Goal: Task Accomplishment & Management: Use online tool/utility

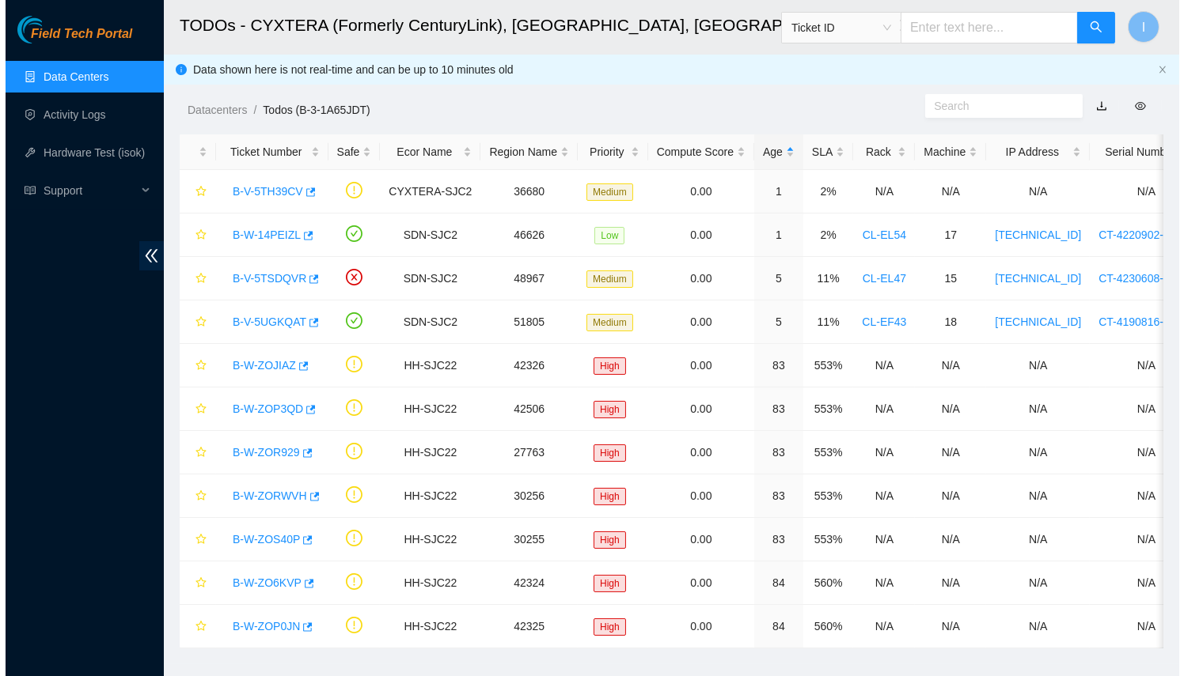
scroll to position [182, 0]
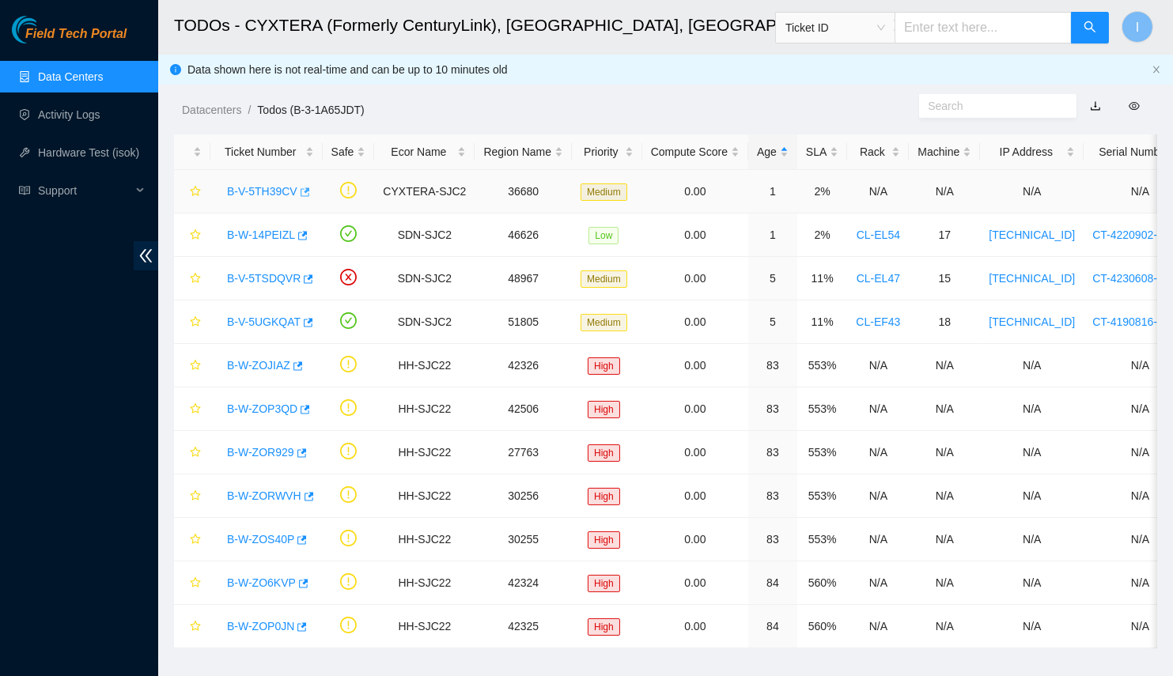
click at [298, 189] on icon "button" at bounding box center [303, 192] width 11 height 11
click at [260, 192] on link "B-V-5TH39CV" at bounding box center [262, 191] width 70 height 13
click at [261, 241] on link "B-W-14PEIZL" at bounding box center [261, 235] width 68 height 13
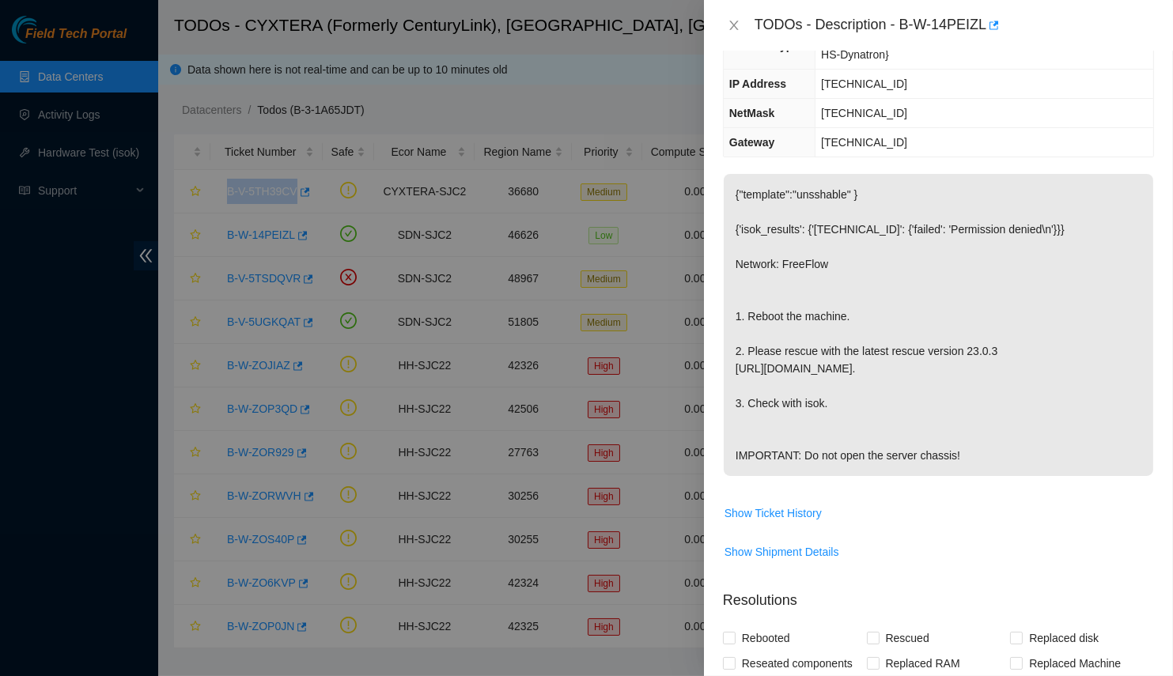
scroll to position [147, 0]
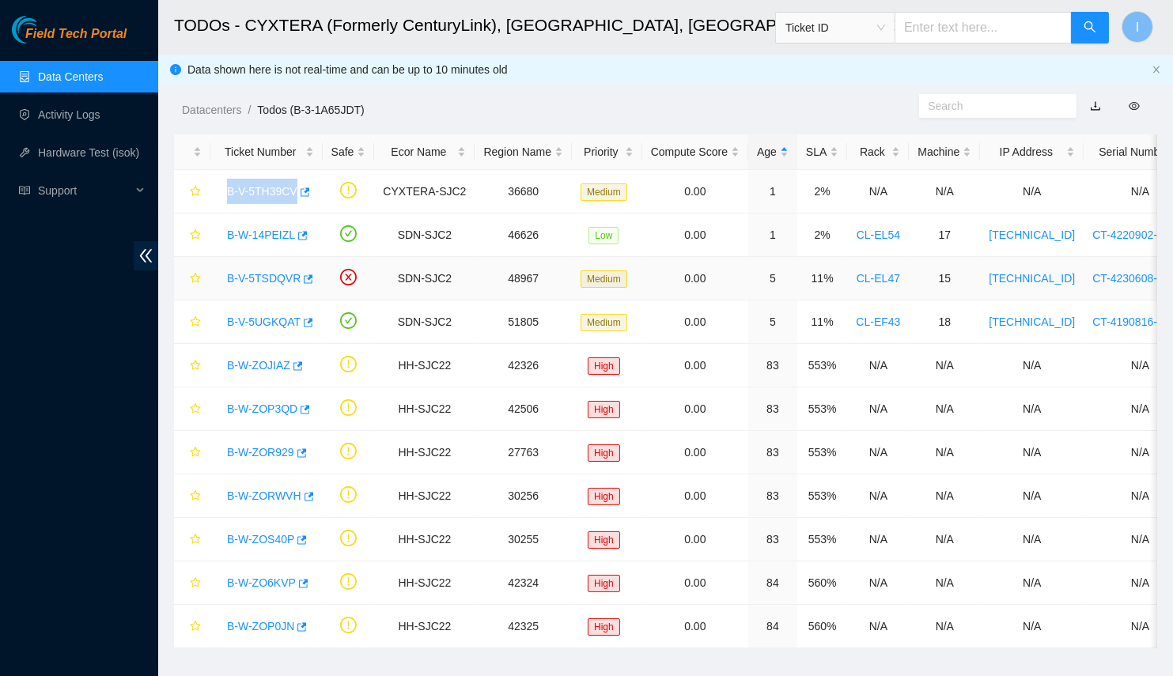
click at [253, 275] on link "B-V-5TSDQVR" at bounding box center [264, 278] width 74 height 13
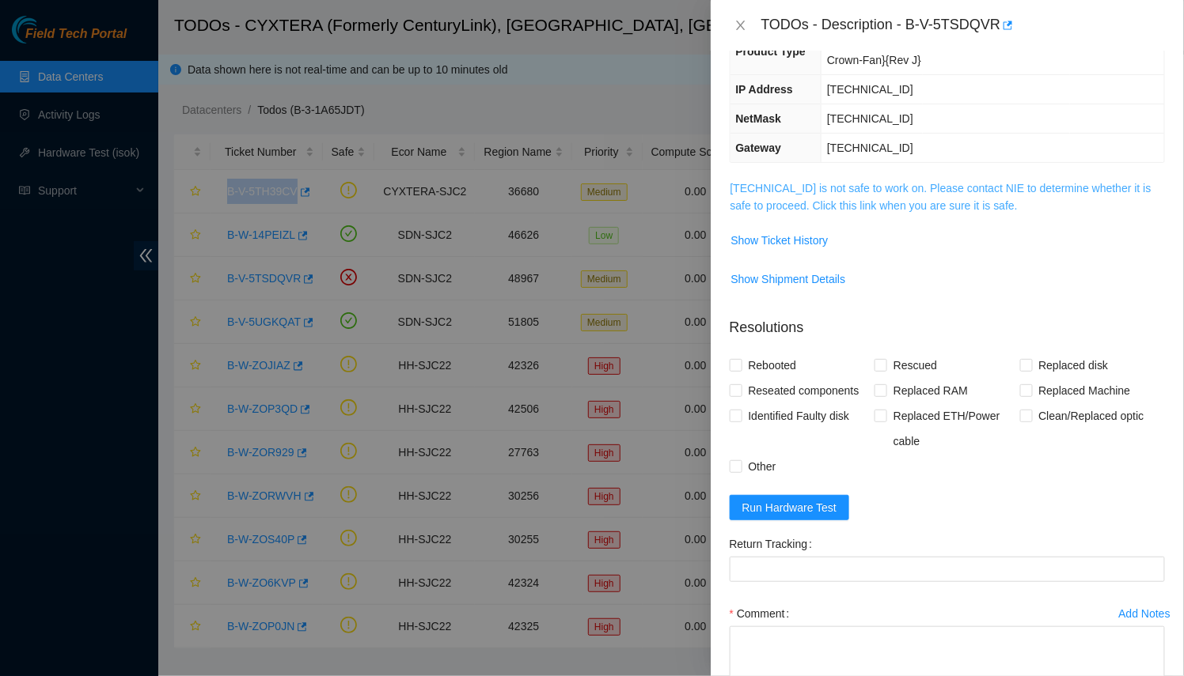
click at [838, 189] on link "23.216.0.82 is not safe to work on. Please contact NIE to determine whether it …" at bounding box center [940, 197] width 421 height 30
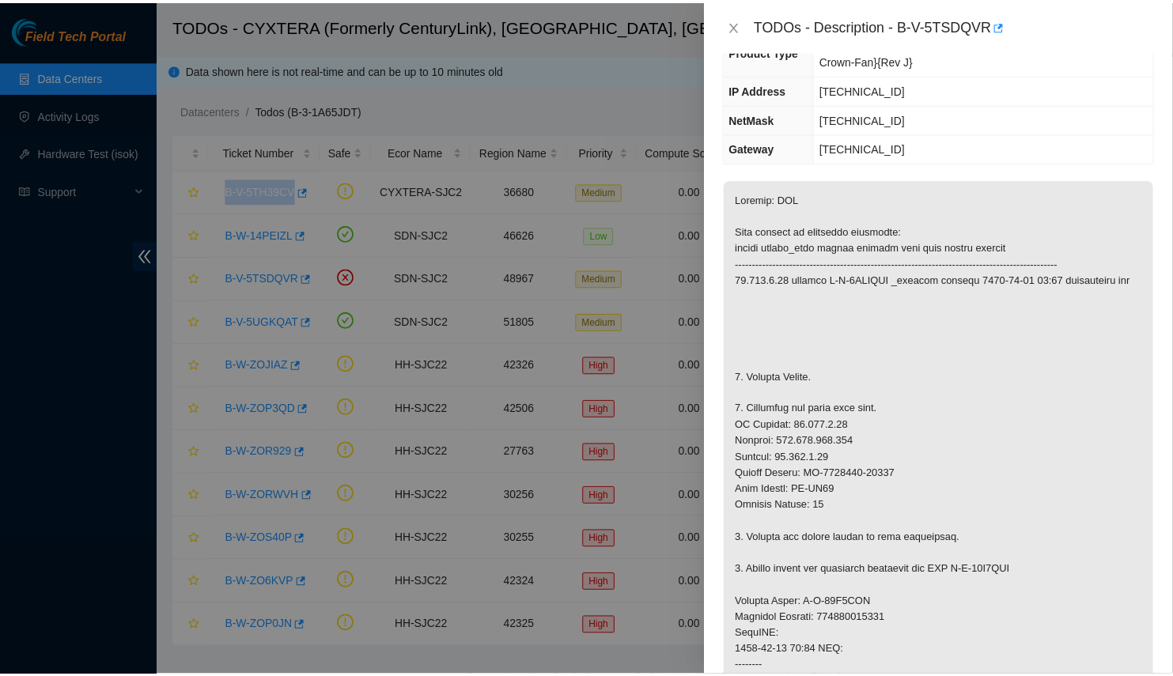
scroll to position [203, 0]
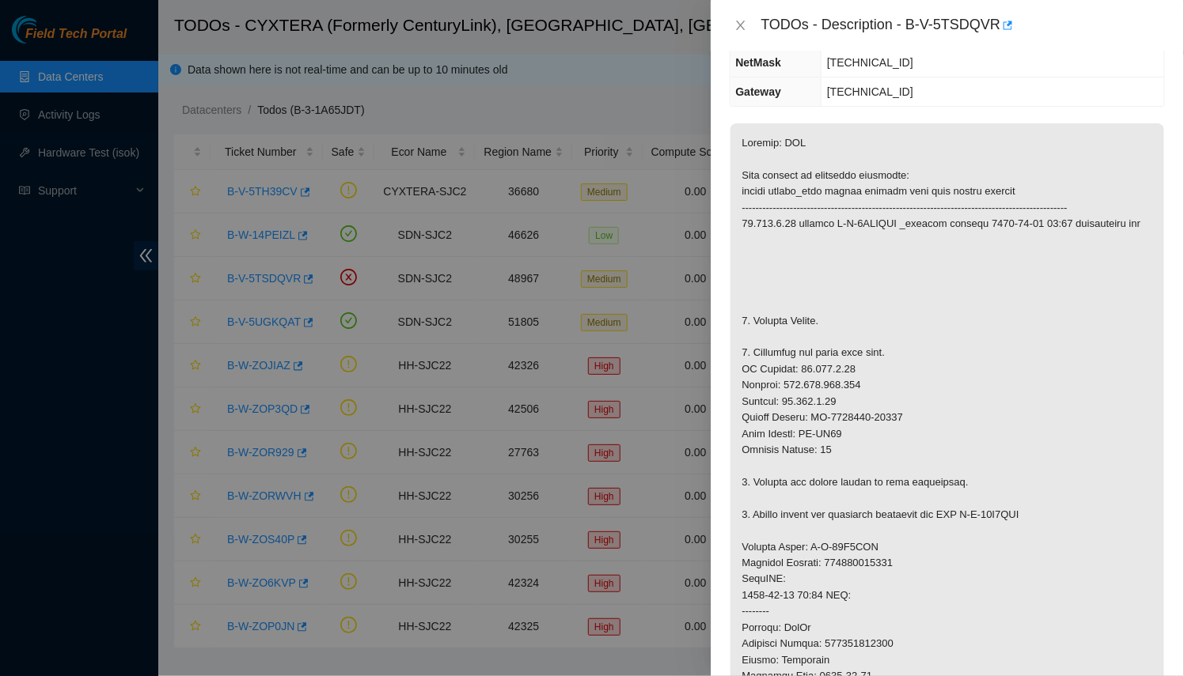
click at [458, 220] on div at bounding box center [592, 338] width 1184 height 676
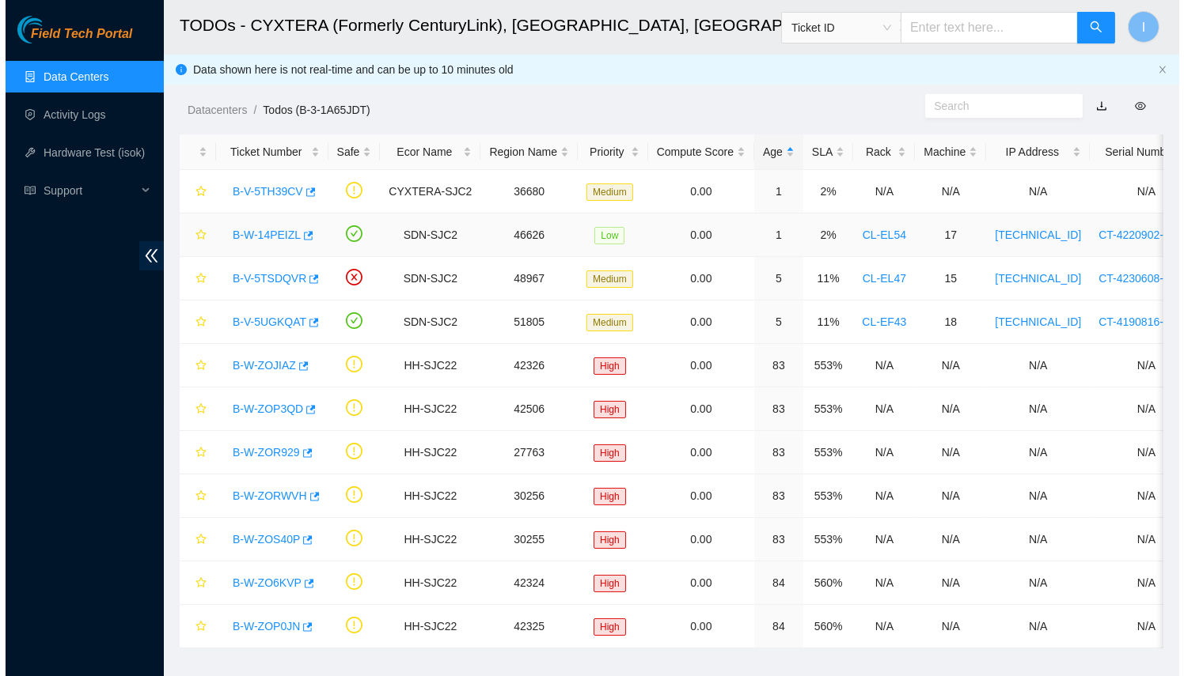
scroll to position [220, 0]
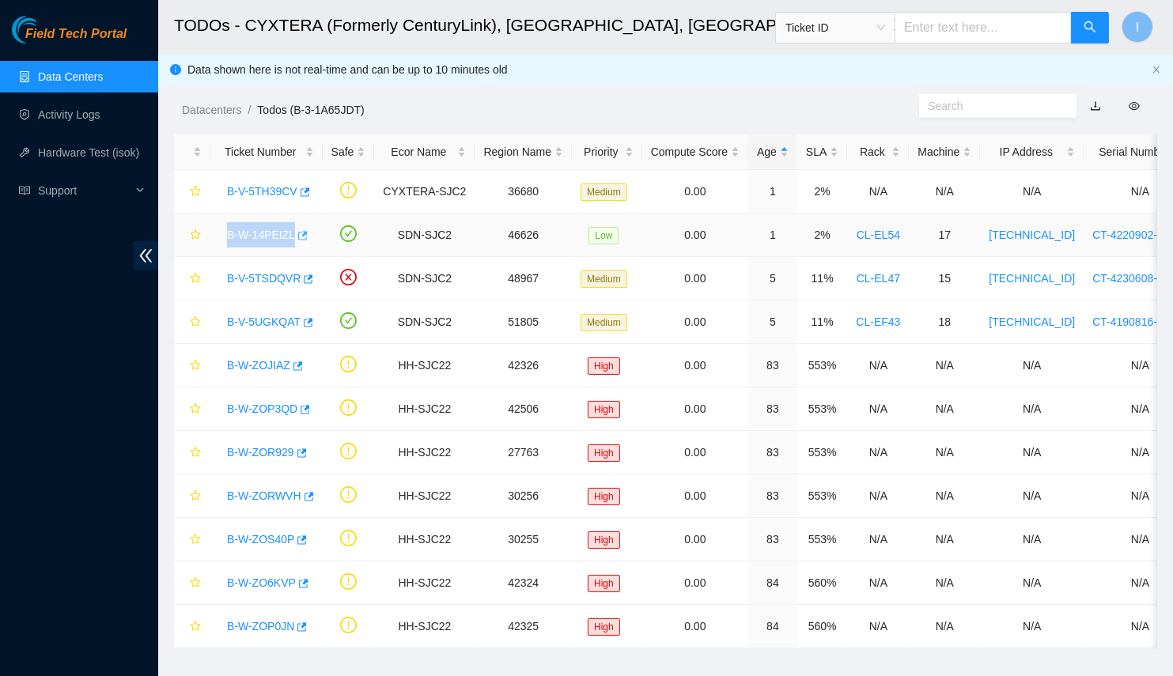
drag, startPoint x: 218, startPoint y: 231, endPoint x: 297, endPoint y: 229, distance: 79.9
click at [297, 229] on div "B-W-14PEIZL" at bounding box center [266, 234] width 95 height 25
copy tr "B-W-14PEIZL"
drag, startPoint x: 222, startPoint y: 277, endPoint x: 308, endPoint y: 275, distance: 86.3
click at [308, 275] on div "B-V-5TSDQVR" at bounding box center [266, 278] width 95 height 25
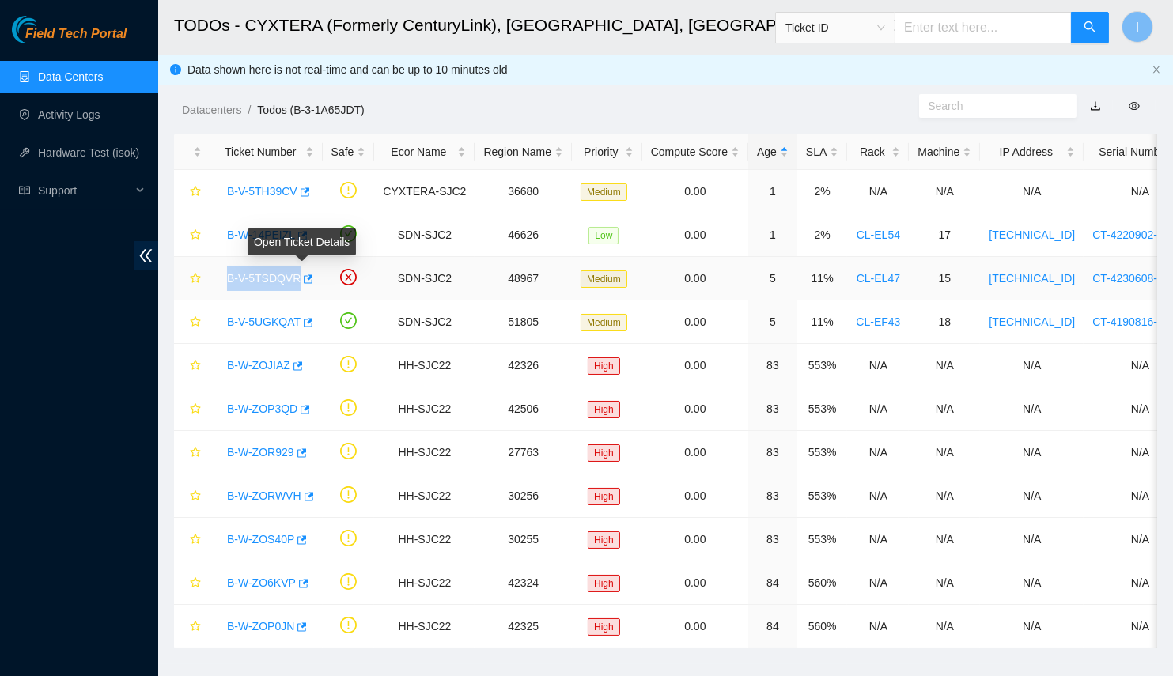
copy link "B-V-5TSDQVR"
click at [361, 248] on td at bounding box center [349, 236] width 52 height 44
click at [256, 236] on link "B-W-14PEIZL" at bounding box center [261, 235] width 68 height 13
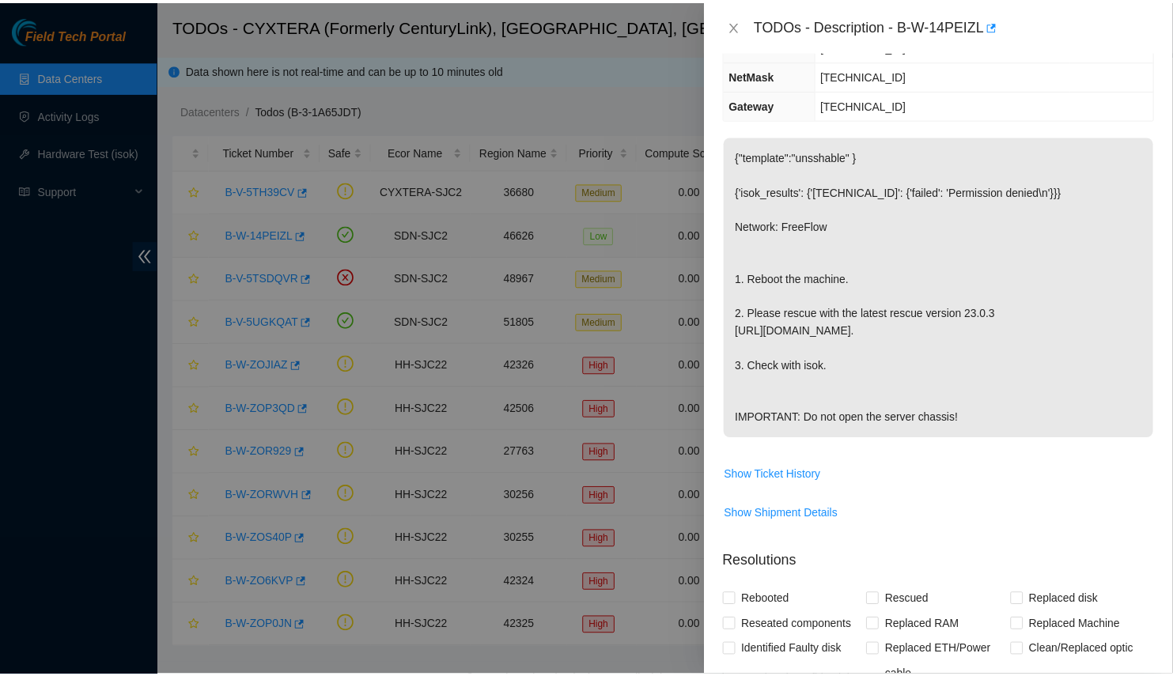
scroll to position [203, 0]
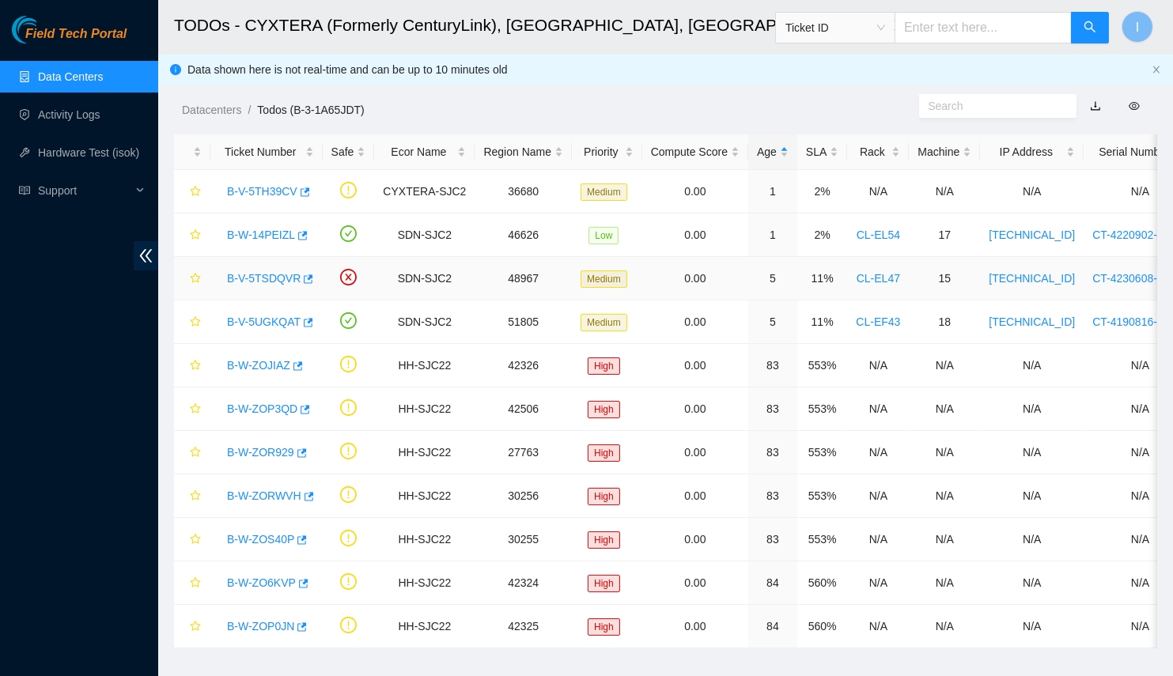
click at [257, 286] on div "B-V-5TSDQVR" at bounding box center [266, 278] width 95 height 25
click at [256, 279] on link "B-V-5TSDQVR" at bounding box center [264, 278] width 74 height 13
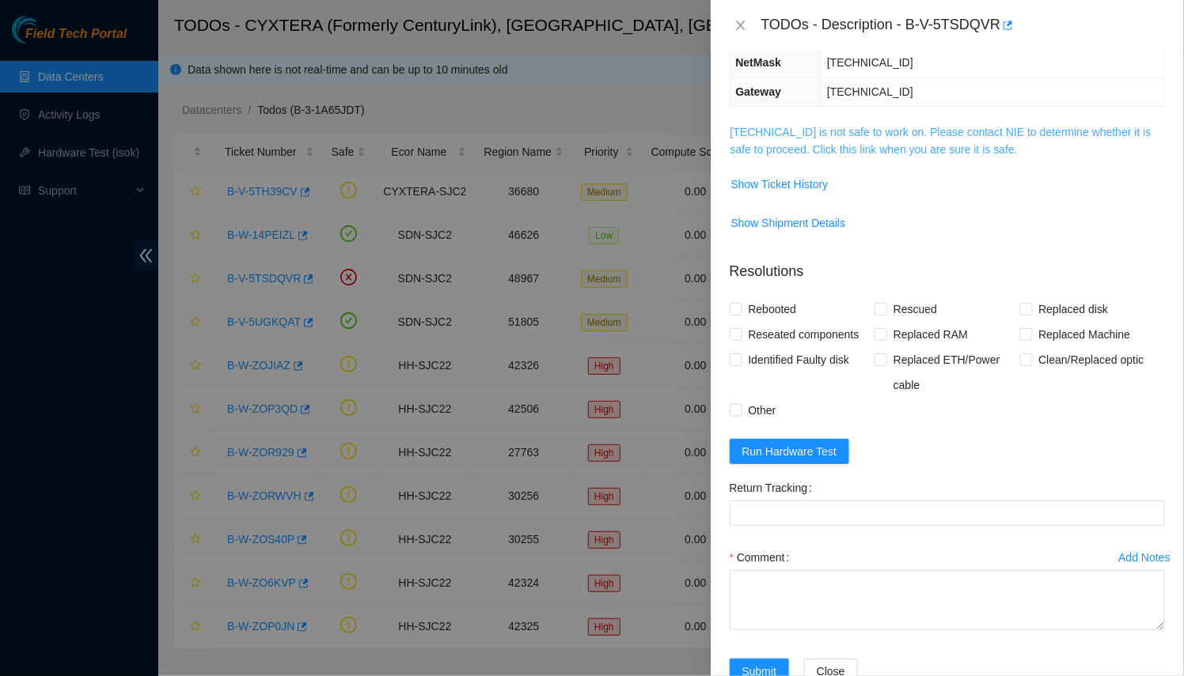
click at [871, 139] on link "23.216.0.82 is not safe to work on. Please contact NIE to determine whether it …" at bounding box center [940, 141] width 421 height 30
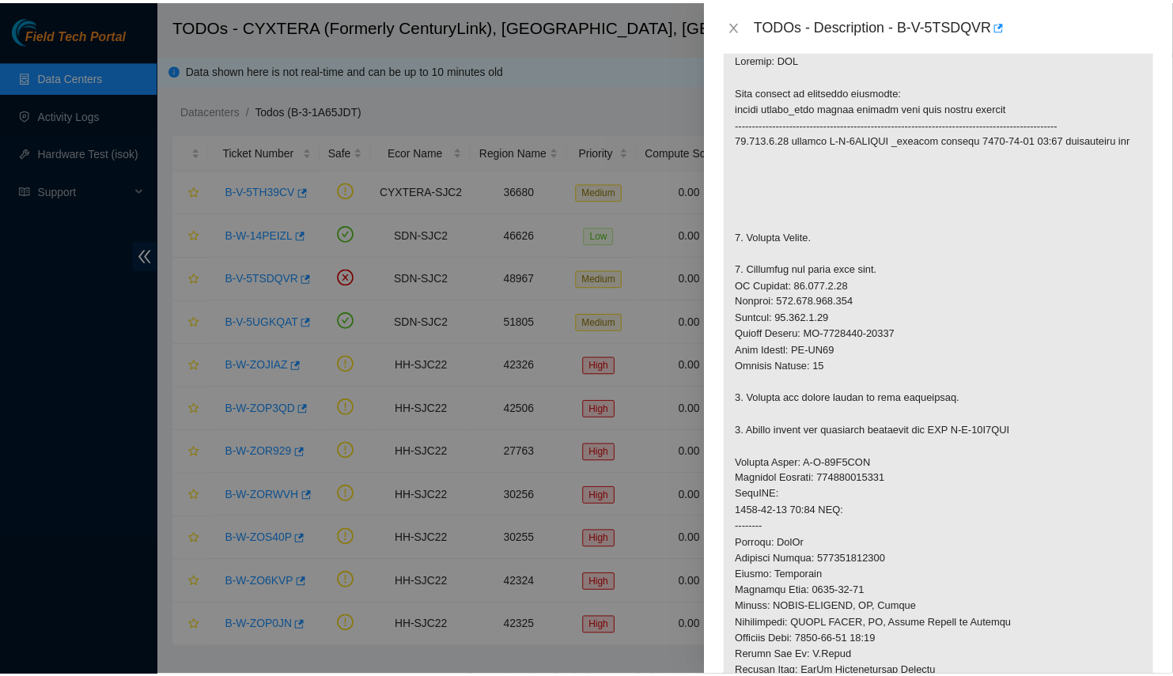
scroll to position [294, 0]
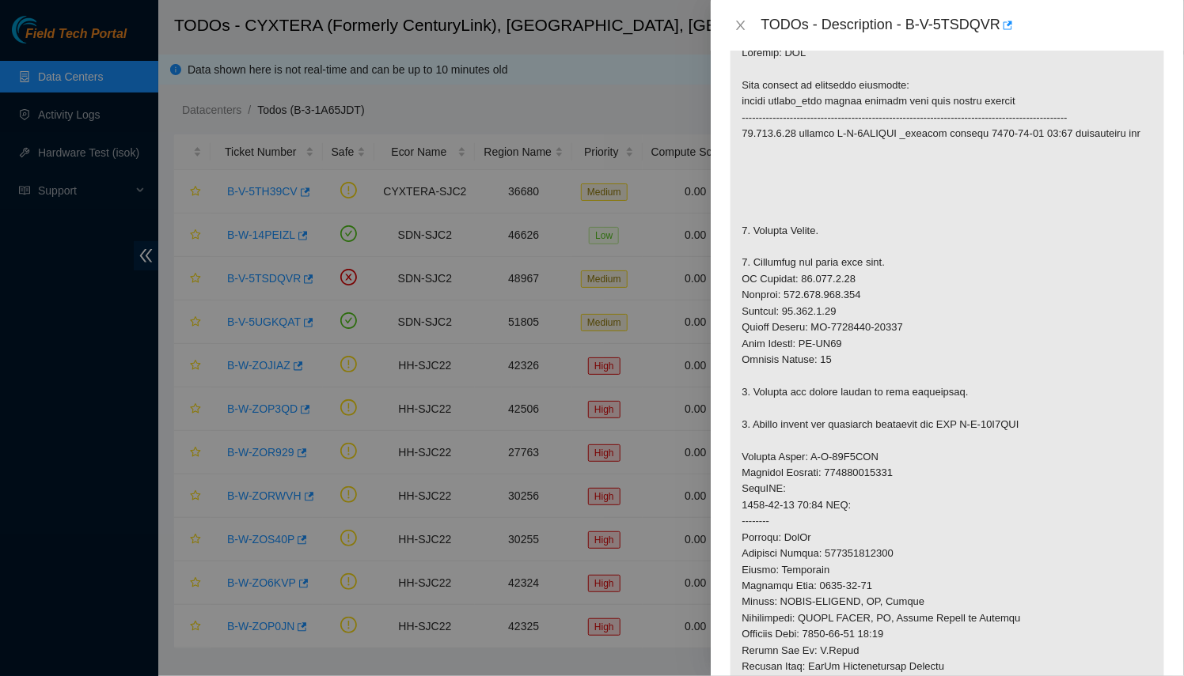
click at [391, 291] on div at bounding box center [592, 338] width 1184 height 676
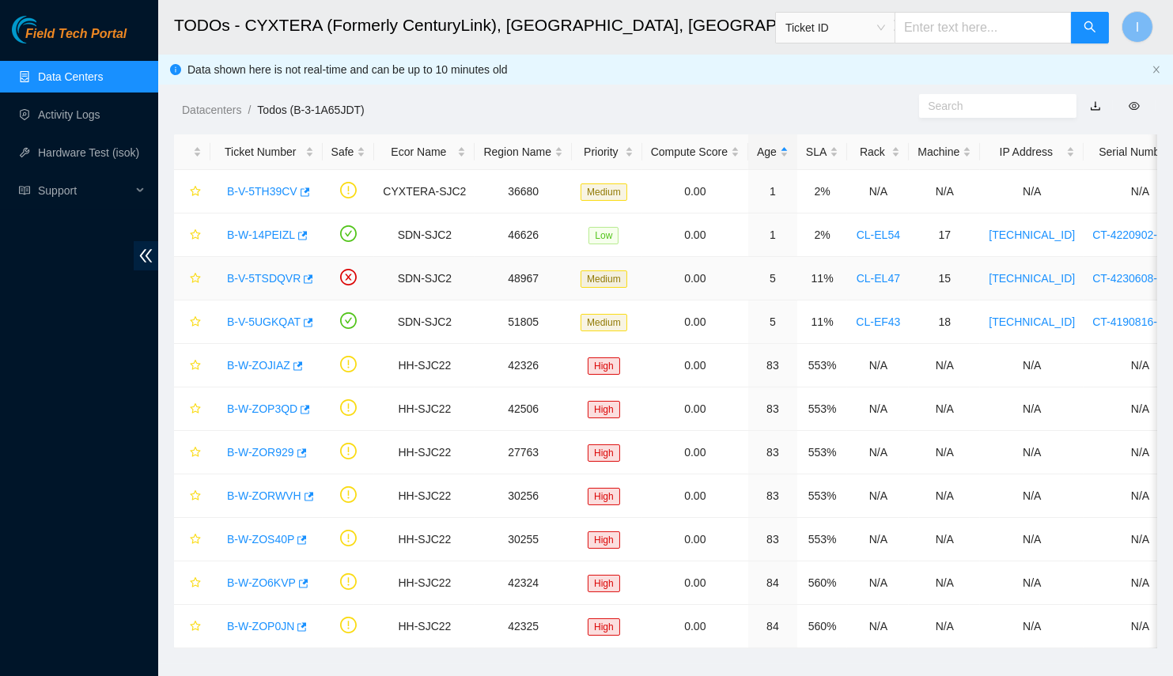
scroll to position [229, 0]
drag, startPoint x: 216, startPoint y: 271, endPoint x: 301, endPoint y: 279, distance: 85.0
click at [301, 279] on td "B-V-5TSDQVR" at bounding box center [266, 279] width 112 height 44
copy tr "B-V-5TSDQVR"
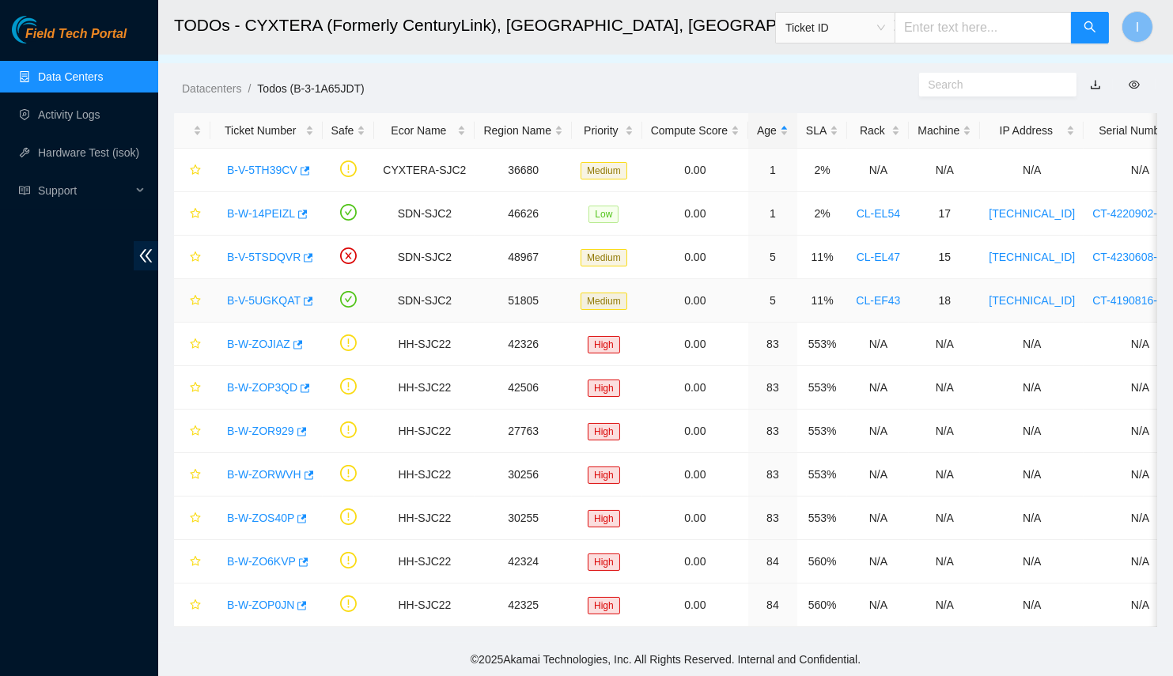
click at [367, 305] on td at bounding box center [349, 301] width 52 height 44
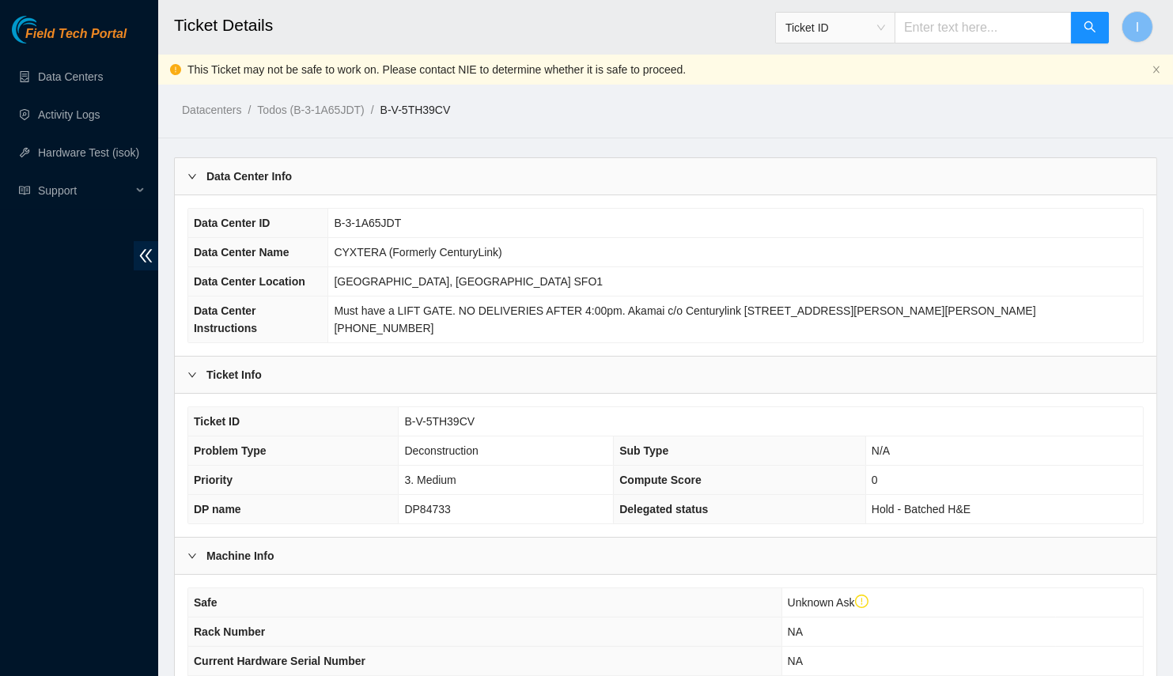
click at [631, 169] on div "Data Center Info" at bounding box center [666, 176] width 982 height 36
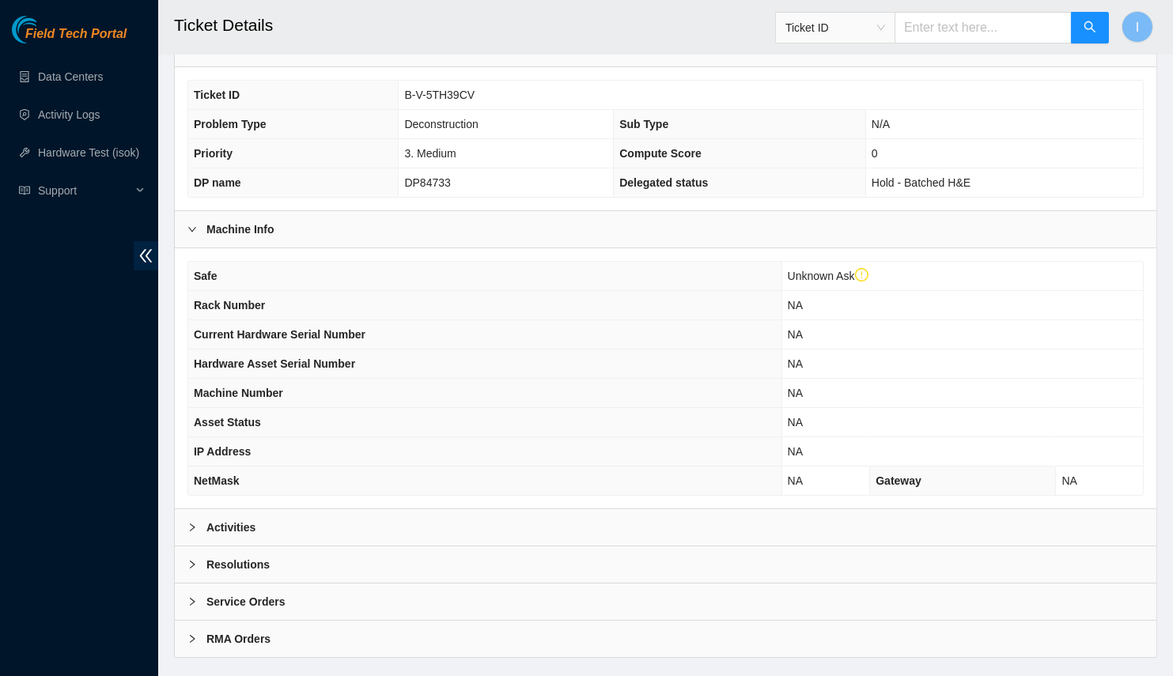
scroll to position [172, 0]
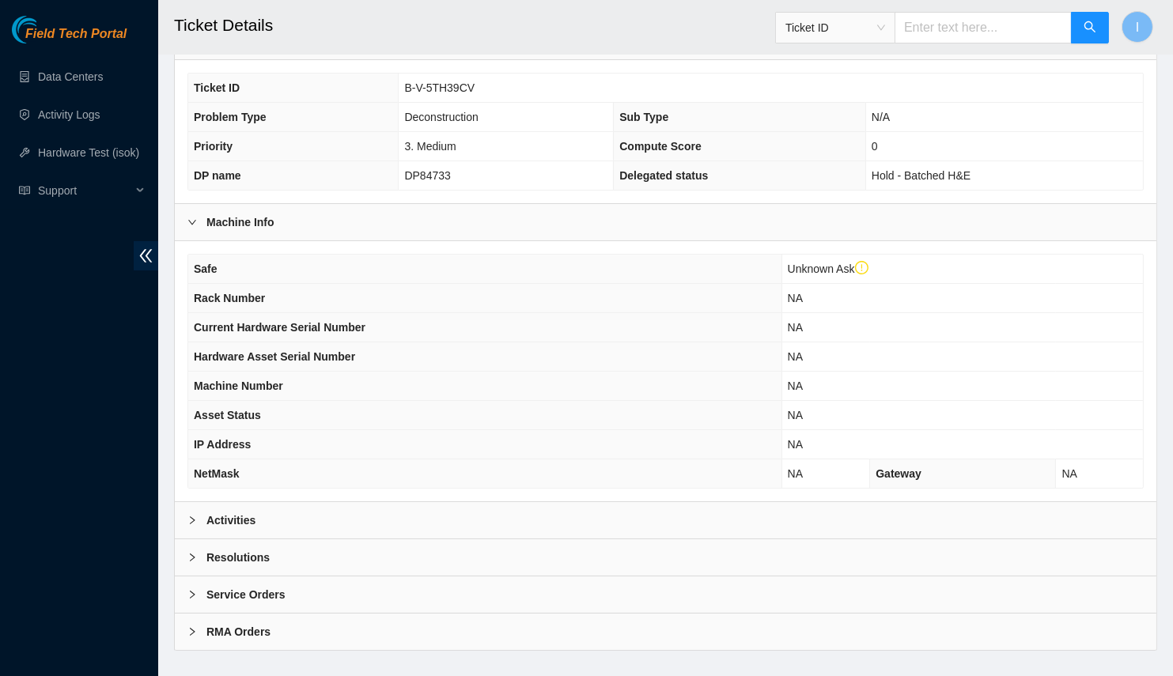
click at [509, 502] on div "Activities" at bounding box center [666, 520] width 982 height 36
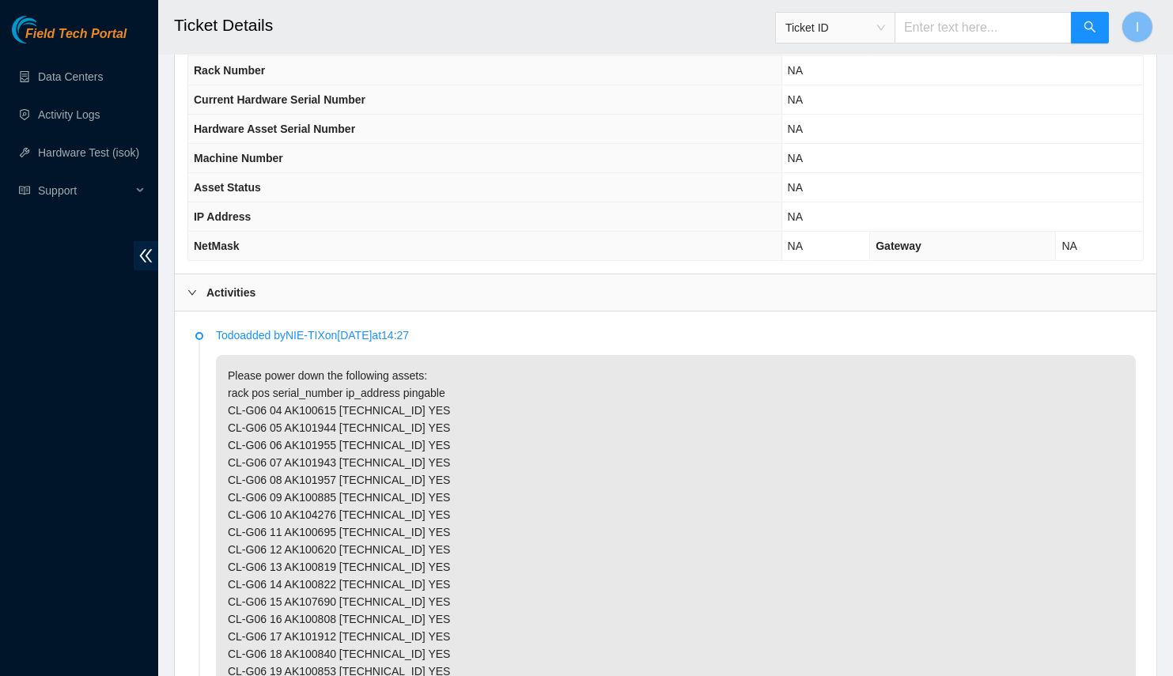
scroll to position [526, 0]
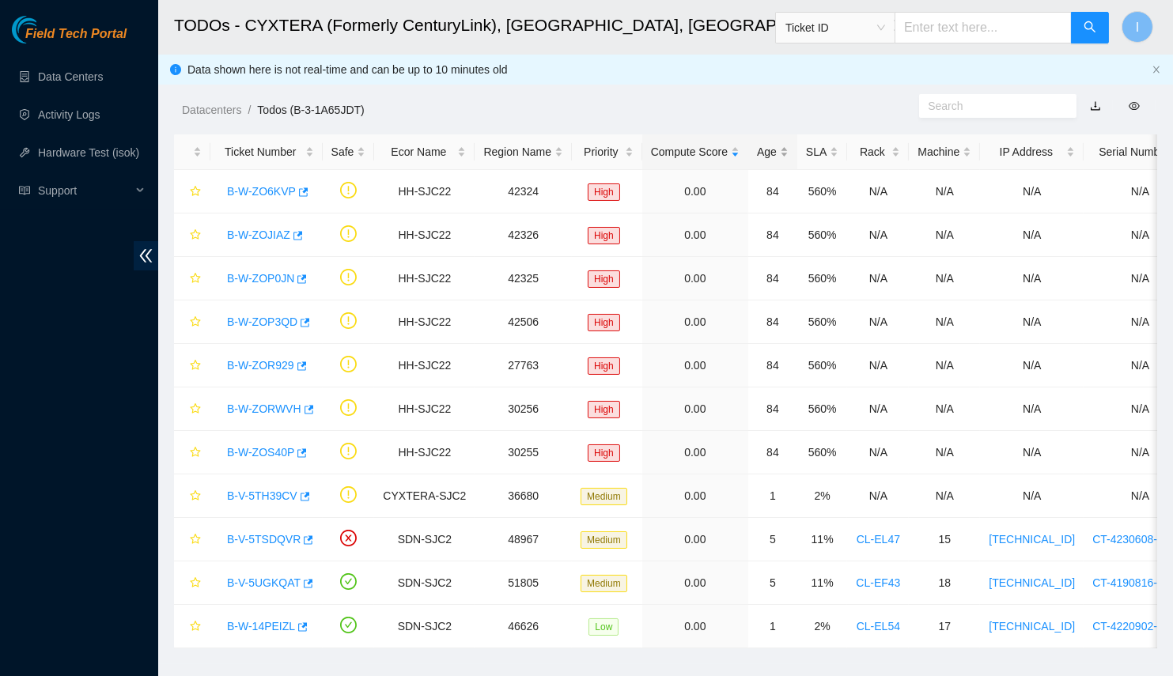
click at [757, 150] on div "Age" at bounding box center [773, 151] width 32 height 17
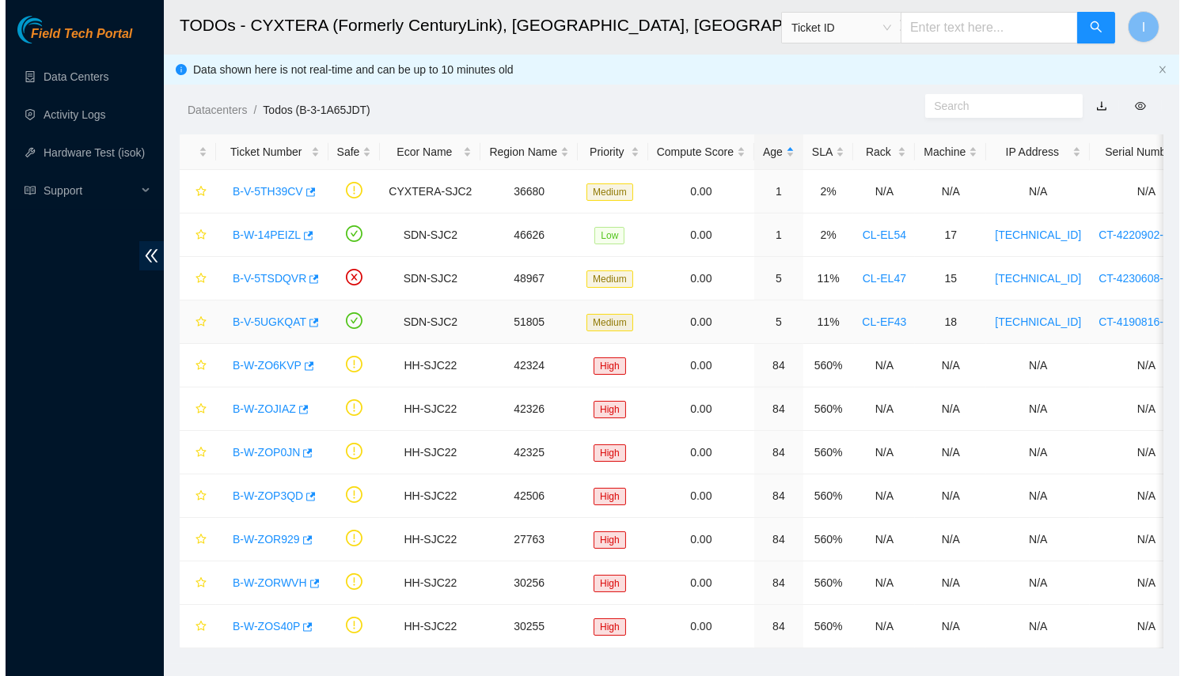
scroll to position [2, 0]
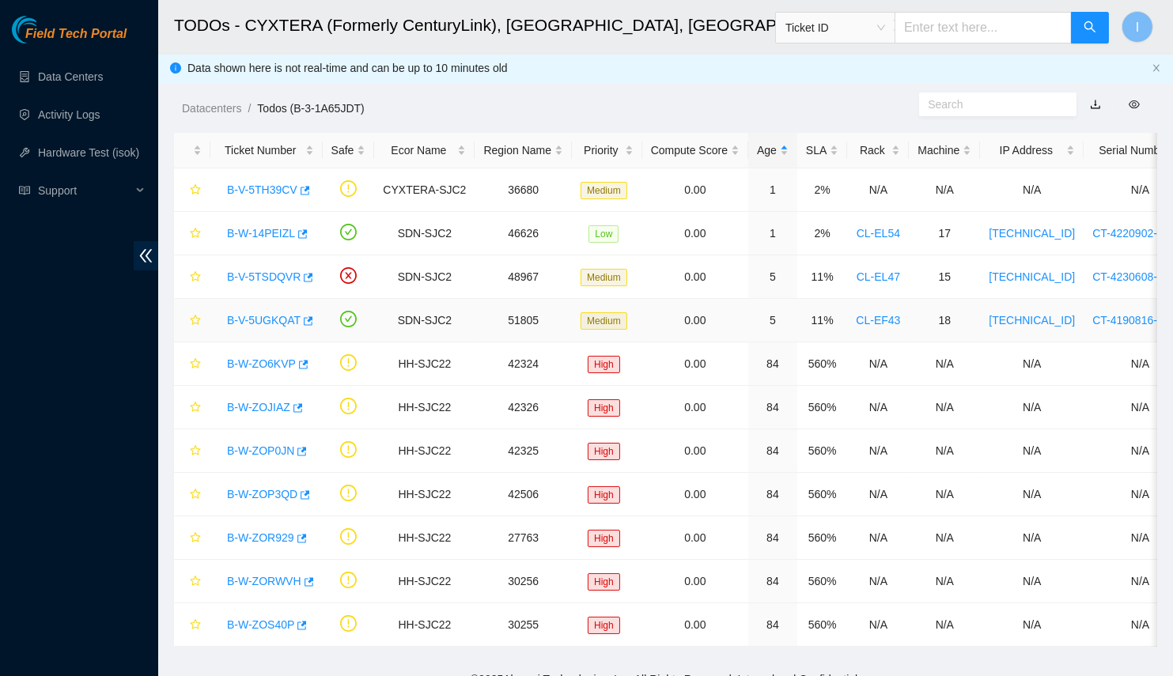
click at [275, 318] on link "B-V-5UGKQAT" at bounding box center [264, 320] width 74 height 13
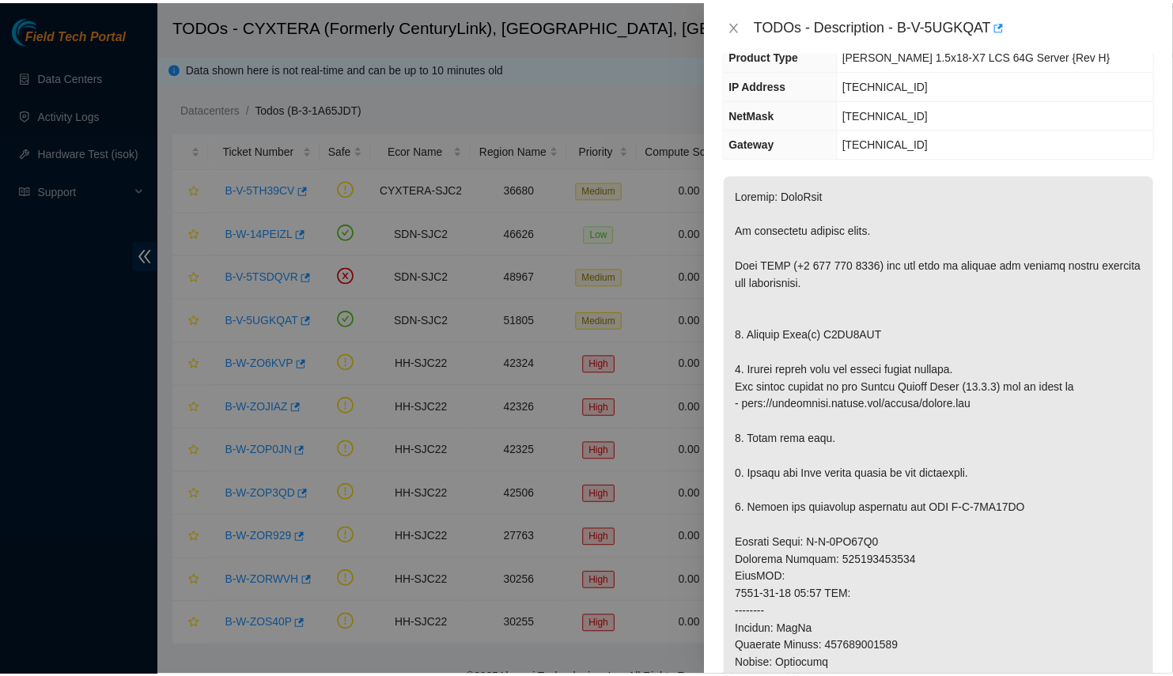
scroll to position [149, 0]
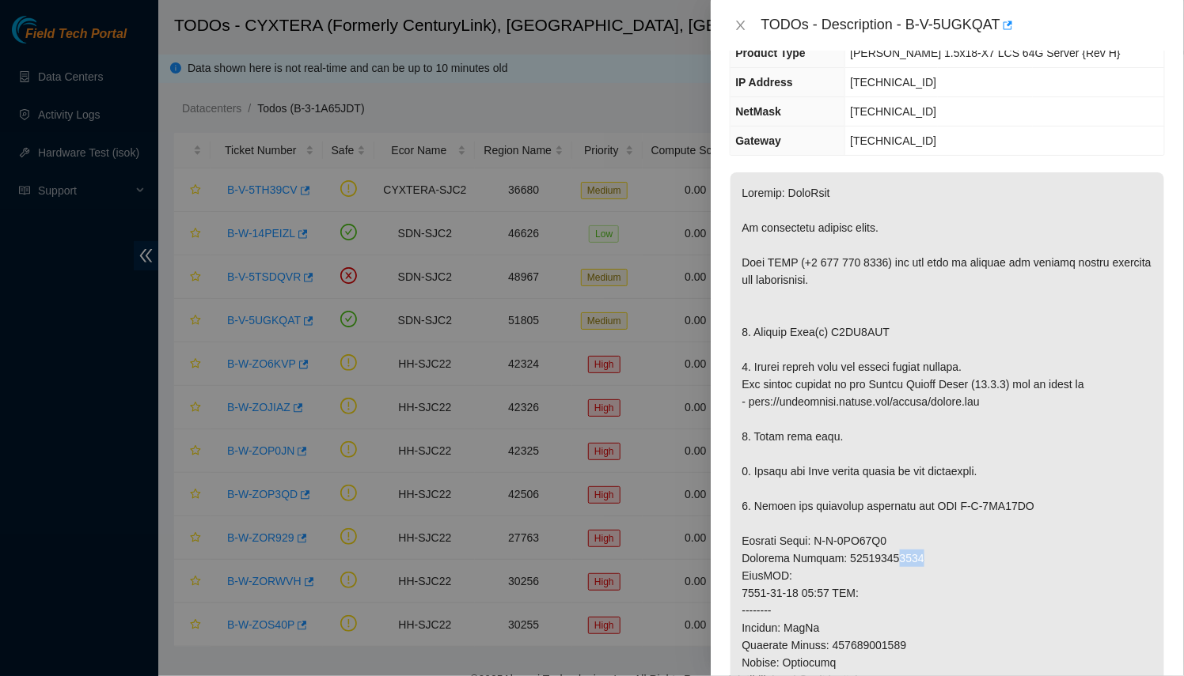
drag, startPoint x: 883, startPoint y: 552, endPoint x: 916, endPoint y: 551, distance: 33.3
click at [916, 551] on p at bounding box center [947, 575] width 434 height 807
click at [1016, 22] on div "TODOs - Description - B-V-5UGKQAT" at bounding box center [963, 25] width 404 height 25
click at [1011, 23] on div "TODOs - Description - B-V-5UGKQAT" at bounding box center [963, 25] width 404 height 25
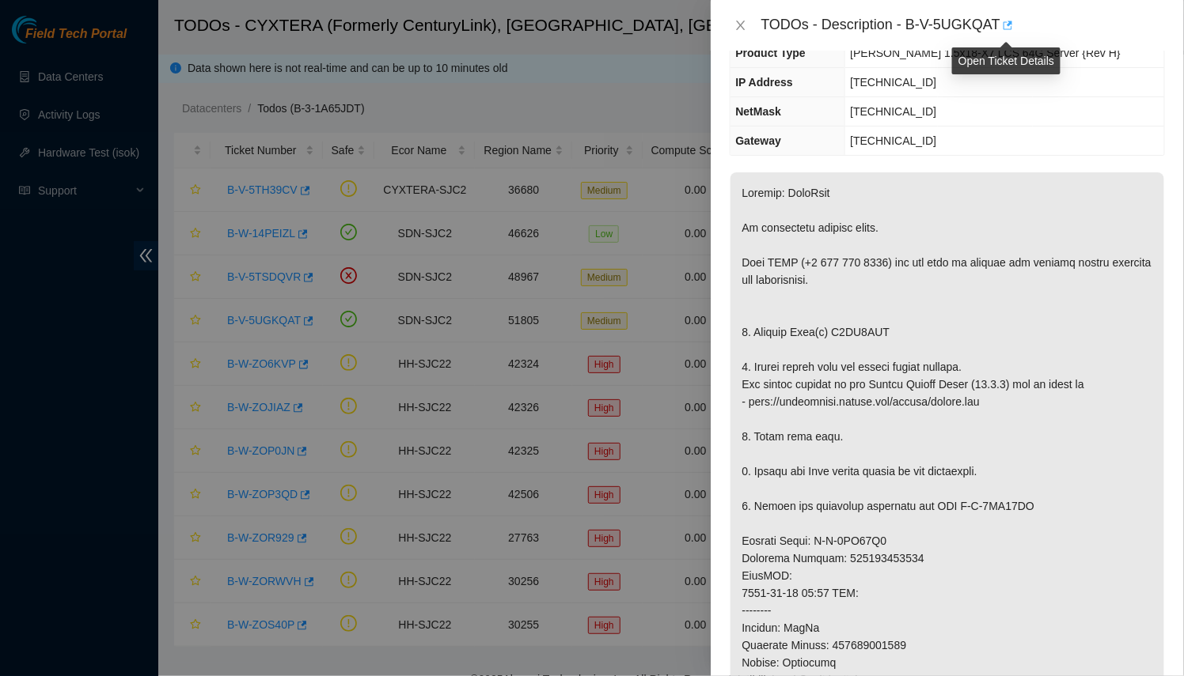
click at [1010, 25] on icon "button" at bounding box center [1006, 25] width 11 height 11
click at [611, 294] on div at bounding box center [592, 338] width 1184 height 676
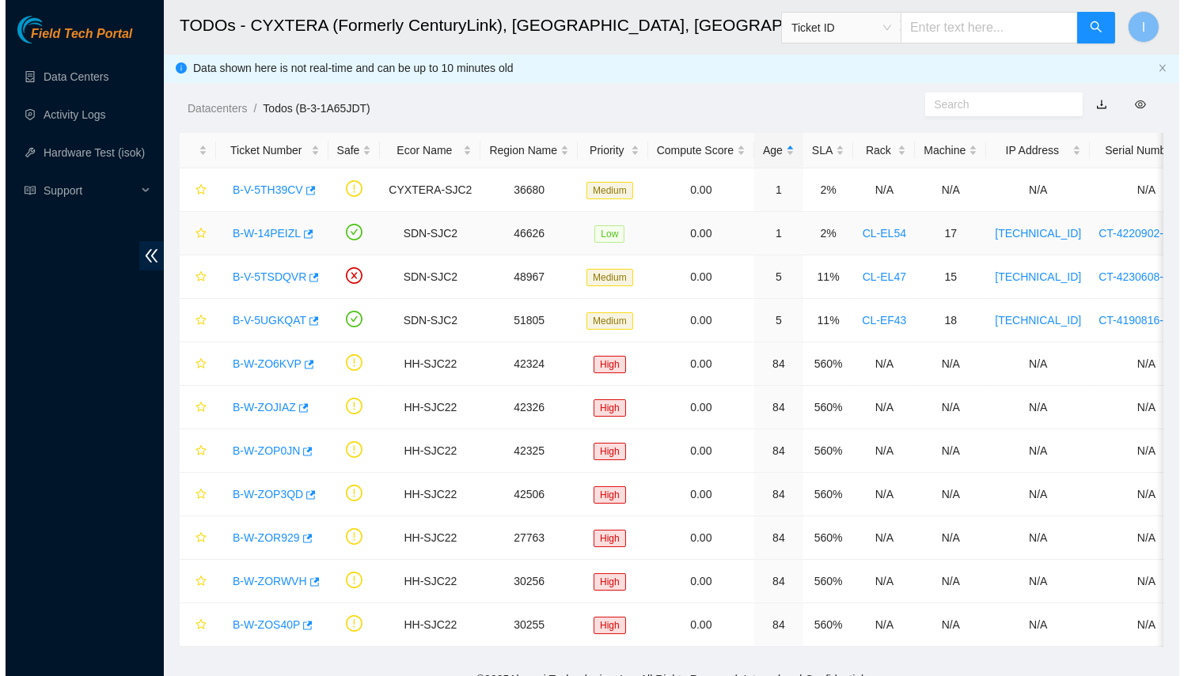
scroll to position [201, 0]
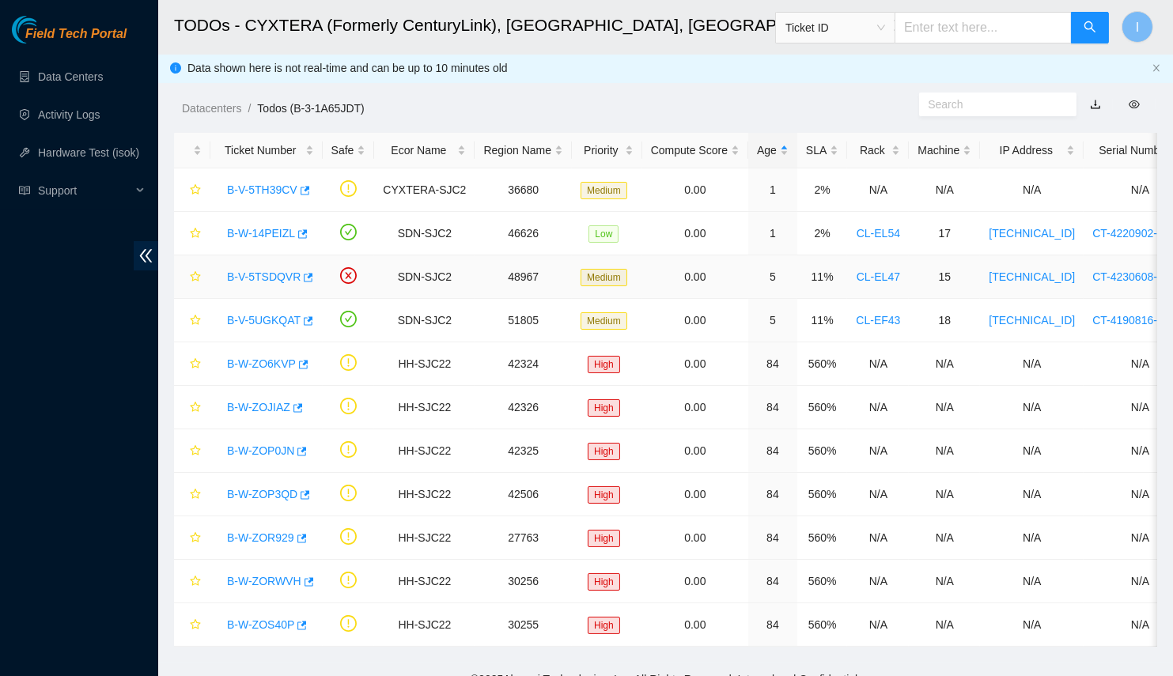
click at [260, 277] on link "B-V-5TSDQVR" at bounding box center [264, 277] width 74 height 13
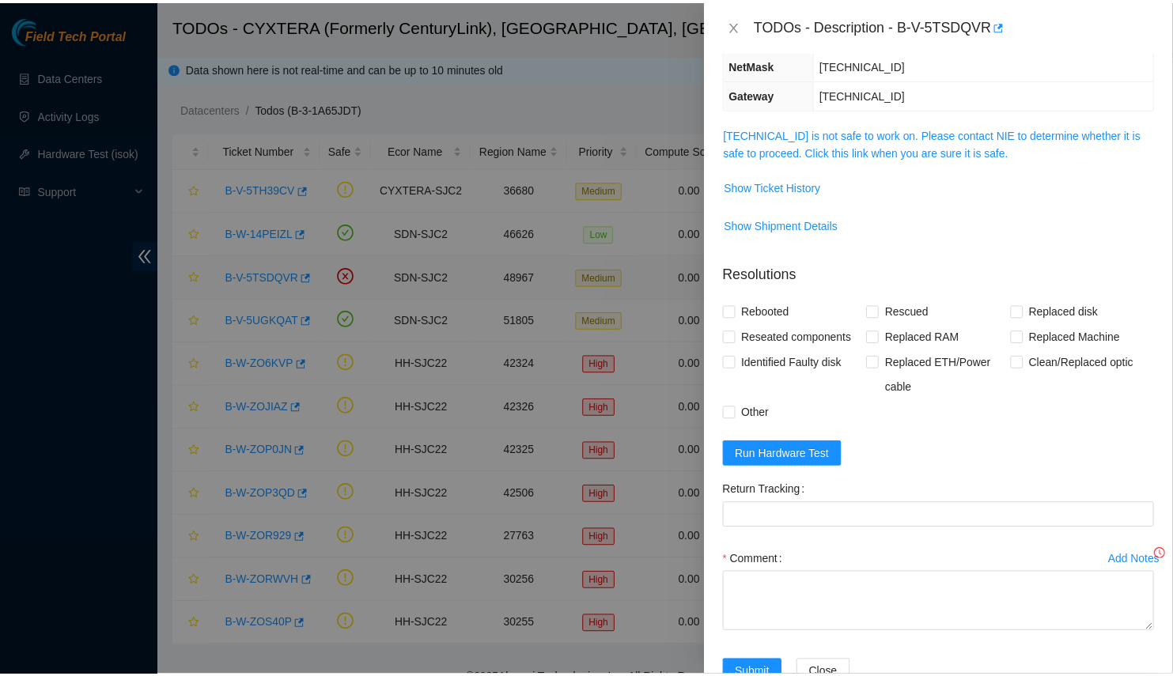
scroll to position [183, 0]
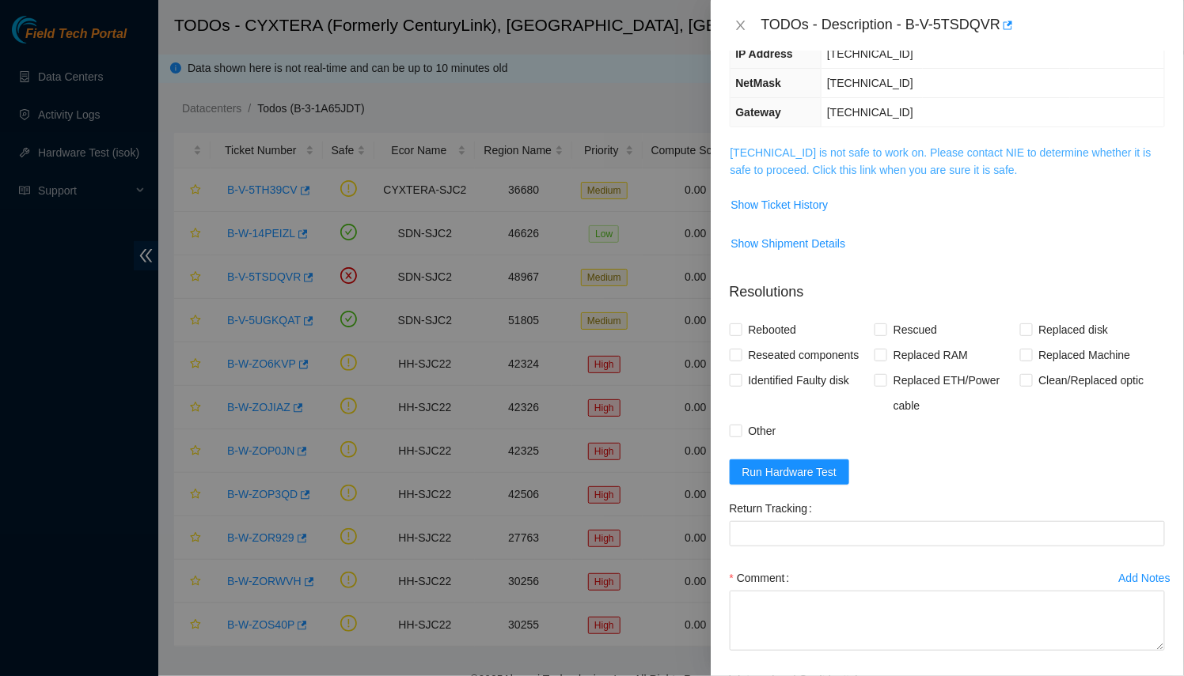
click at [976, 148] on link "23.216.0.82 is not safe to work on. Please contact NIE to determine whether it …" at bounding box center [940, 161] width 421 height 30
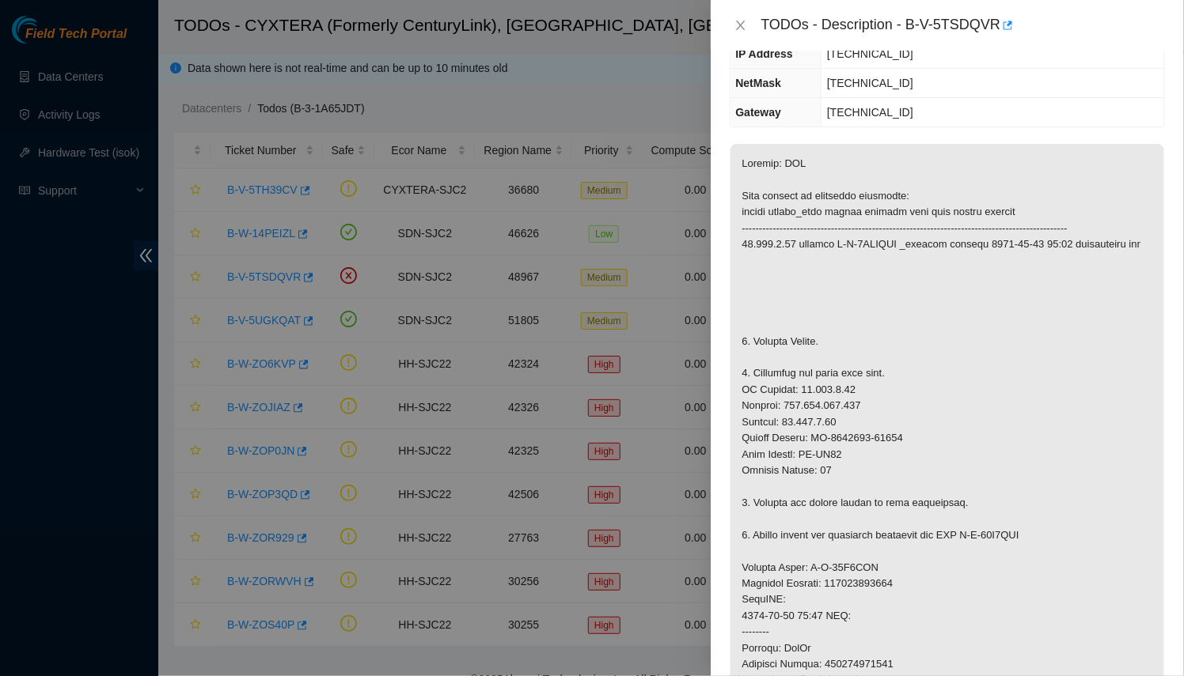
click at [322, 232] on div at bounding box center [592, 338] width 1184 height 676
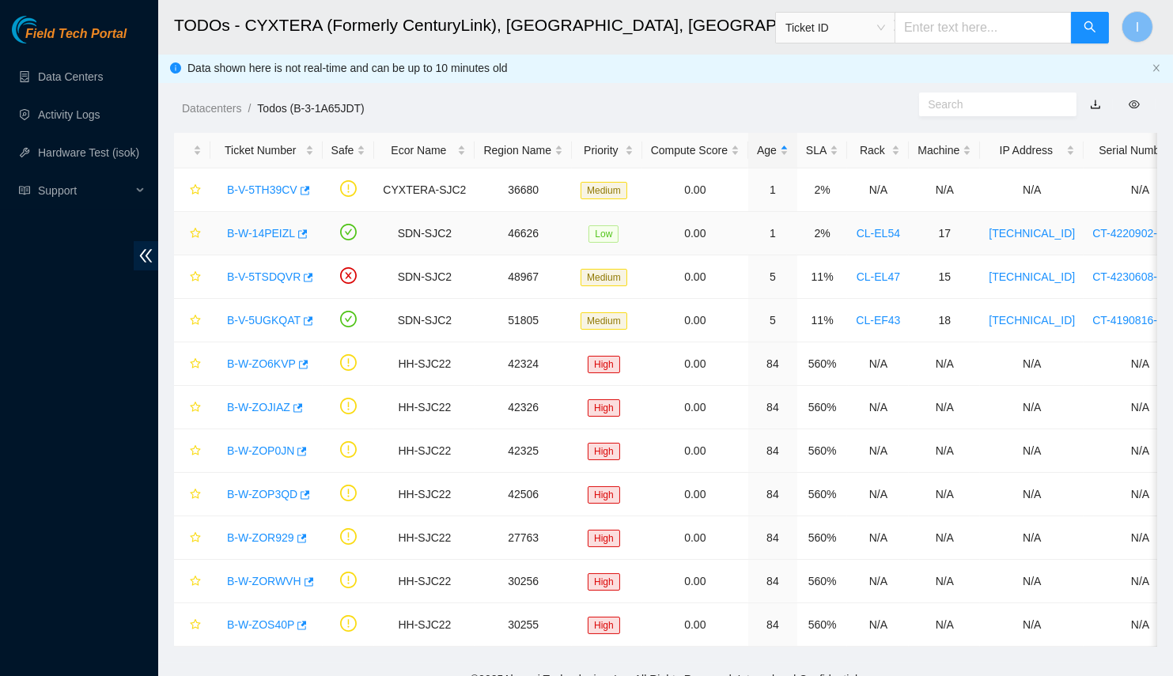
scroll to position [201, 0]
click at [301, 278] on icon "button" at bounding box center [306, 277] width 11 height 11
click at [97, 159] on link "Hardware Test (isok)" at bounding box center [88, 152] width 101 height 13
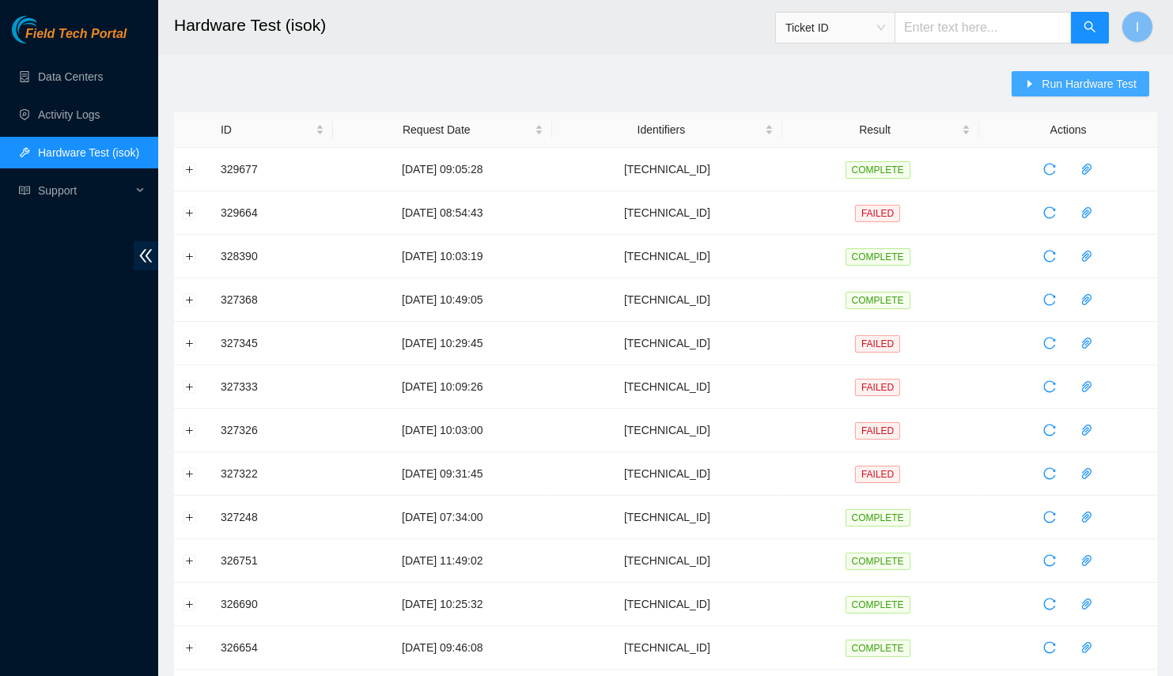
click at [1060, 74] on button "Run Hardware Test" at bounding box center [1081, 83] width 138 height 25
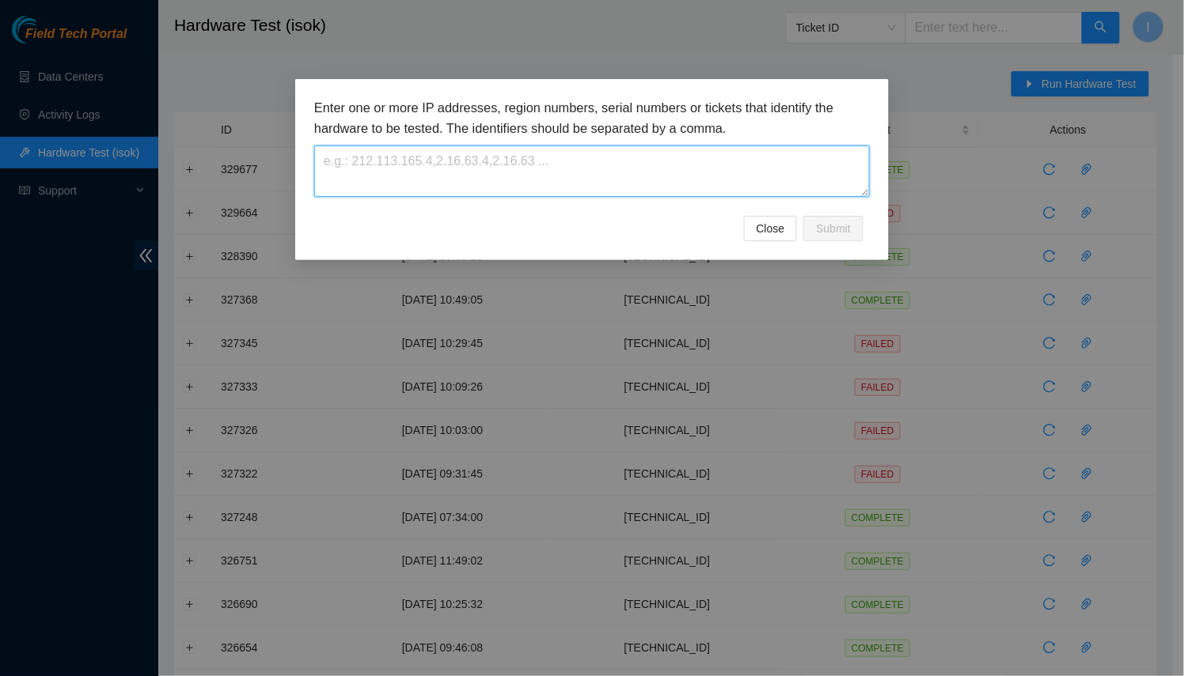
click at [578, 195] on textarea at bounding box center [591, 171] width 555 height 51
paste textarea "23.216.0.82"
type textarea "23.216.0.82"
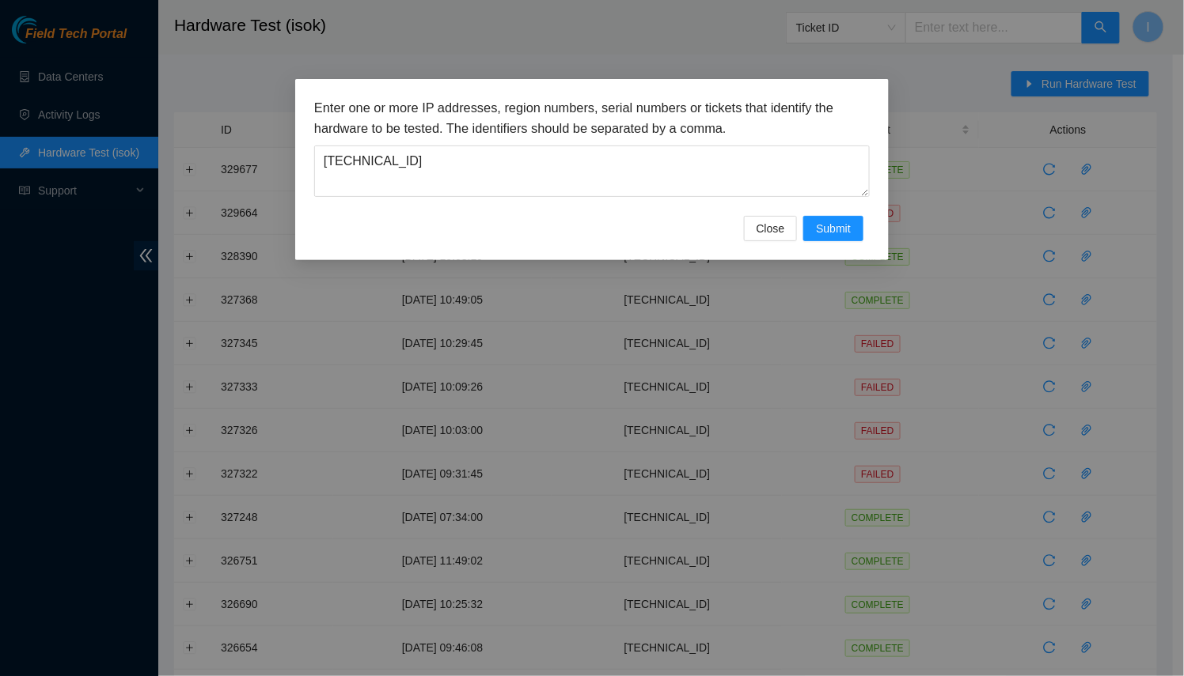
click at [831, 243] on div "Enter one or more IP addresses, region numbers, serial numbers or tickets that …" at bounding box center [591, 169] width 593 height 181
click at [842, 233] on span "Submit" at bounding box center [833, 228] width 35 height 17
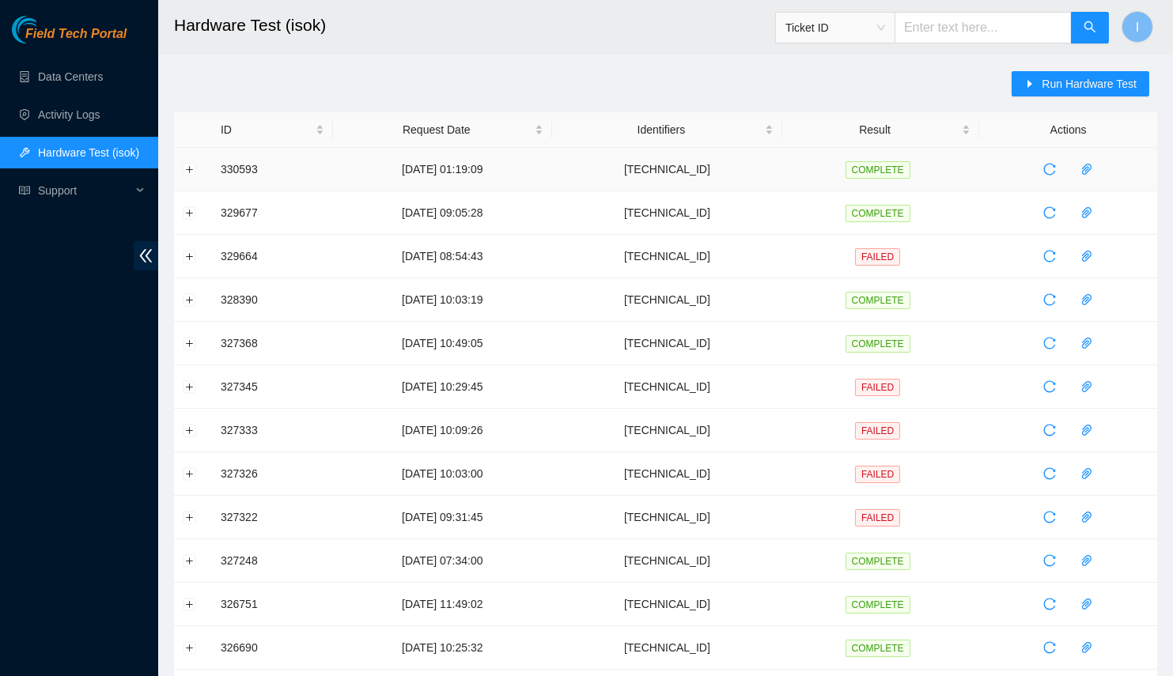
click at [185, 161] on td at bounding box center [193, 170] width 38 height 44
click at [188, 164] on button "Expand row" at bounding box center [190, 169] width 13 height 13
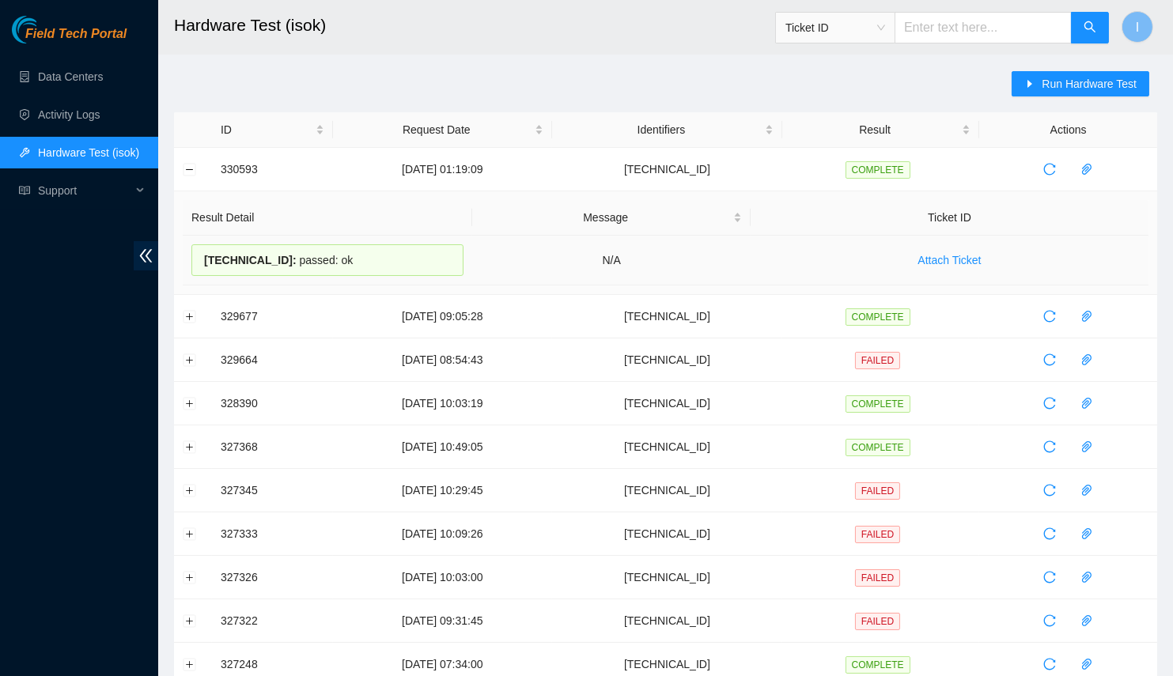
click at [210, 260] on span "23.216.0.82 :" at bounding box center [250, 260] width 93 height 13
drag, startPoint x: 210, startPoint y: 260, endPoint x: 357, endPoint y: 261, distance: 147.2
click at [357, 261] on div "23.216.0.82 : passed: ok" at bounding box center [327, 260] width 272 height 32
copy div "23.216.0.82 : passed: ok"
click at [79, 121] on link "Activity Logs" at bounding box center [69, 114] width 63 height 13
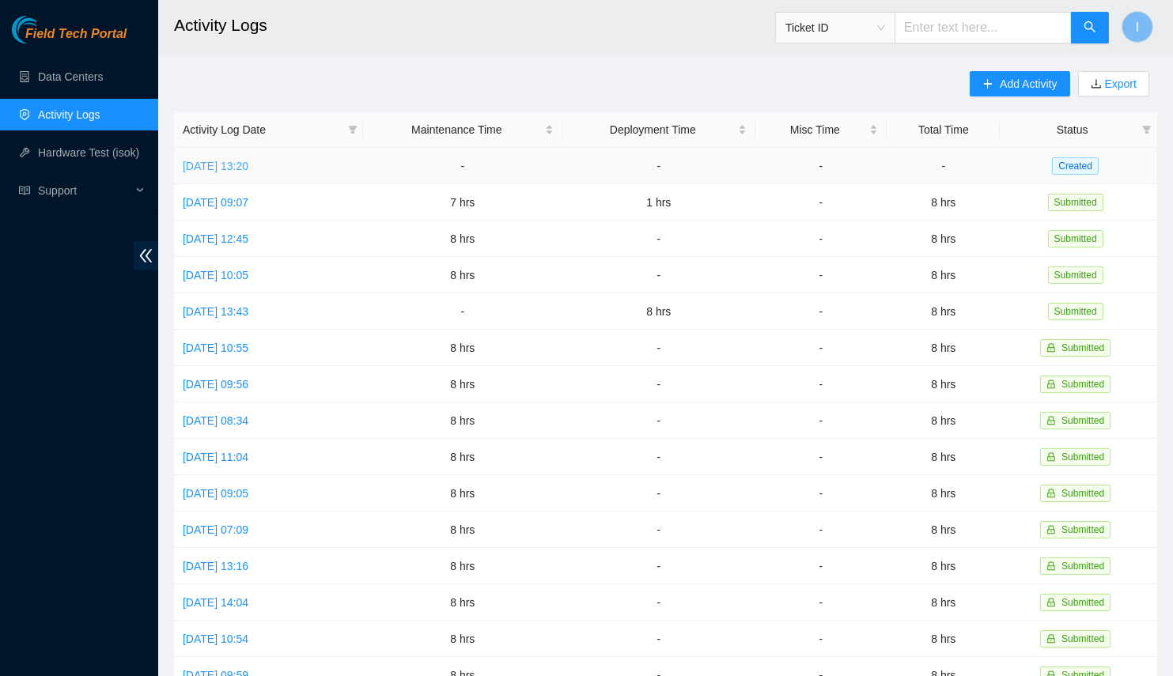
click at [248, 167] on link "Tue, 02 Sep 2025 13:20" at bounding box center [216, 166] width 66 height 13
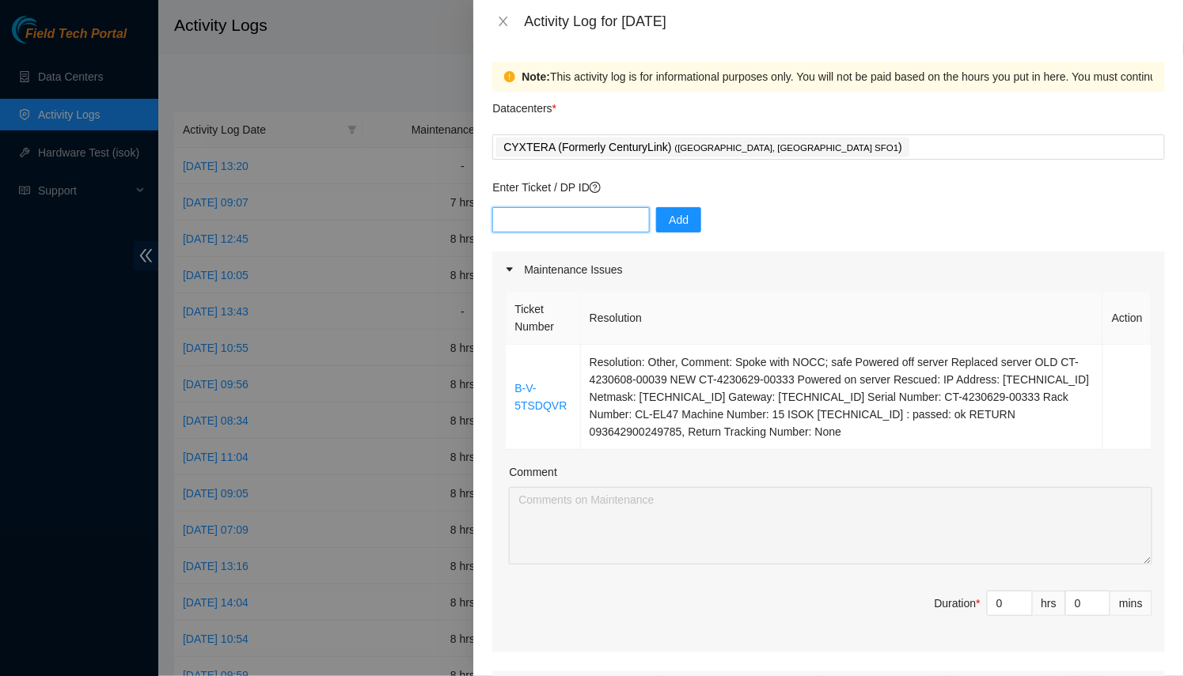
click at [604, 218] on input "text" at bounding box center [570, 219] width 157 height 25
paste input "DP80785"
type input "DP80785"
click at [669, 220] on span "Add" at bounding box center [679, 219] width 20 height 17
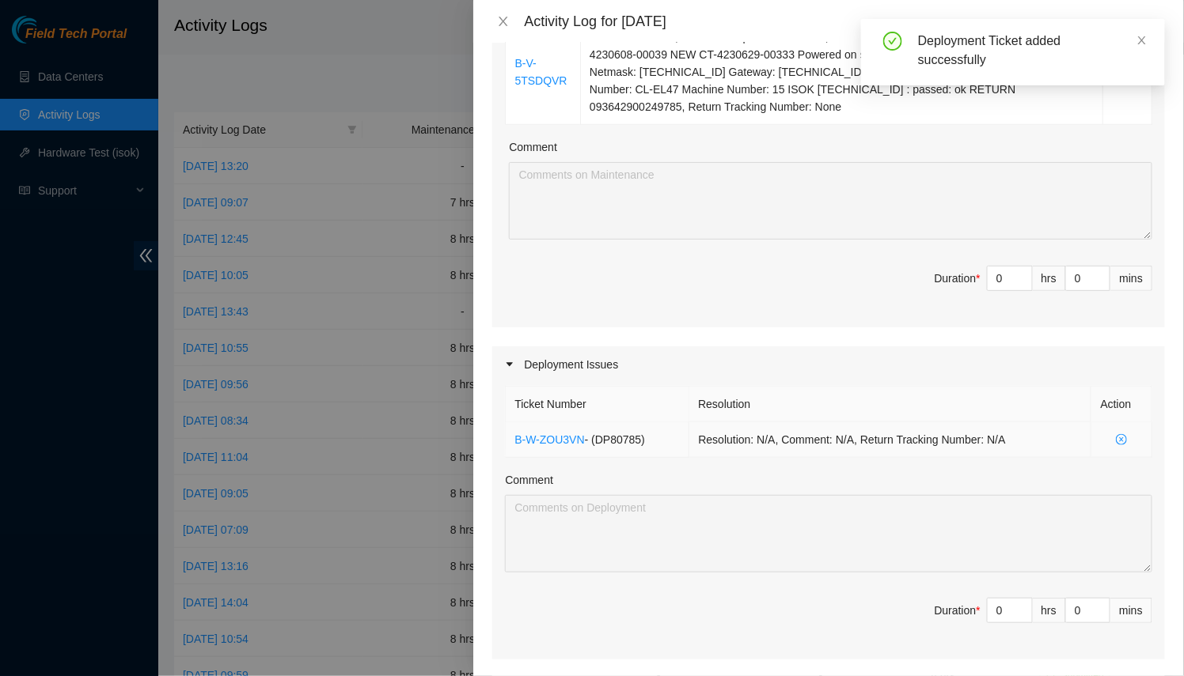
scroll to position [326, 0]
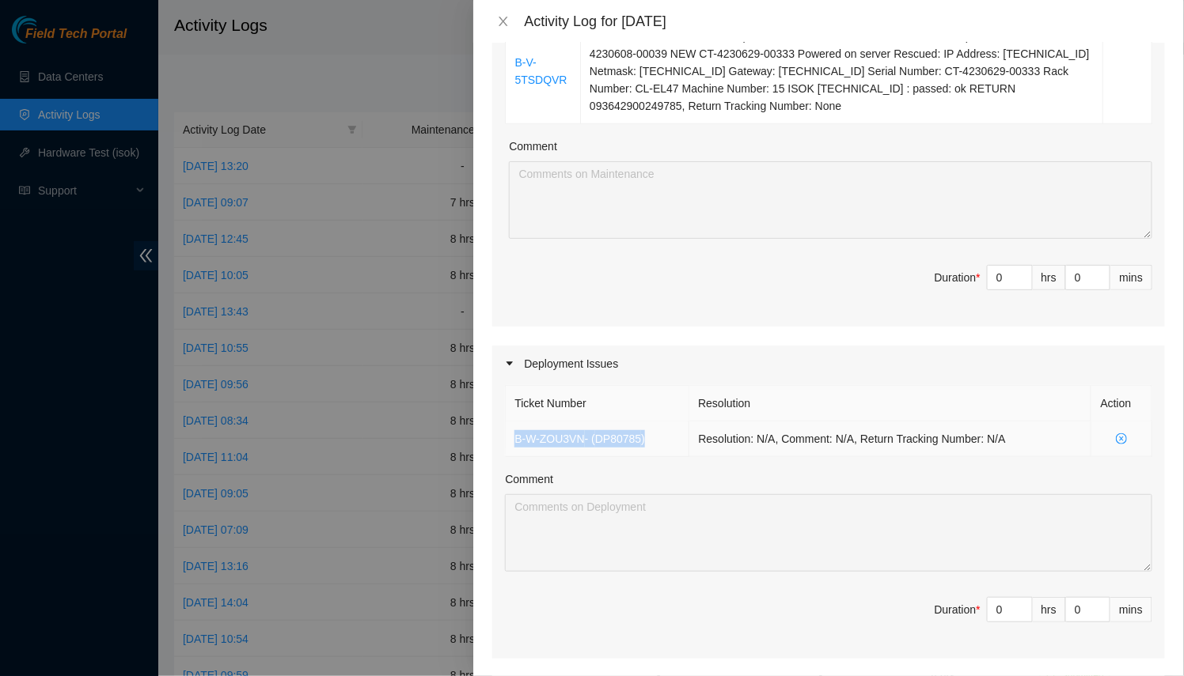
drag, startPoint x: 660, startPoint y: 433, endPoint x: 508, endPoint y: 431, distance: 151.9
click at [508, 431] on td "B-W-ZOU3VN - ( DP80785 )" at bounding box center [598, 440] width 184 height 36
copy td "B-W-ZOU3VN - ( DP80785 )"
drag, startPoint x: 981, startPoint y: 605, endPoint x: 991, endPoint y: 606, distance: 9.5
click at [991, 606] on input "0" at bounding box center [1009, 610] width 44 height 24
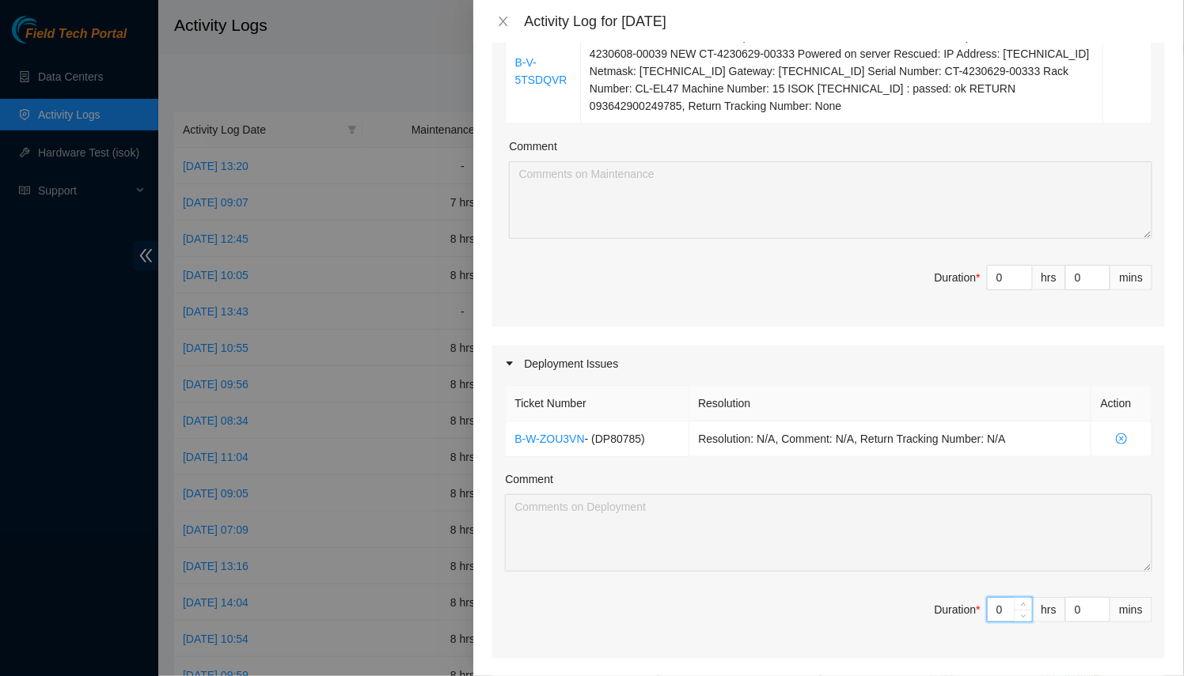
type input "8"
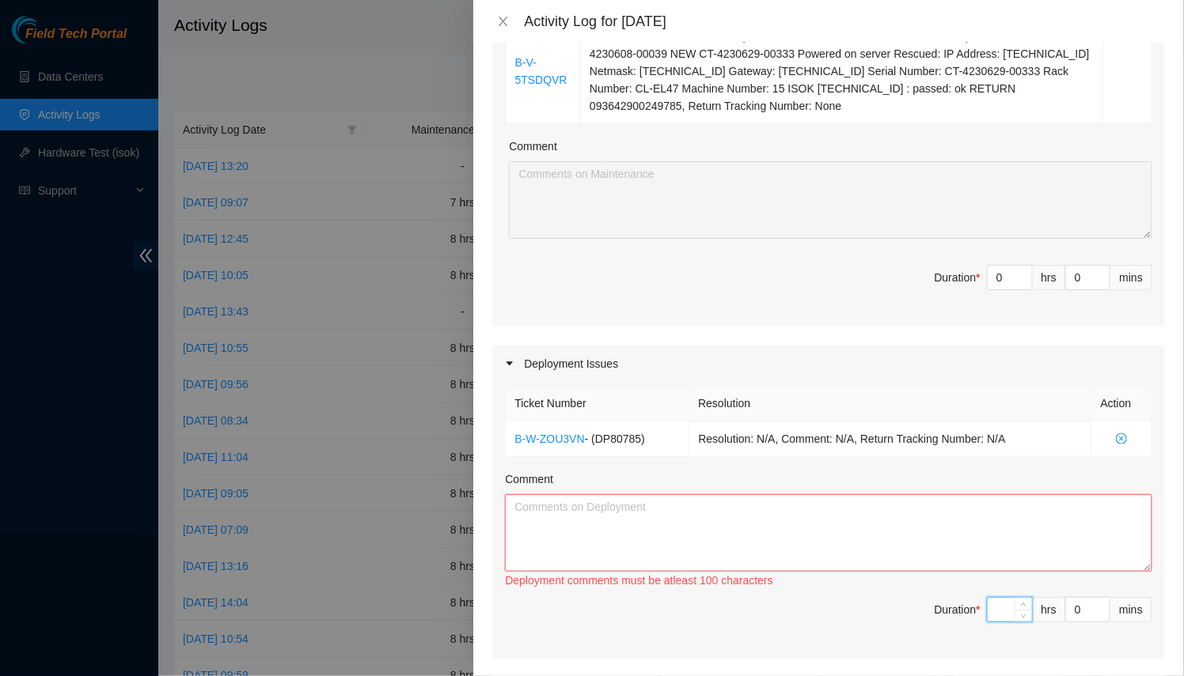
type input "1"
click at [934, 554] on textarea "Comment" at bounding box center [828, 533] width 647 height 78
paste textarea "B-W-ZOU3VN - (DP80785)"
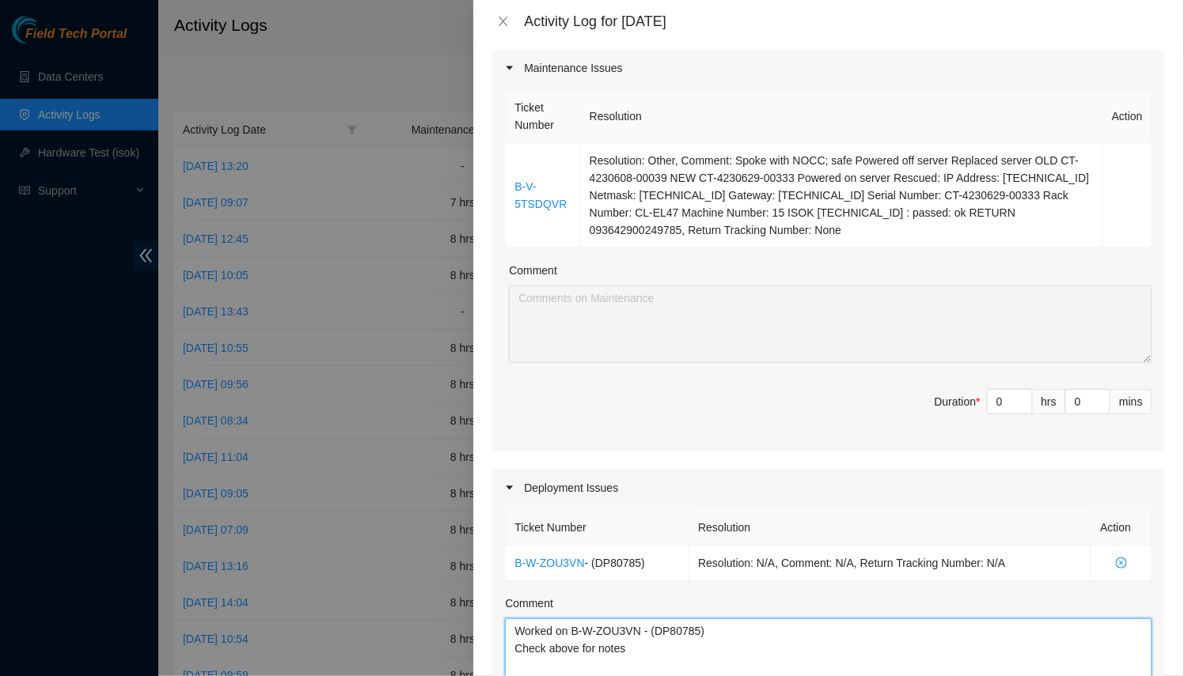
scroll to position [197, 0]
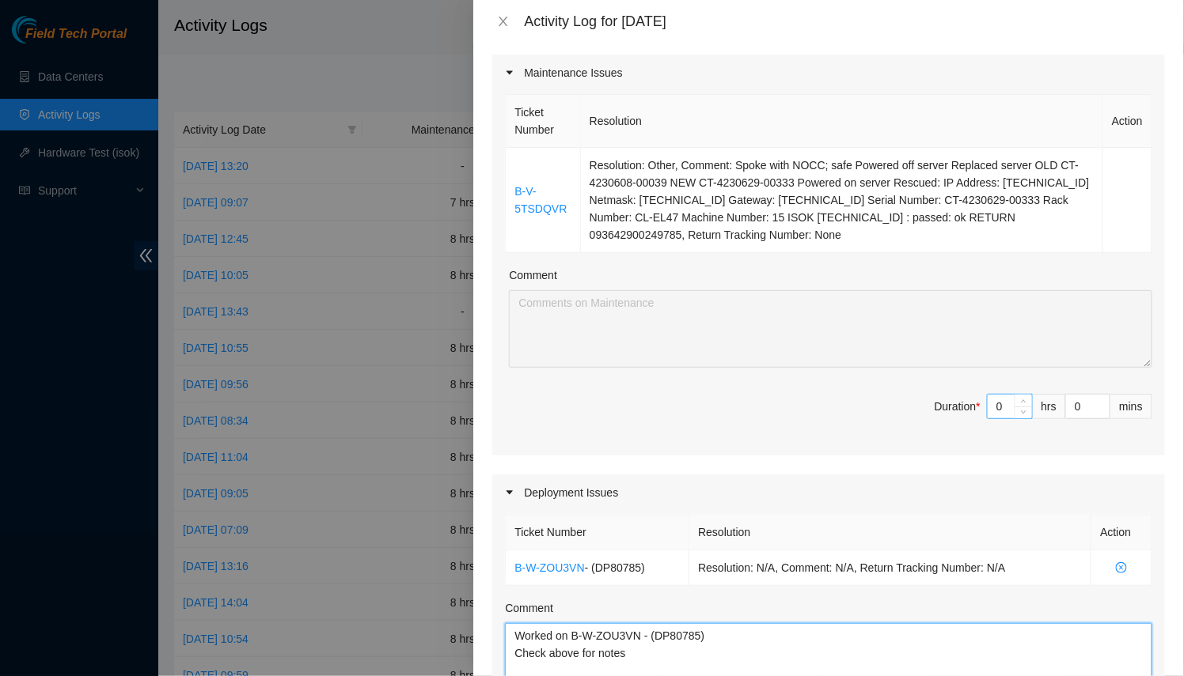
type textarea "Worked on B-W-ZOU3VN - (DP80785) Check above for notes"
drag, startPoint x: 996, startPoint y: 406, endPoint x: 868, endPoint y: 376, distance: 131.7
click at [868, 376] on div "Ticket Number Resolution Action B-V-5TSDQVR Resolution: Other, Comment: Spoke w…" at bounding box center [828, 273] width 673 height 365
type input "7"
type input "8"
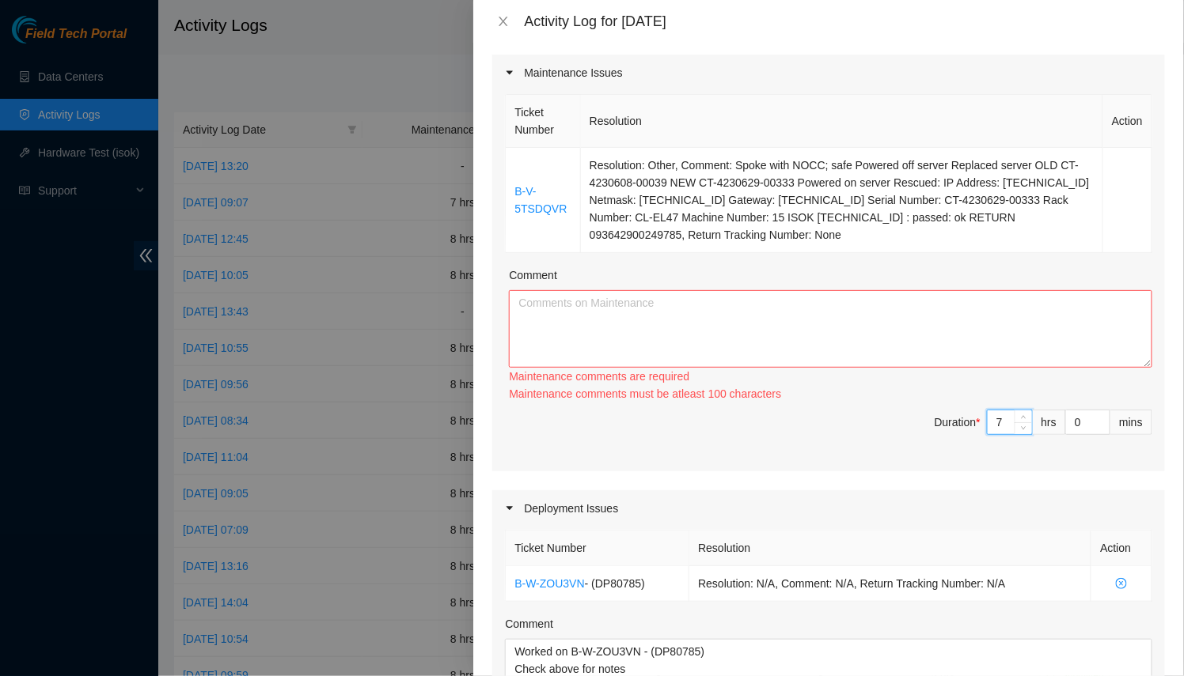
type input "7"
click at [824, 308] on textarea "Comment" at bounding box center [830, 329] width 643 height 78
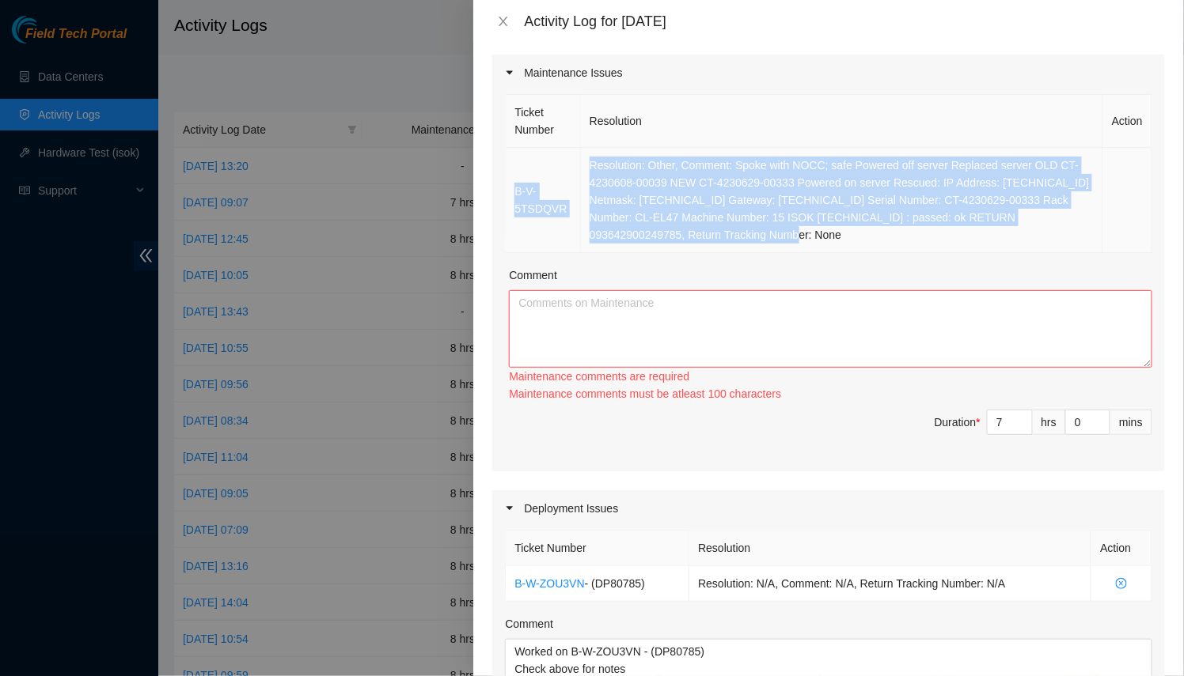
drag, startPoint x: 665, startPoint y: 233, endPoint x: 511, endPoint y: 153, distance: 173.0
click at [511, 153] on tr "B-V-5TSDQVR Resolution: Other, Comment: Spoke with NOCC; safe Powered off serve…" at bounding box center [829, 200] width 646 height 105
copy tr "B-V-5TSDQVR Resolution: Other, Comment: Spoke with NOCC; safe Powered off serve…"
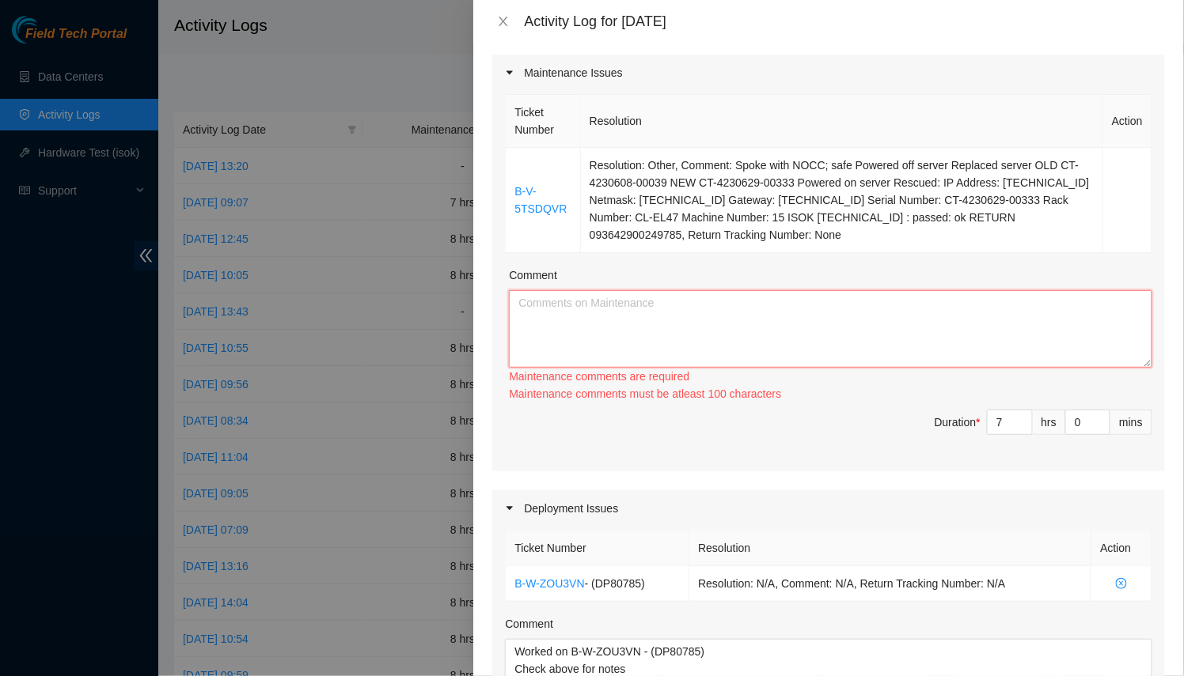
click at [607, 294] on textarea "Comment" at bounding box center [830, 329] width 643 height 78
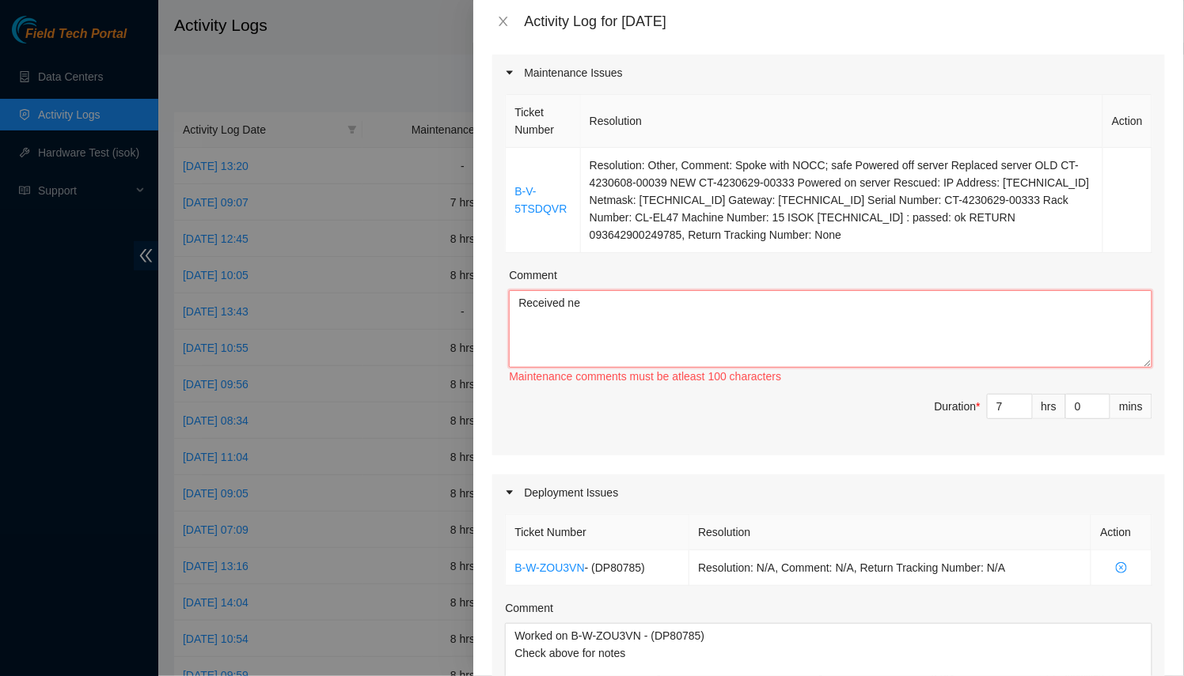
type textarea "Received new"
paste textarea "B-V-5TSDQVR Resolution: Other, Comment: Spoke with NOCC; safe Powered off serve…"
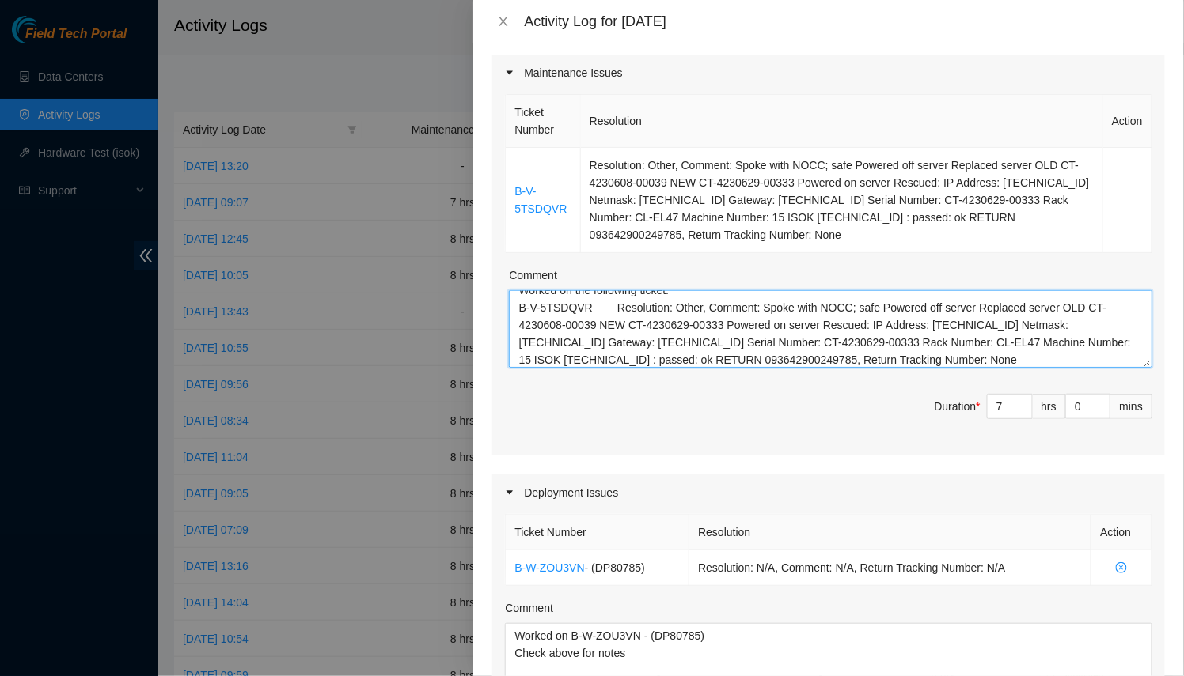
scroll to position [0, 0]
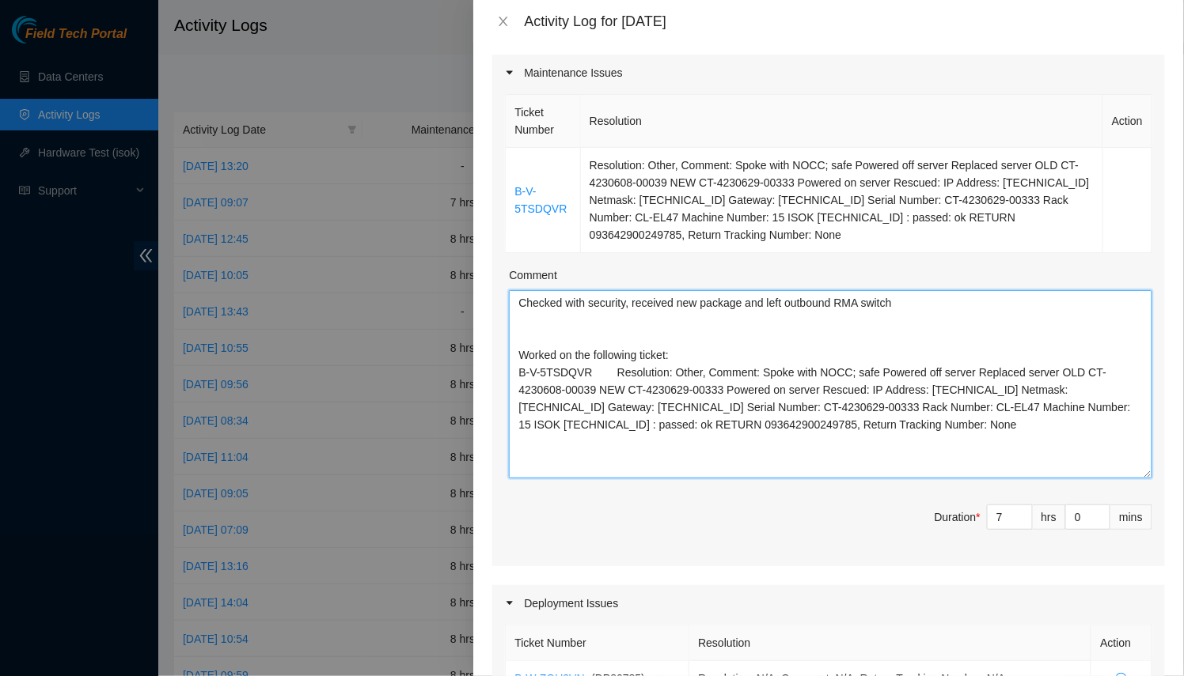
drag, startPoint x: 1137, startPoint y: 358, endPoint x: 1124, endPoint y: 470, distance: 113.1
click at [1124, 470] on textarea "Checked with security, received new package and left outbound RMA switch Worked…" at bounding box center [830, 384] width 643 height 188
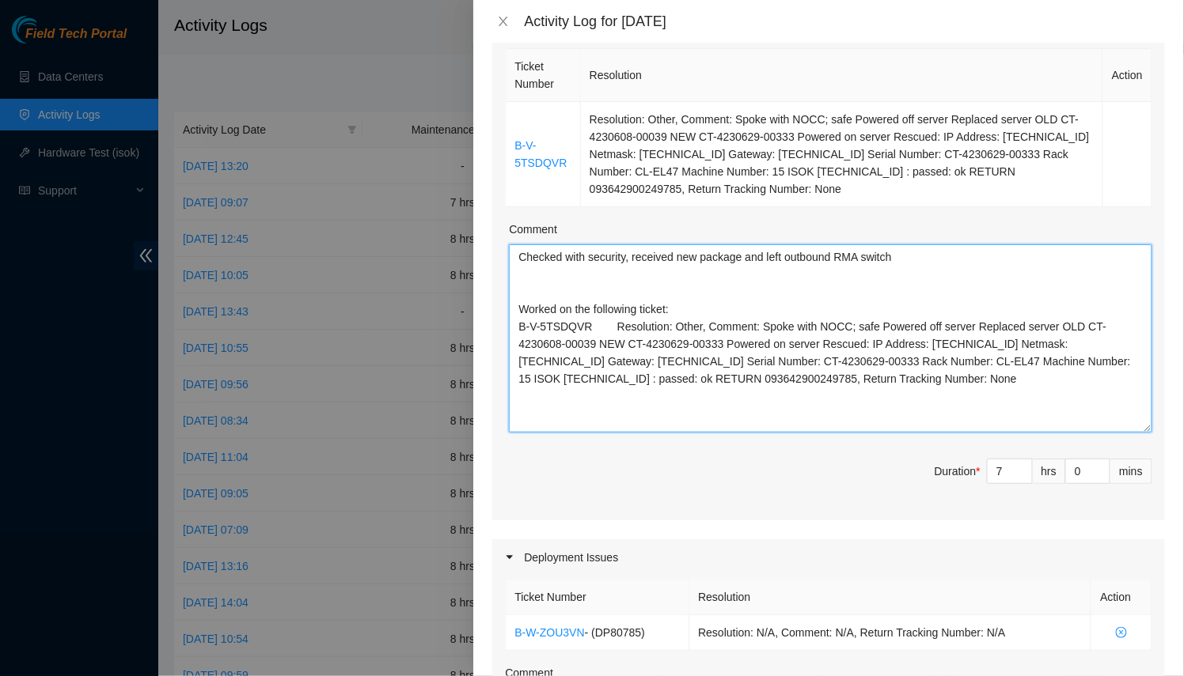
scroll to position [244, 0]
click at [713, 264] on textarea "Checked with security, received new package and left outbound RMA switch Worked…" at bounding box center [830, 338] width 643 height 188
paste textarea "DP80785"
click at [530, 271] on textarea "Checked with security, received new package and left outbound RMA switch Most o…" at bounding box center [830, 338] width 643 height 188
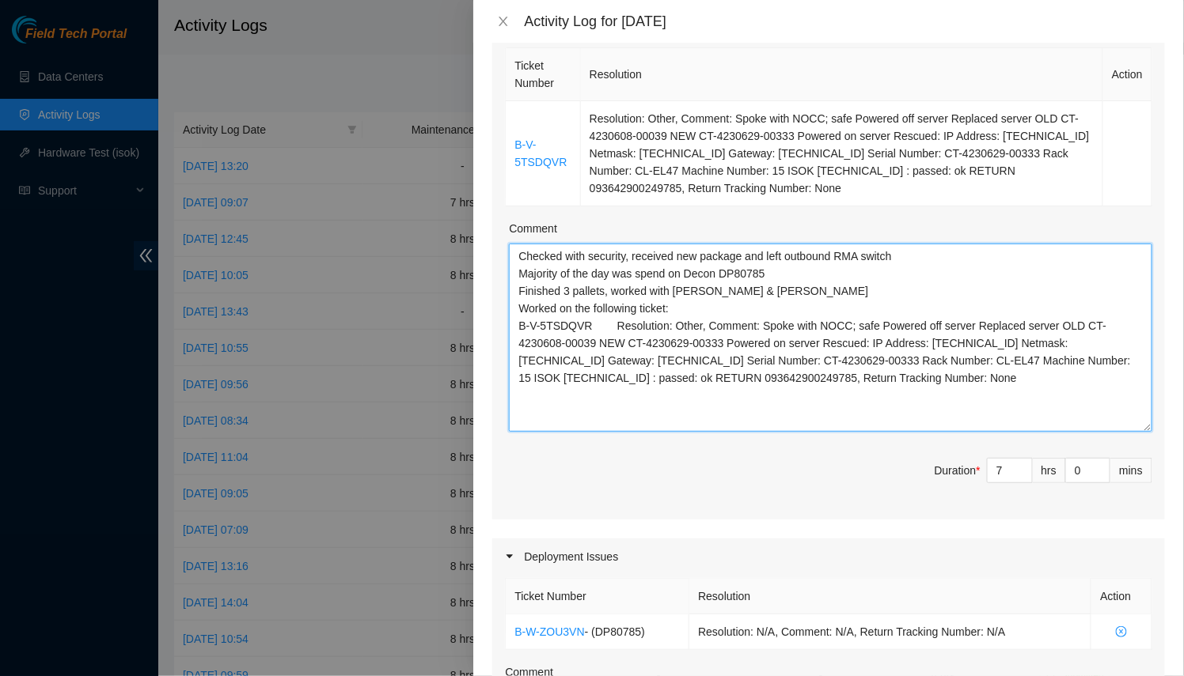
click at [794, 292] on textarea "Checked with security, received new package and left outbound RMA switch Majori…" at bounding box center [830, 338] width 643 height 188
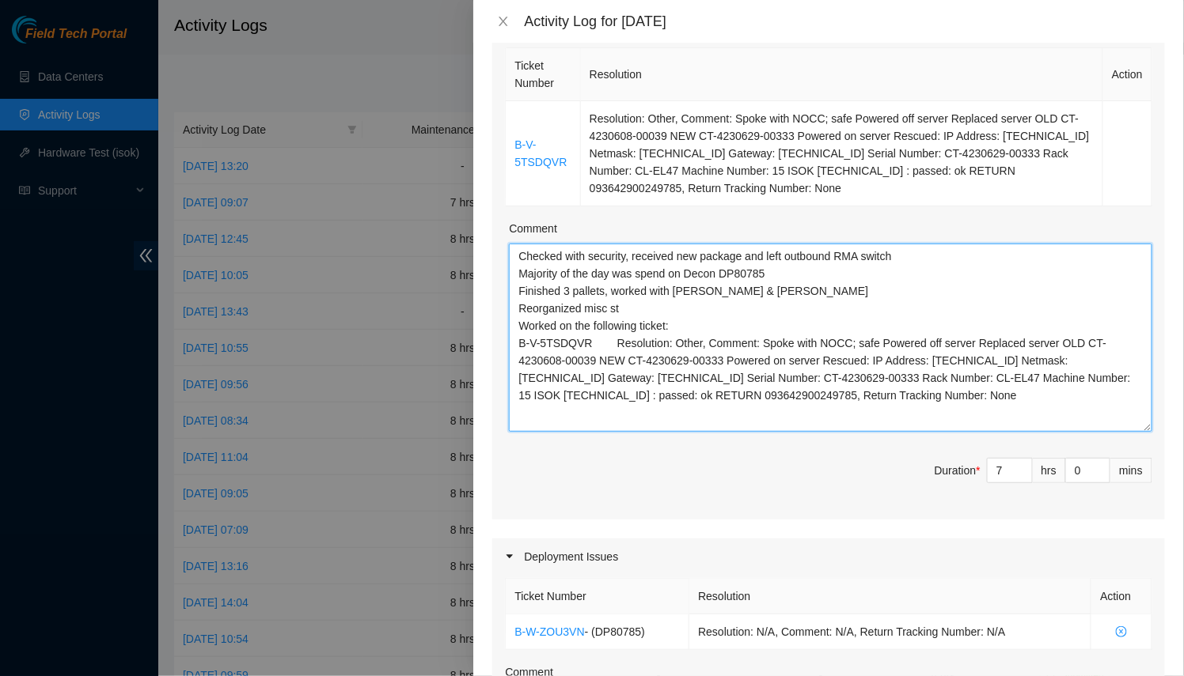
click at [627, 310] on textarea "Checked with security, received new package and left outbound RMA switch Majori…" at bounding box center [830, 338] width 643 height 188
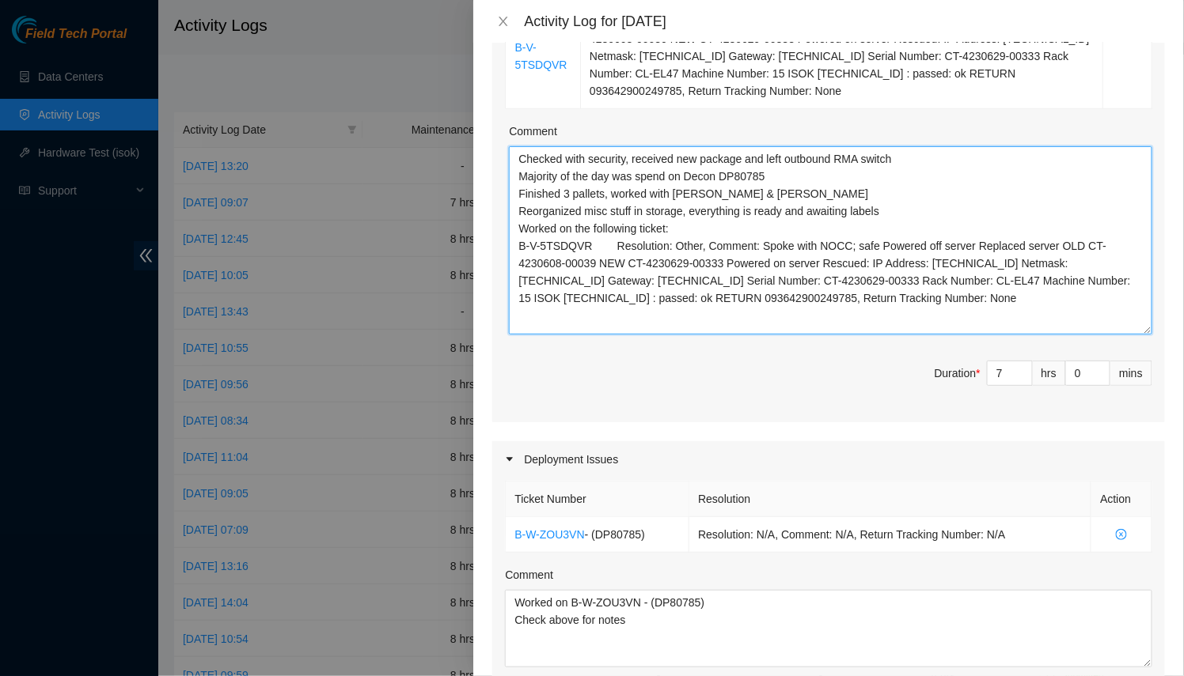
scroll to position [339, 0]
click at [764, 200] on textarea "Checked with security, received new package and left outbound RMA switch Majori…" at bounding box center [830, 243] width 643 height 188
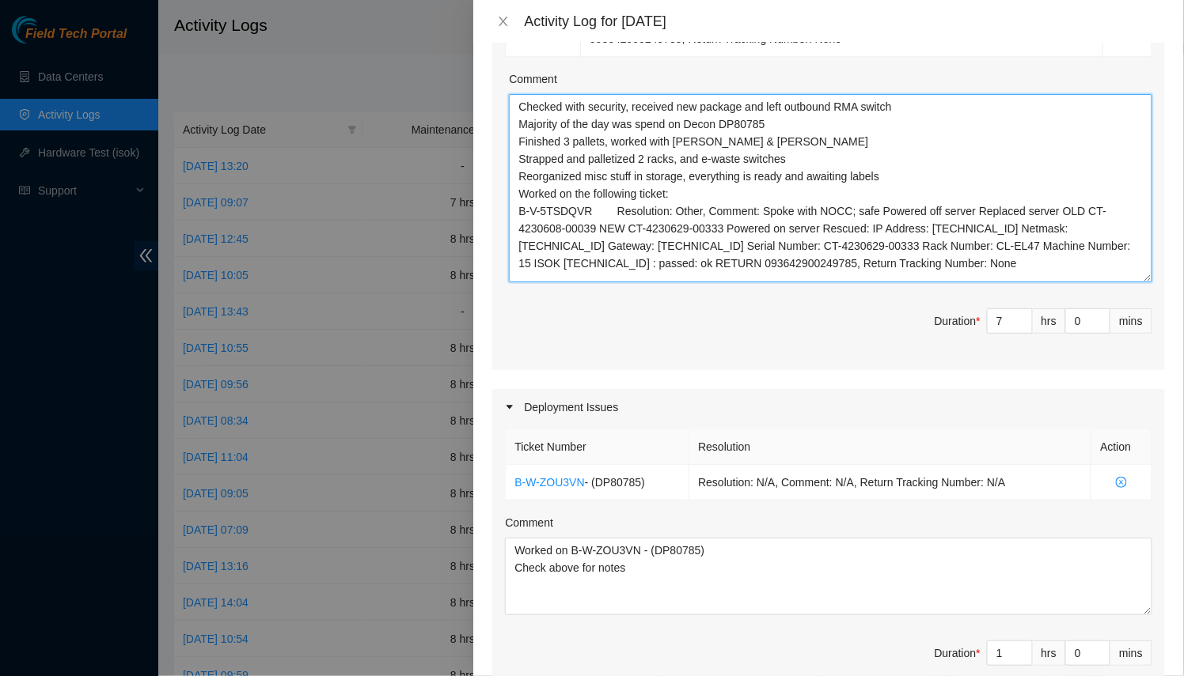
scroll to position [827, 0]
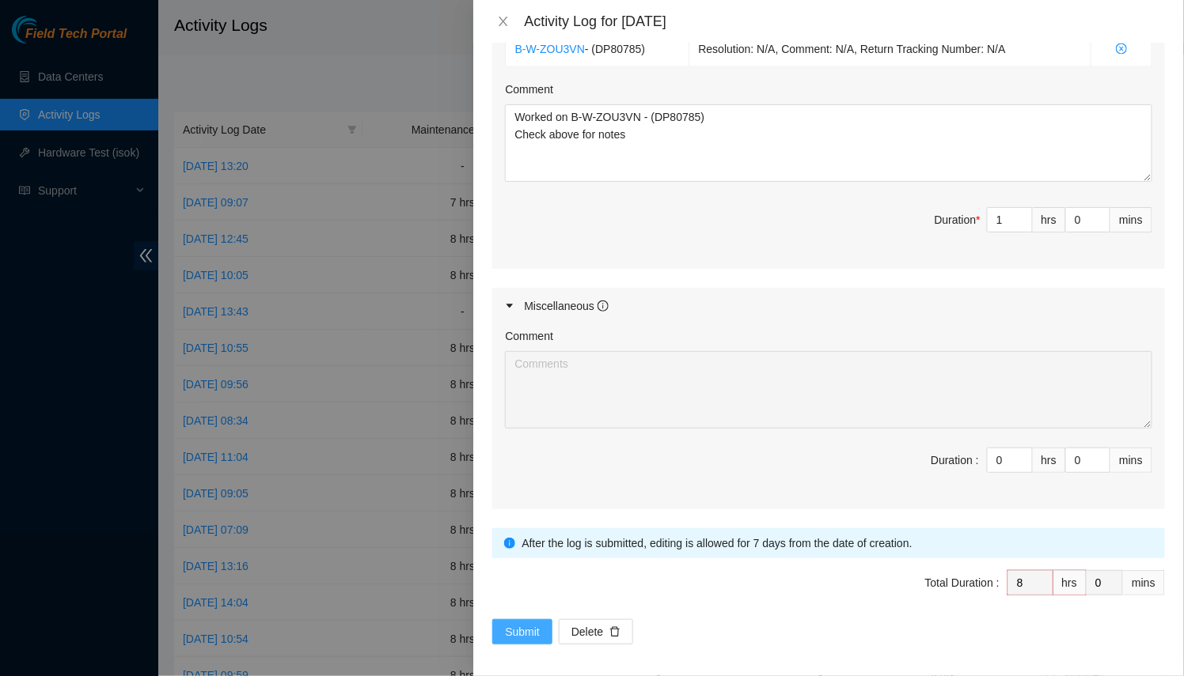
type textarea "Checked with security, received new package and left outbound RMA switch Majori…"
click at [525, 623] on span "Submit" at bounding box center [522, 631] width 35 height 17
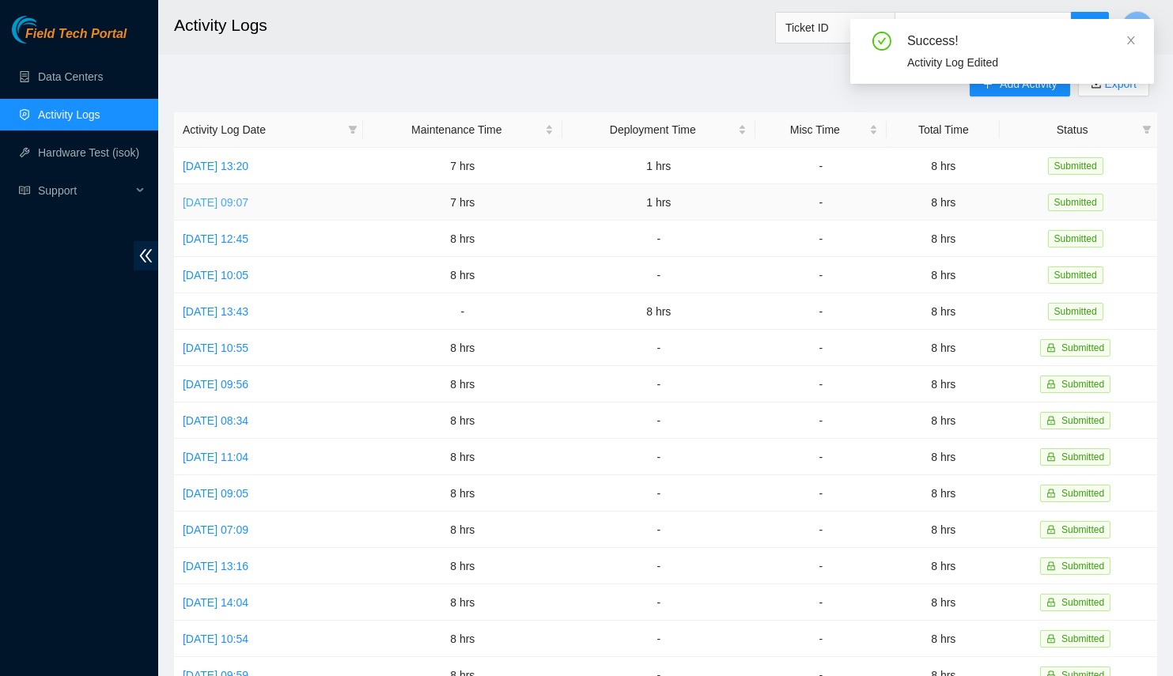
click at [218, 206] on link "Mon, 01 Sep 2025 09:07" at bounding box center [216, 202] width 66 height 13
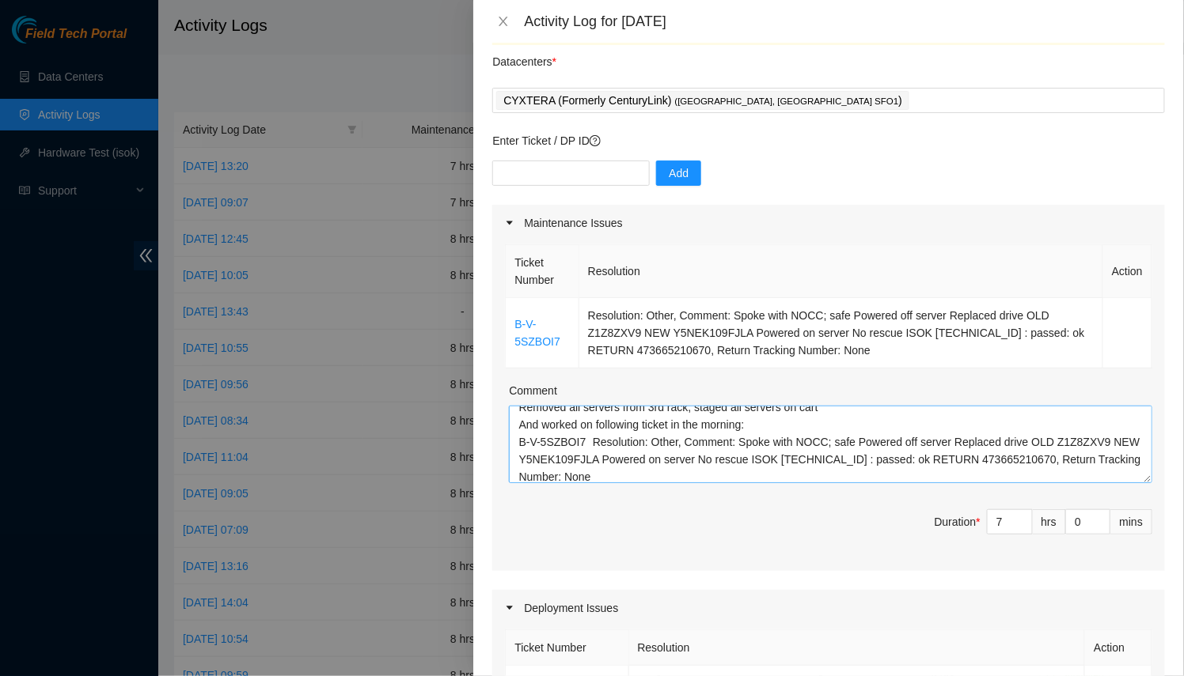
scroll to position [51, 0]
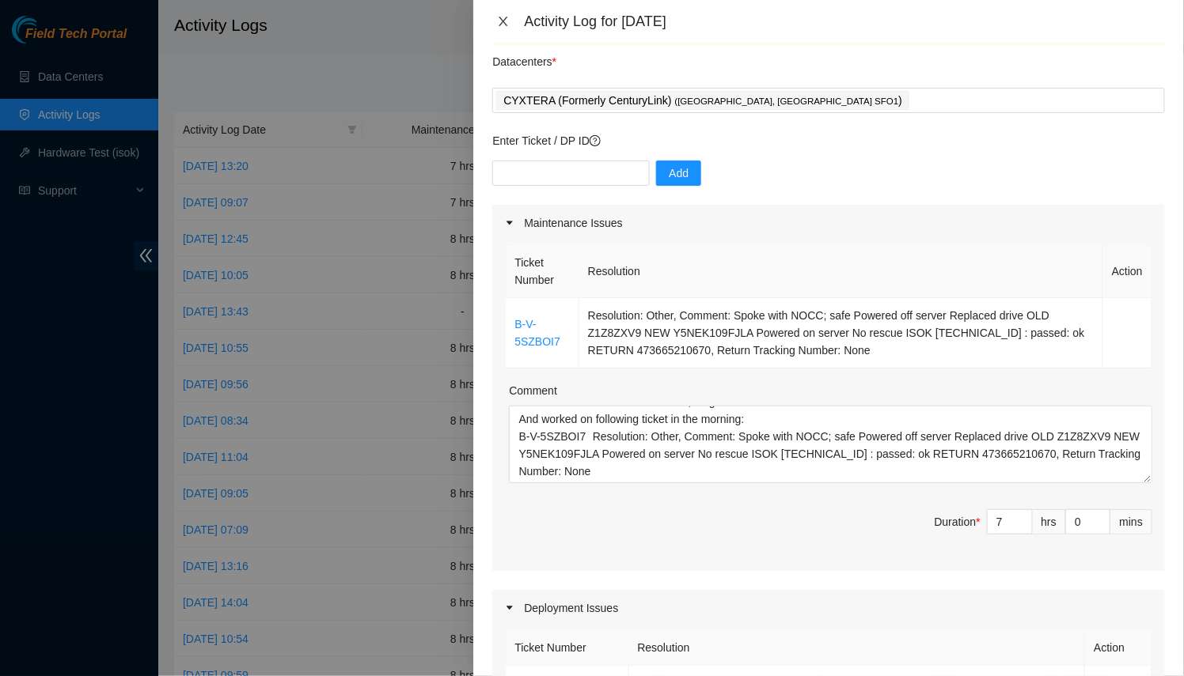
click at [510, 19] on button "Close" at bounding box center [503, 21] width 22 height 15
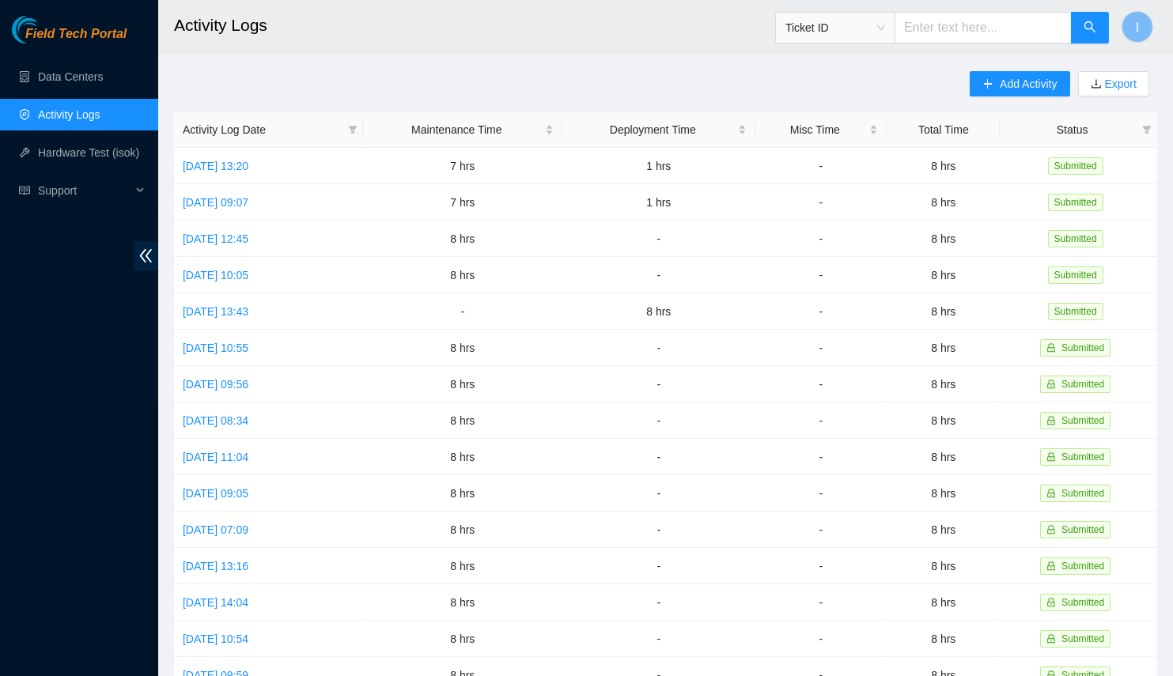
click at [252, 146] on th "Activity Log Date" at bounding box center [268, 130] width 189 height 36
click at [248, 207] on link "Mon, 01 Sep 2025 09:07" at bounding box center [216, 202] width 66 height 13
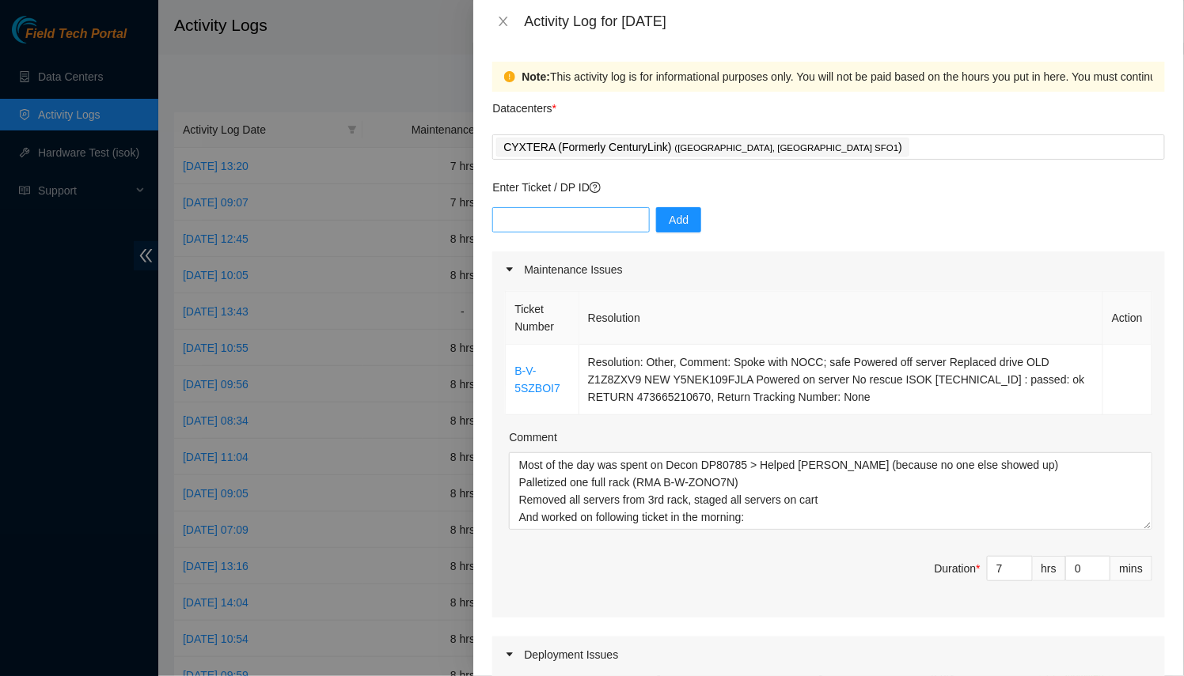
scroll to position [0, 0]
click at [509, 25] on icon "close" at bounding box center [503, 21] width 13 height 13
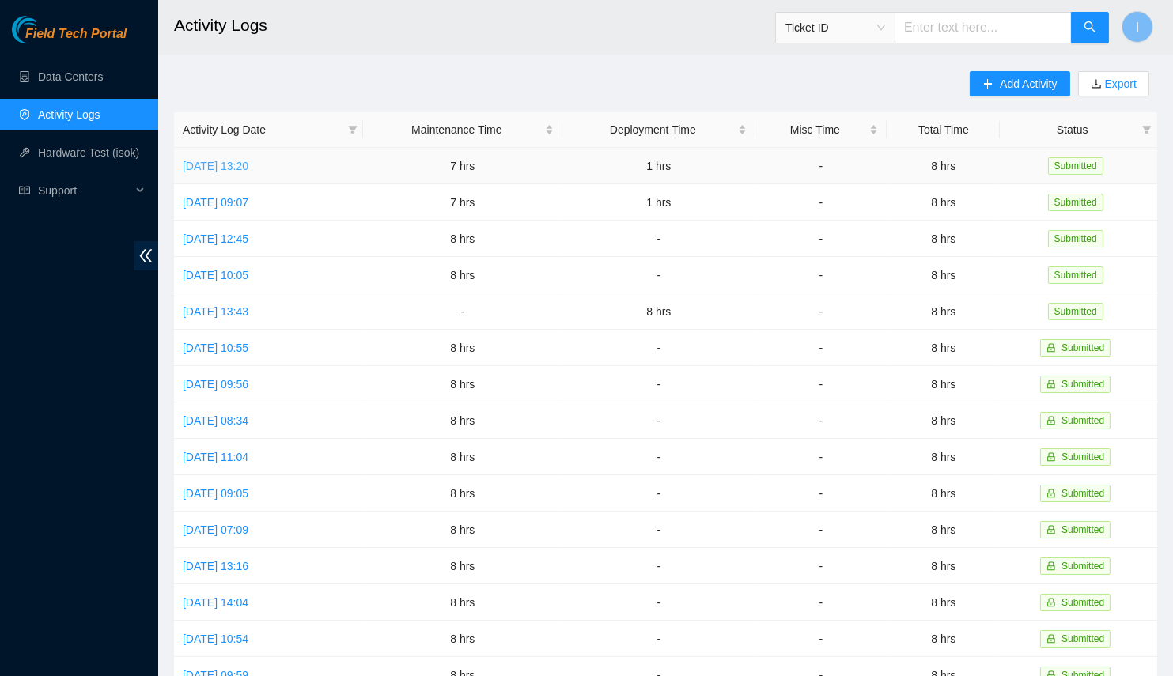
click at [216, 166] on link "Tue, 02 Sep 2025 13:20" at bounding box center [216, 166] width 66 height 13
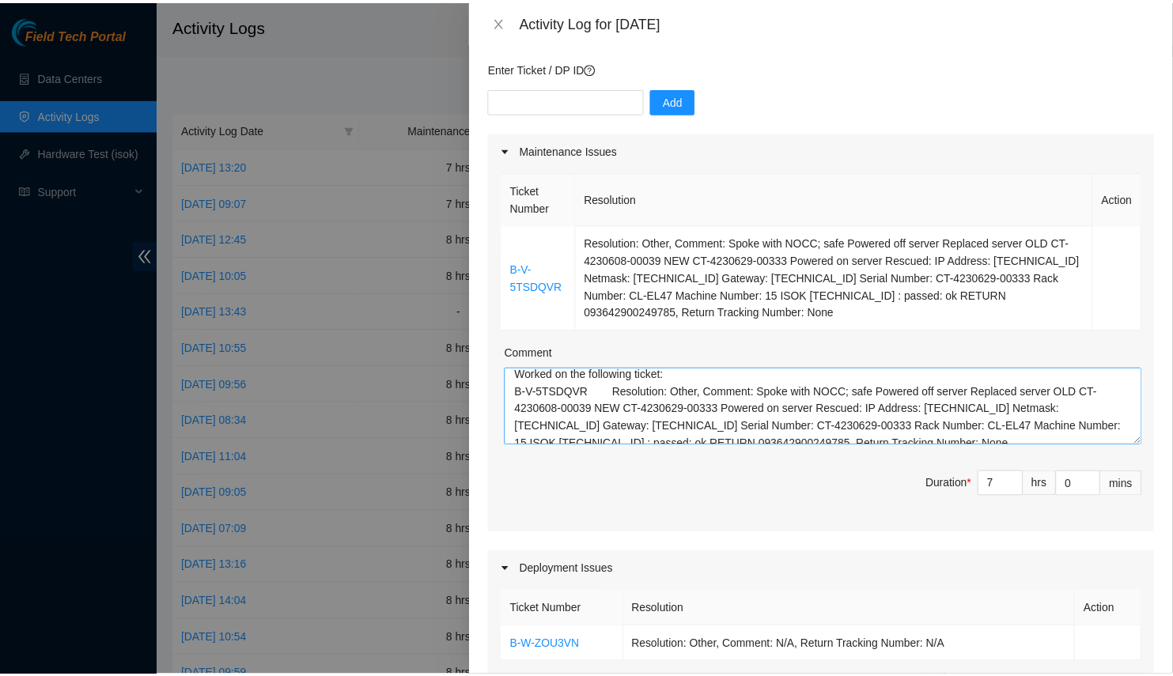
scroll to position [104, 0]
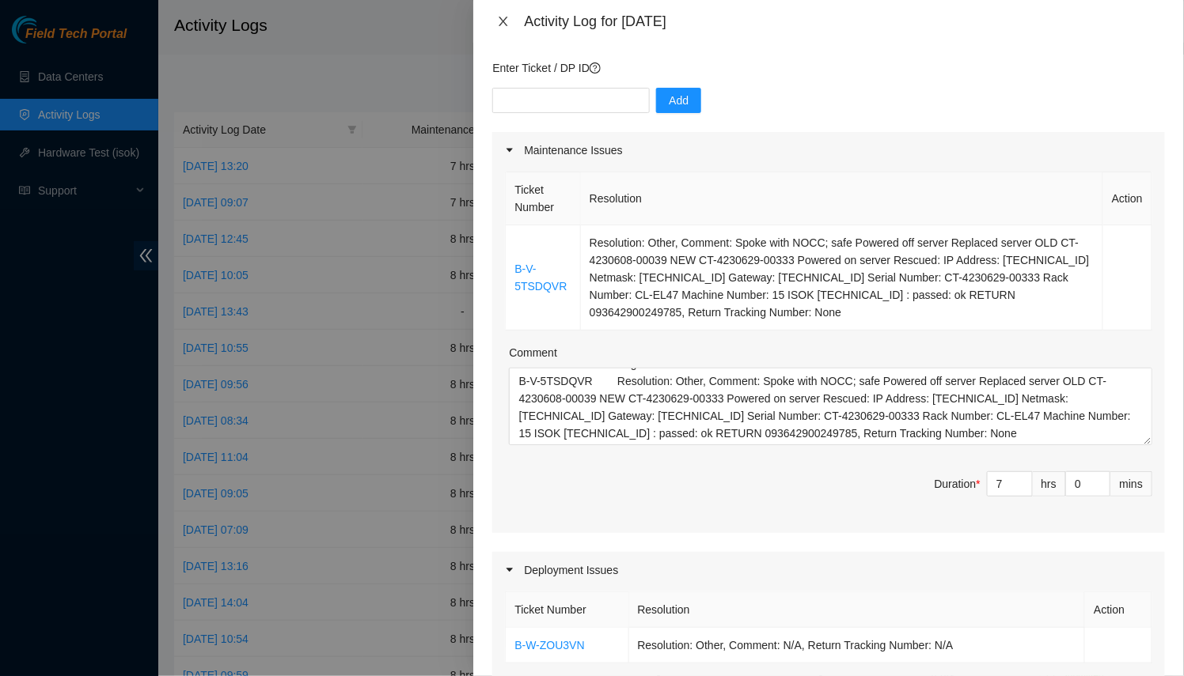
click at [510, 17] on button "Close" at bounding box center [503, 21] width 22 height 15
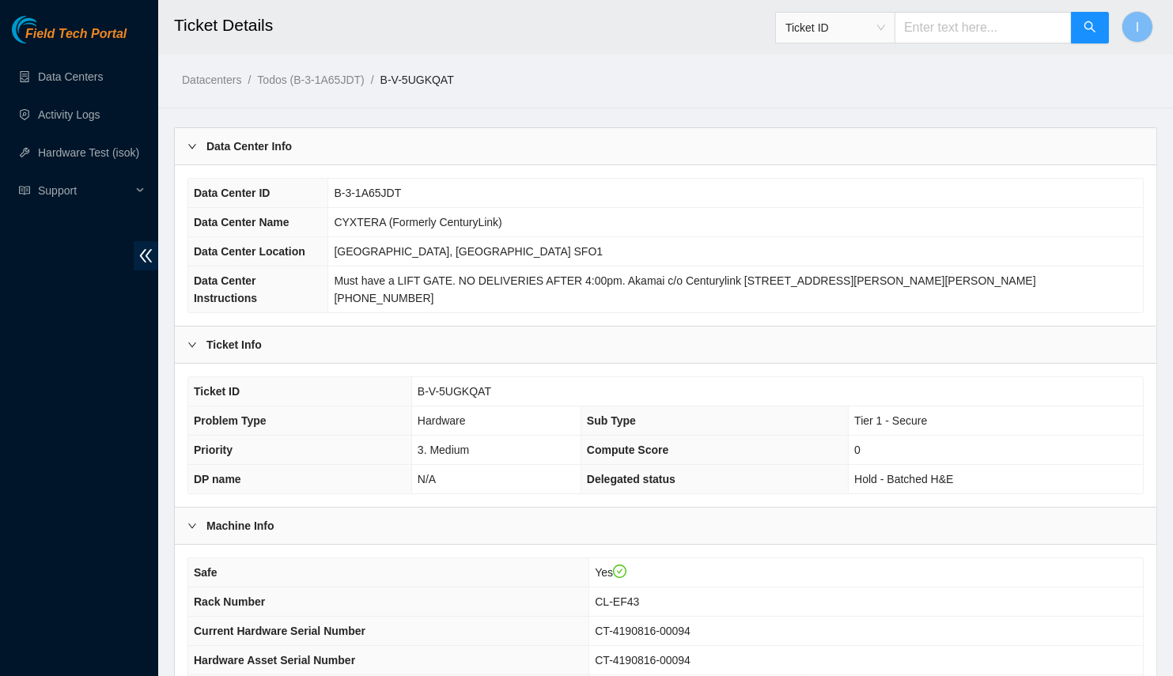
click at [551, 149] on div "Data Center Info" at bounding box center [666, 146] width 982 height 36
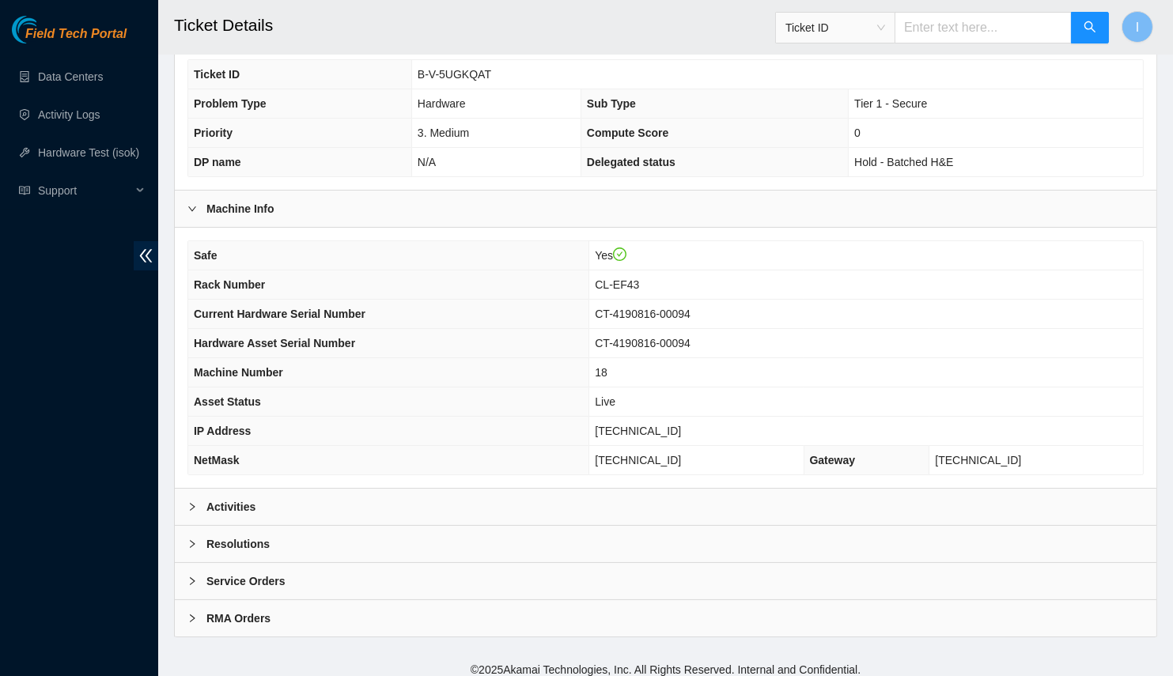
click at [483, 497] on div "Activities" at bounding box center [666, 507] width 982 height 36
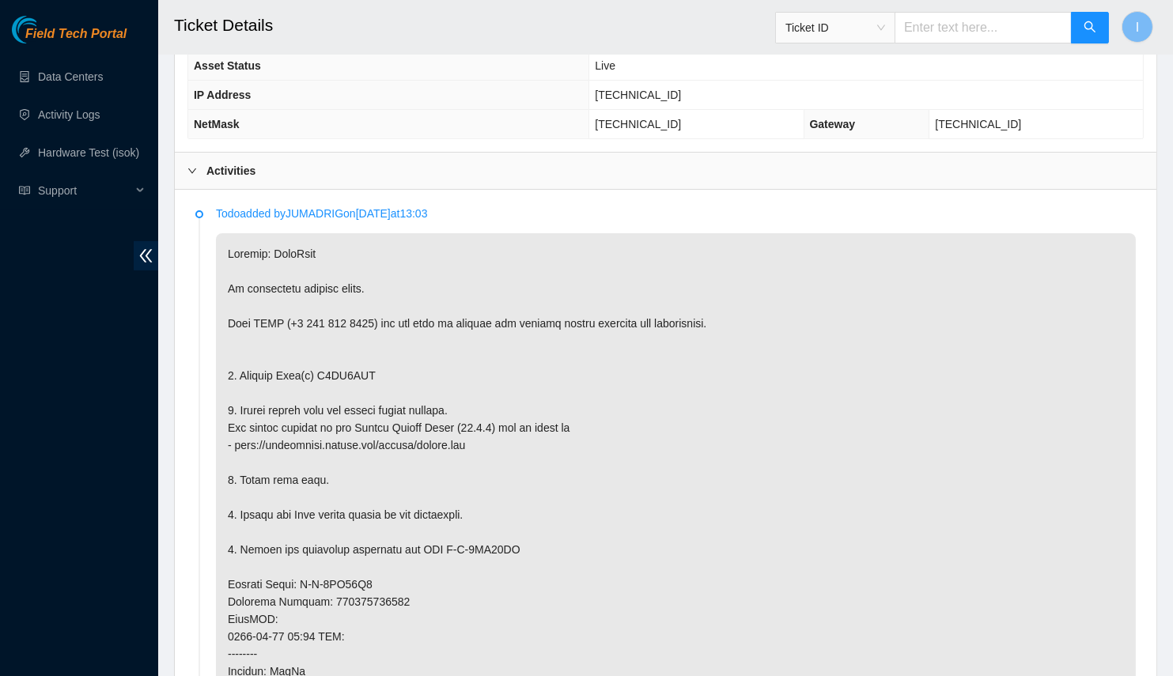
scroll to position [494, 0]
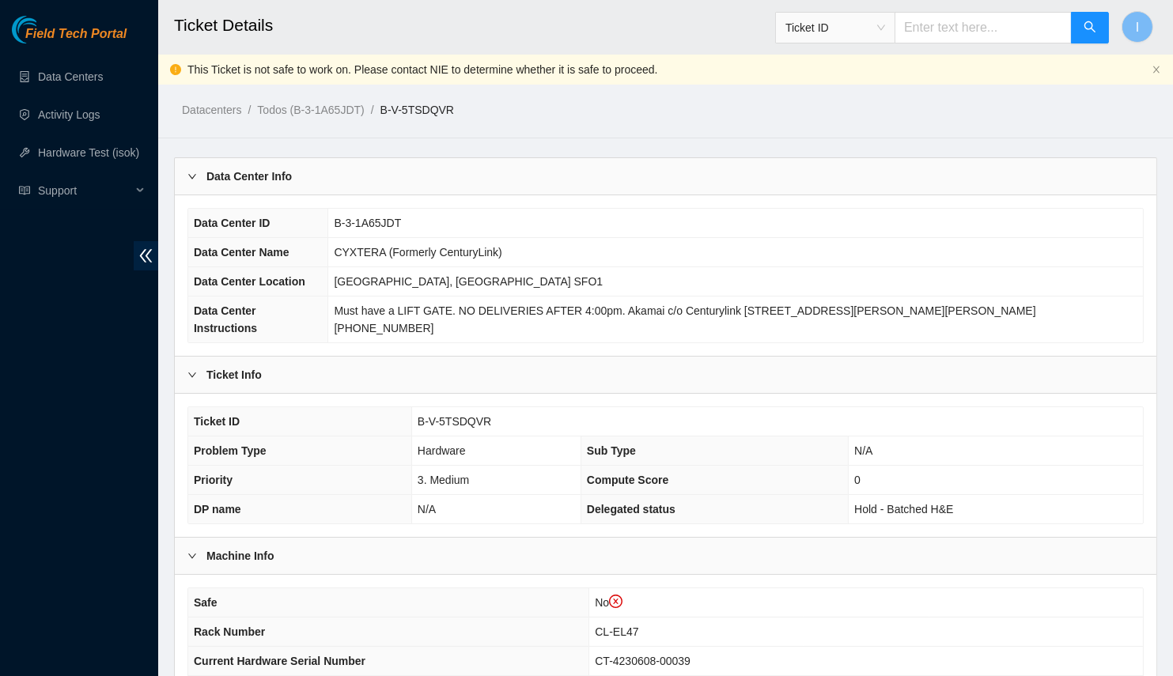
click at [398, 176] on div "Data Center Info" at bounding box center [666, 176] width 982 height 36
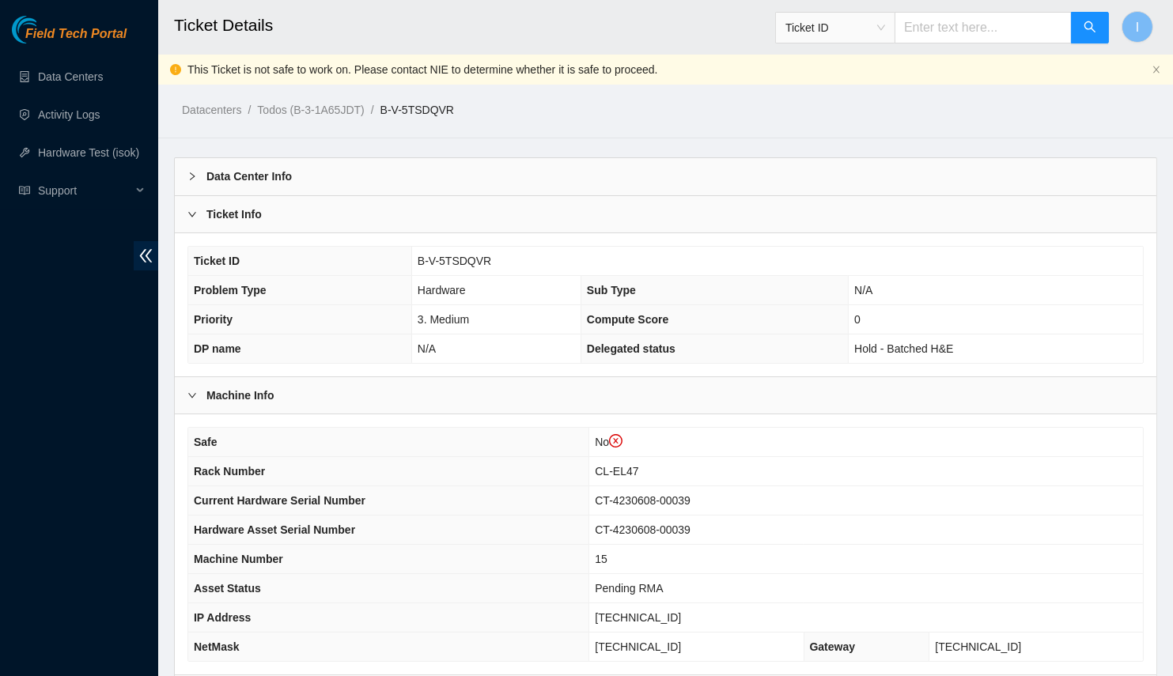
scroll to position [186, 0]
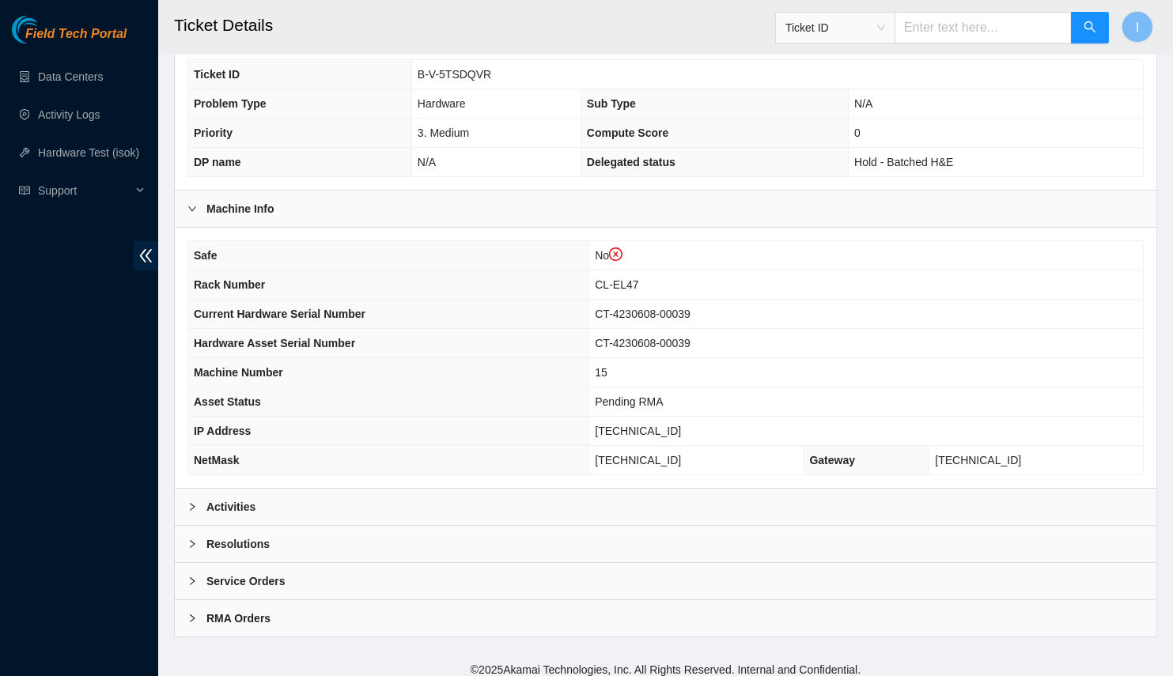
click at [477, 489] on div "Activities" at bounding box center [666, 507] width 982 height 36
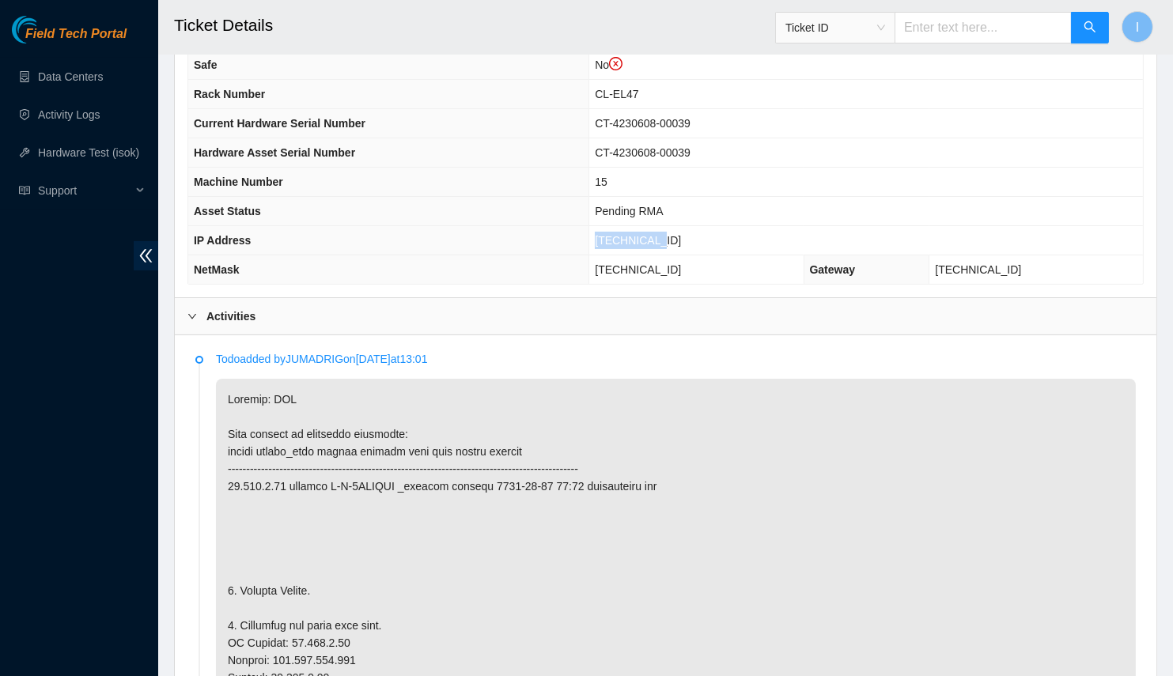
scroll to position [295, 0]
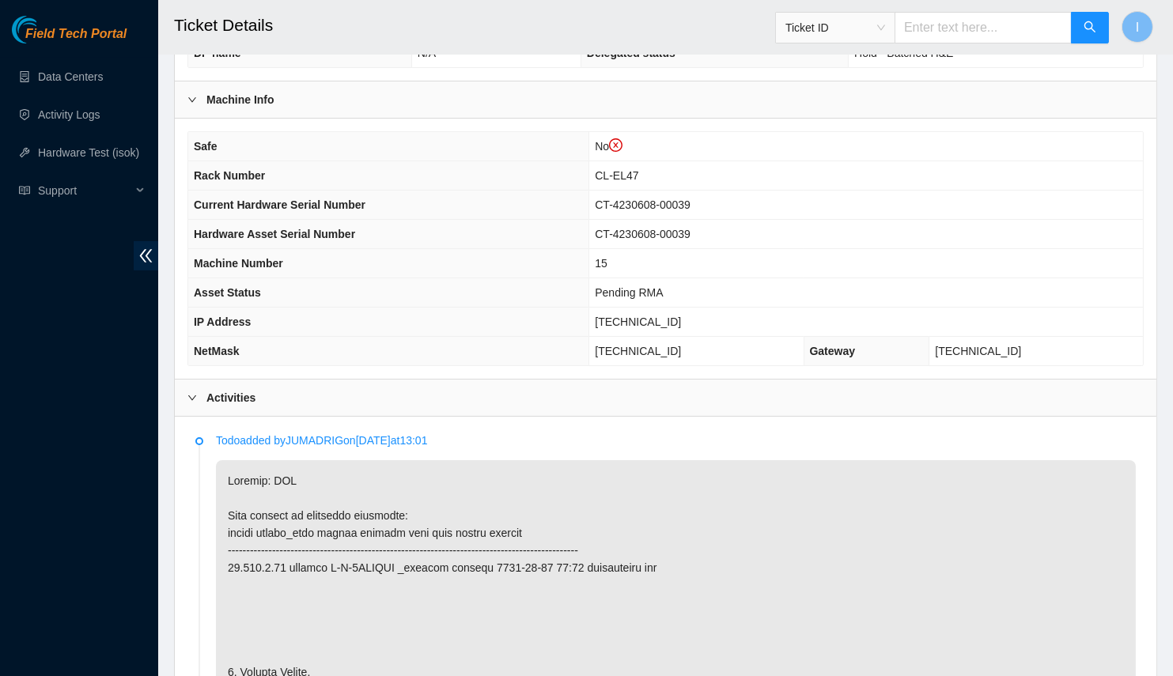
click at [681, 349] on span "[TECHNICAL_ID]" at bounding box center [638, 351] width 86 height 13
copy span "[TECHNICAL_ID]"
click at [651, 352] on td "[TECHNICAL_ID]" at bounding box center [696, 351] width 214 height 29
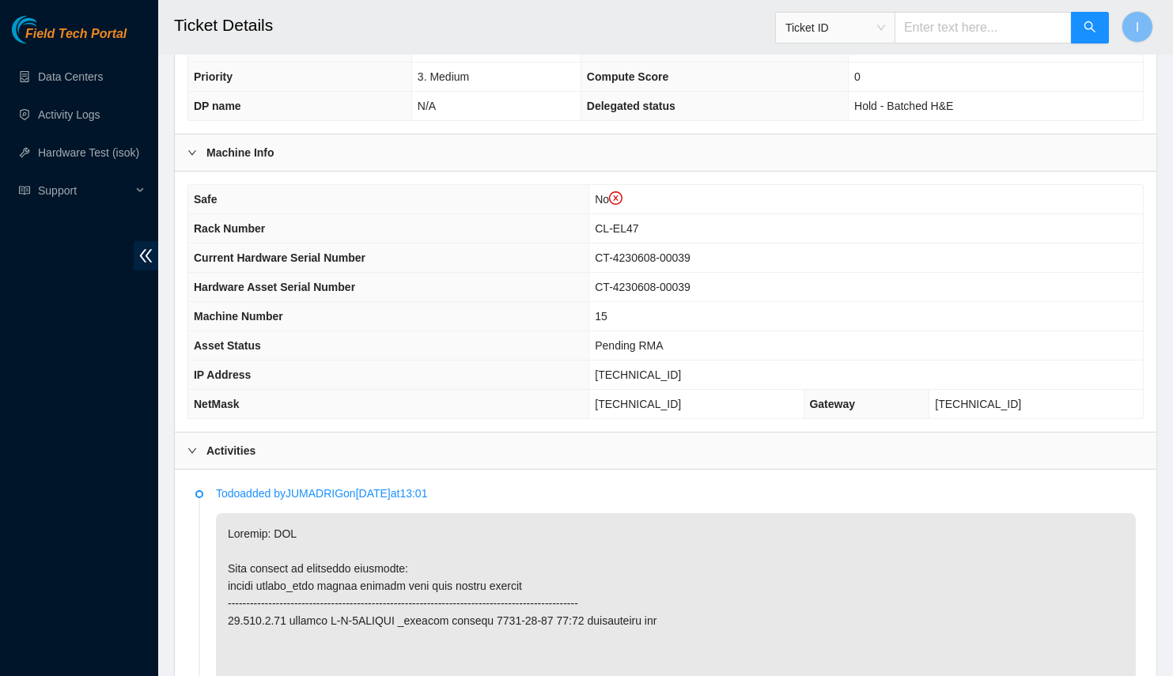
scroll to position [233, 0]
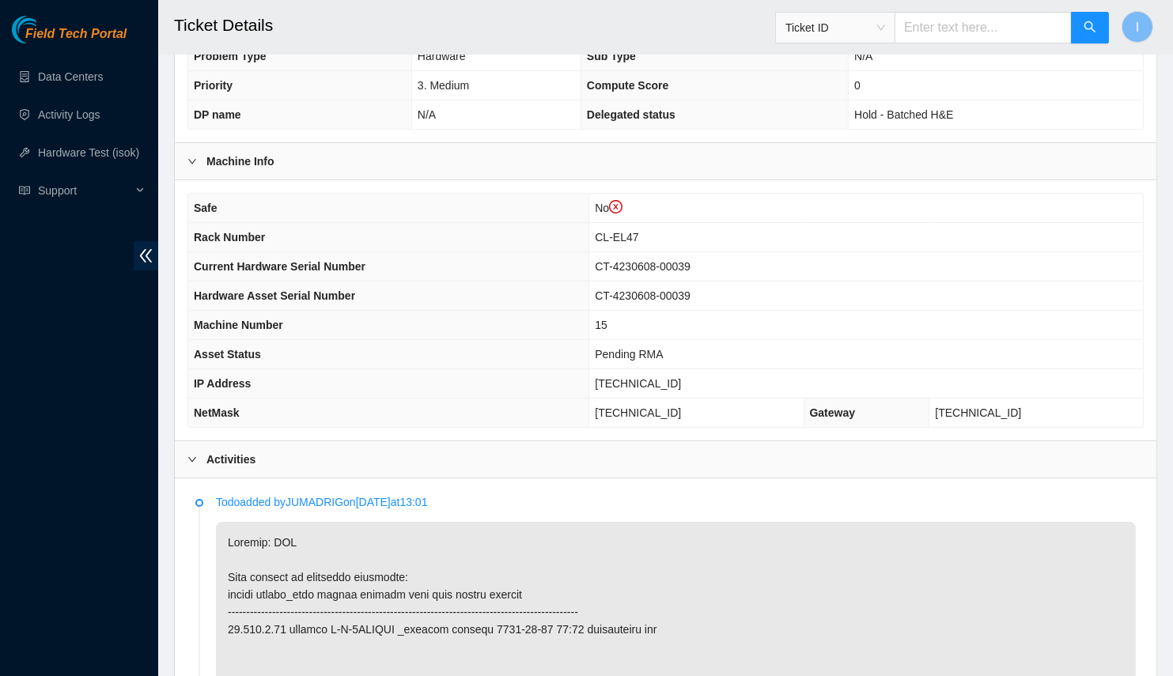
click at [638, 237] on span "CL-EL47" at bounding box center [617, 237] width 44 height 13
copy span "CL-EL47"
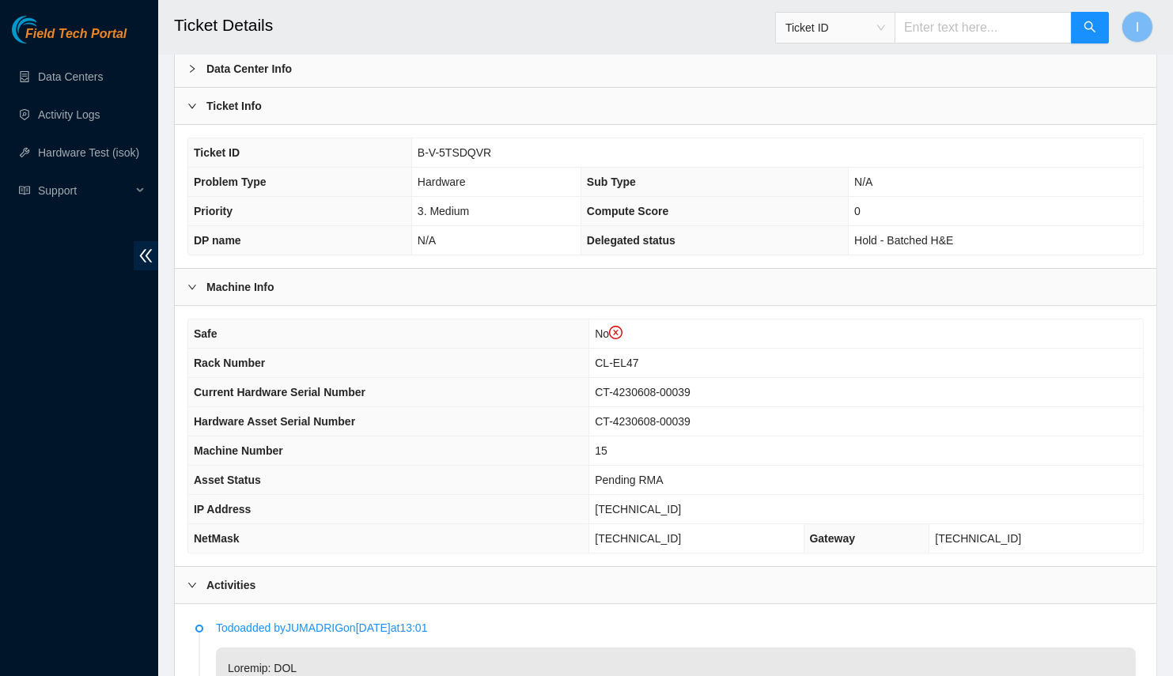
scroll to position [0, 0]
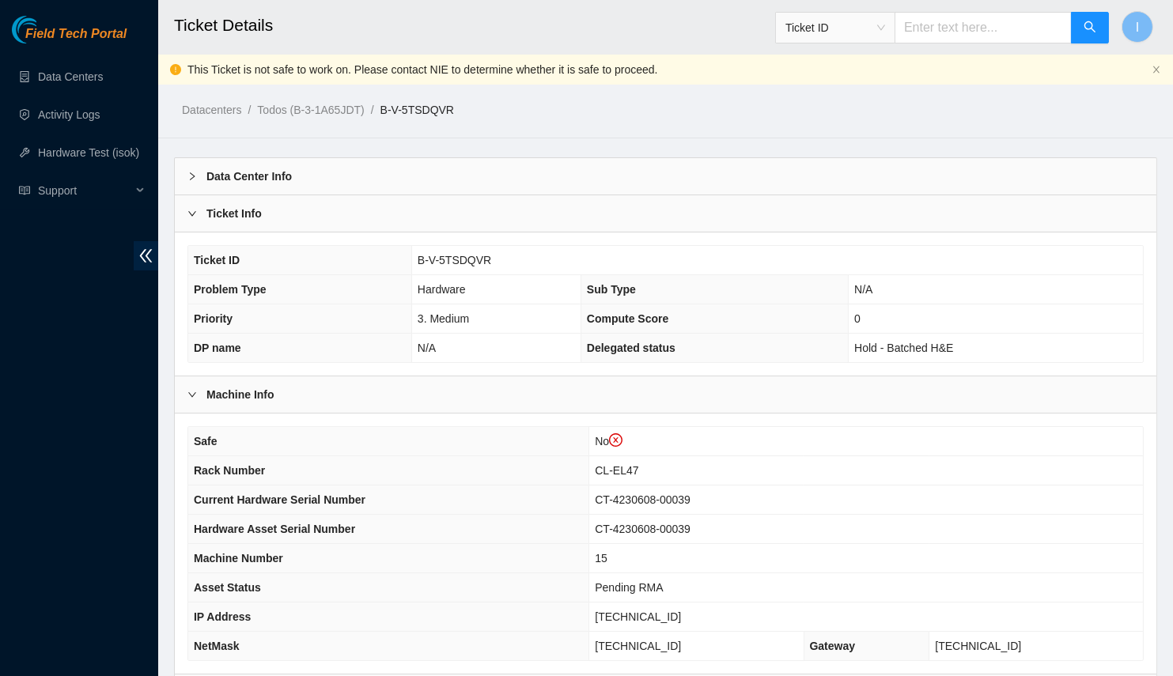
click at [688, 494] on span "CT-4230608-00039" at bounding box center [643, 500] width 96 height 13
copy span "CT-4230608-00039"
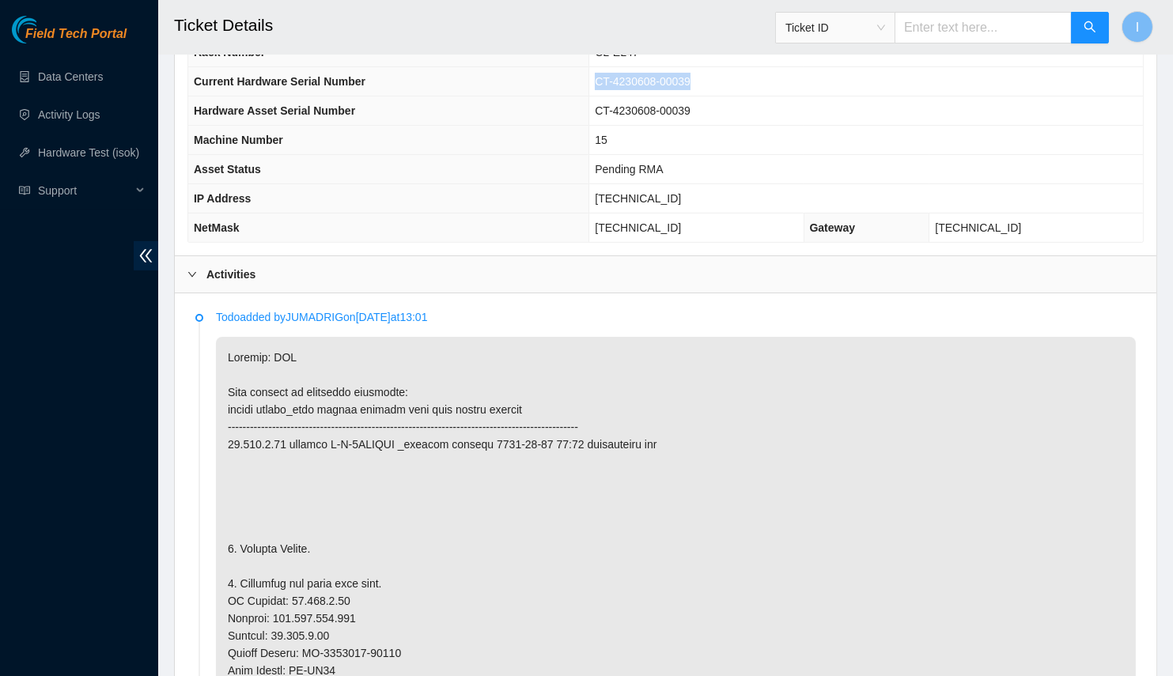
scroll to position [504, 0]
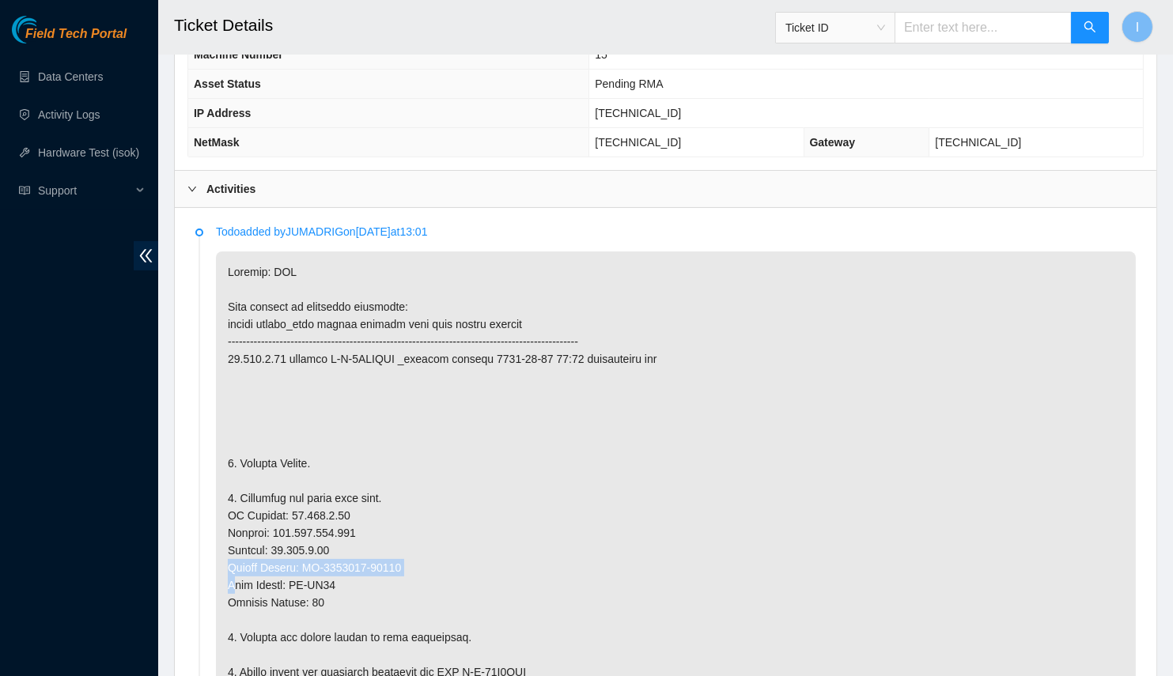
copy p "Serial Number: CT-4230629-00333 R"
drag, startPoint x: 386, startPoint y: 560, endPoint x: 309, endPoint y: 564, distance: 77.6
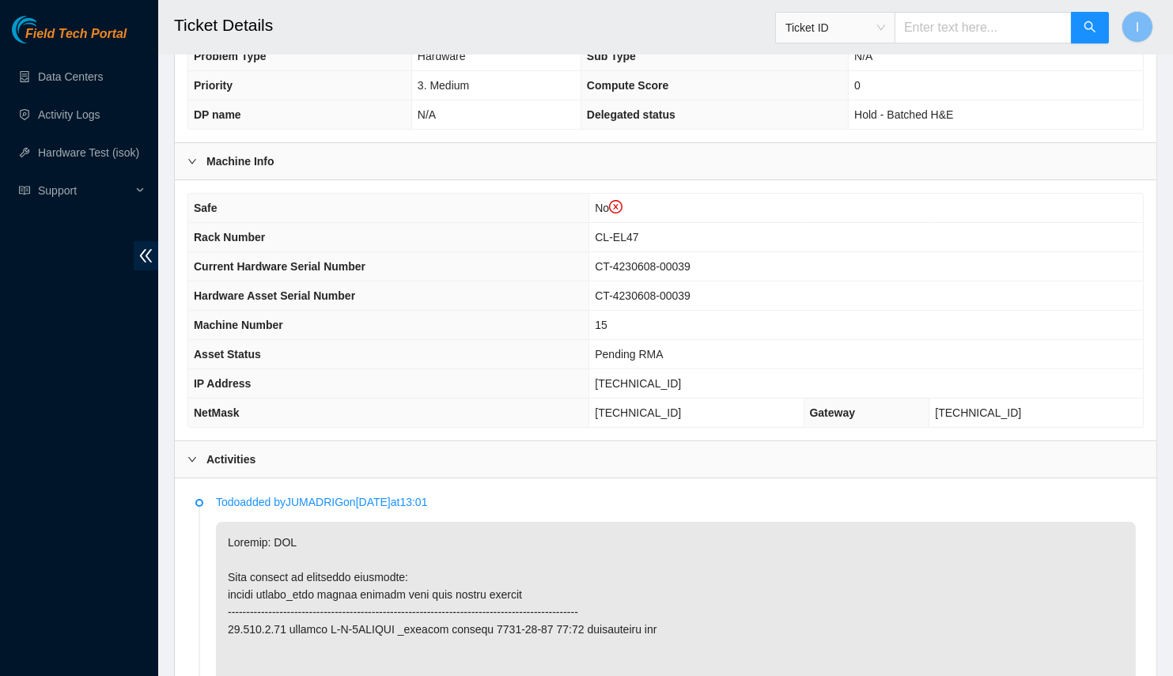
scroll to position [582, 0]
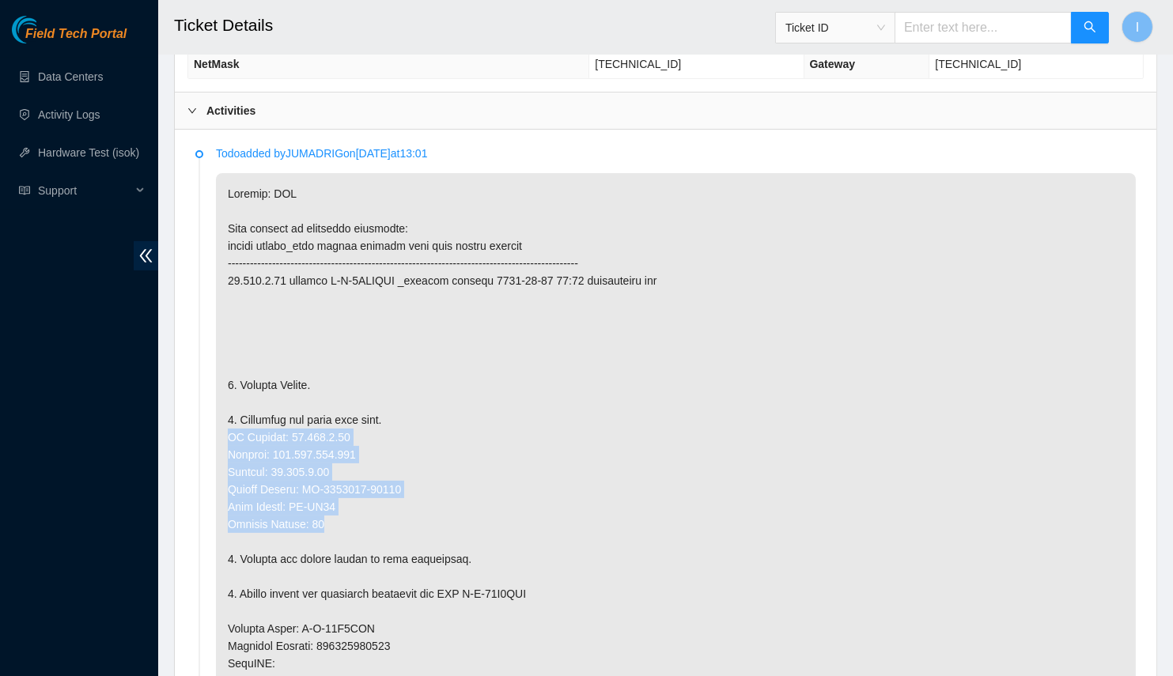
drag, startPoint x: 359, startPoint y: 520, endPoint x: 215, endPoint y: 426, distance: 172.0
click at [216, 426] on p at bounding box center [676, 628] width 920 height 911
copy p "IP Address: 23.216.0.82 Netmask: 255.255.255.192 Gateway: 23.216.0.65 Serial Nu…"
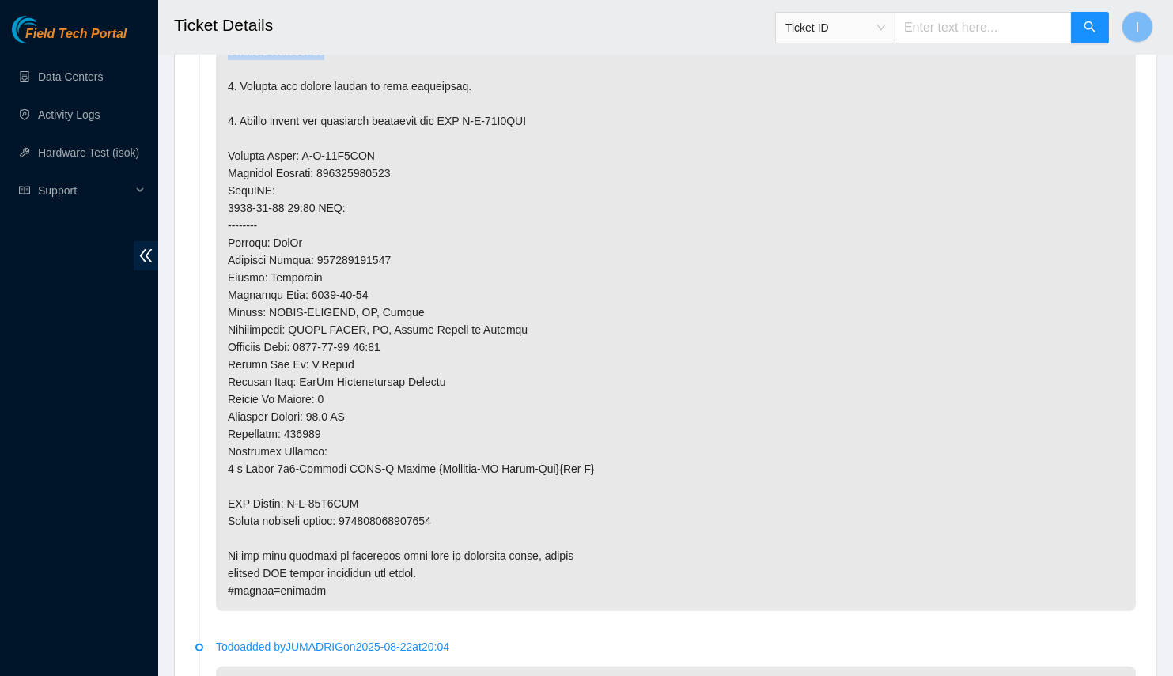
scroll to position [1060, 0]
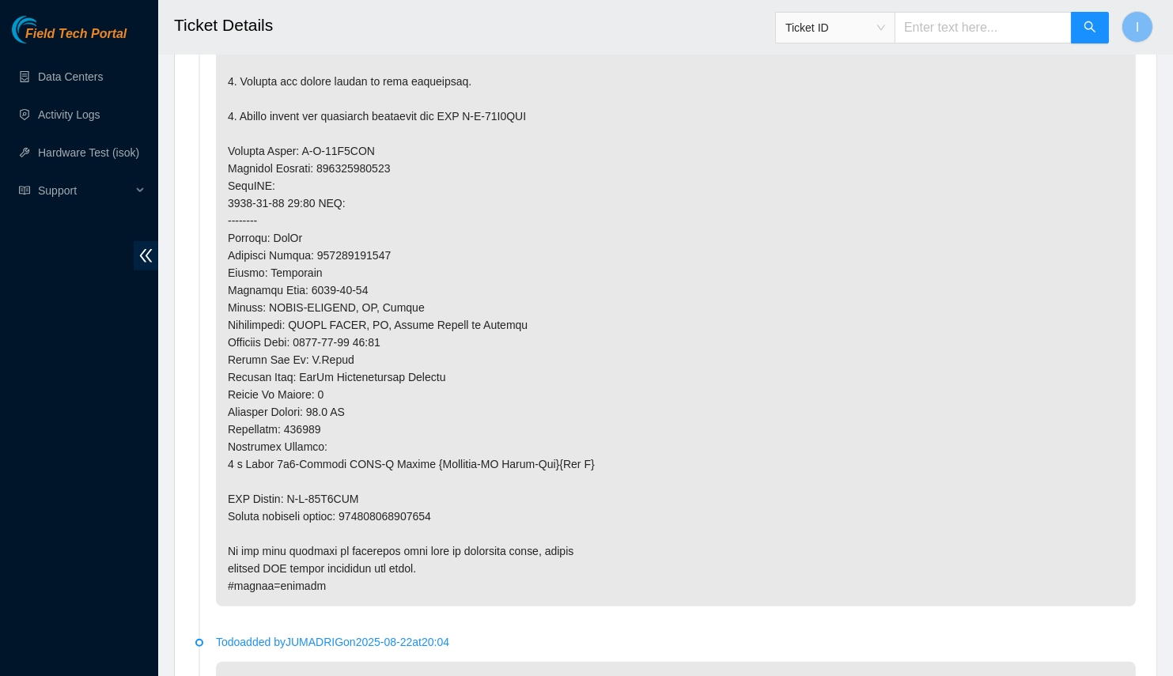
click at [420, 515] on p at bounding box center [676, 150] width 920 height 911
copy p "093642900249785"
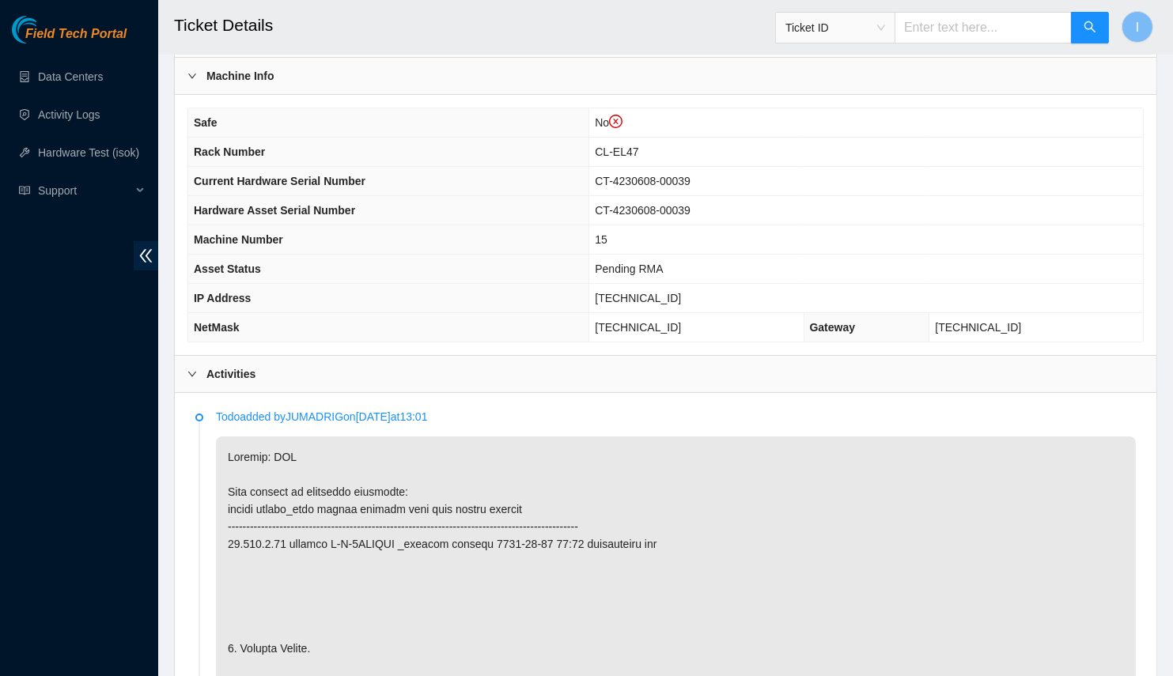
scroll to position [314, 0]
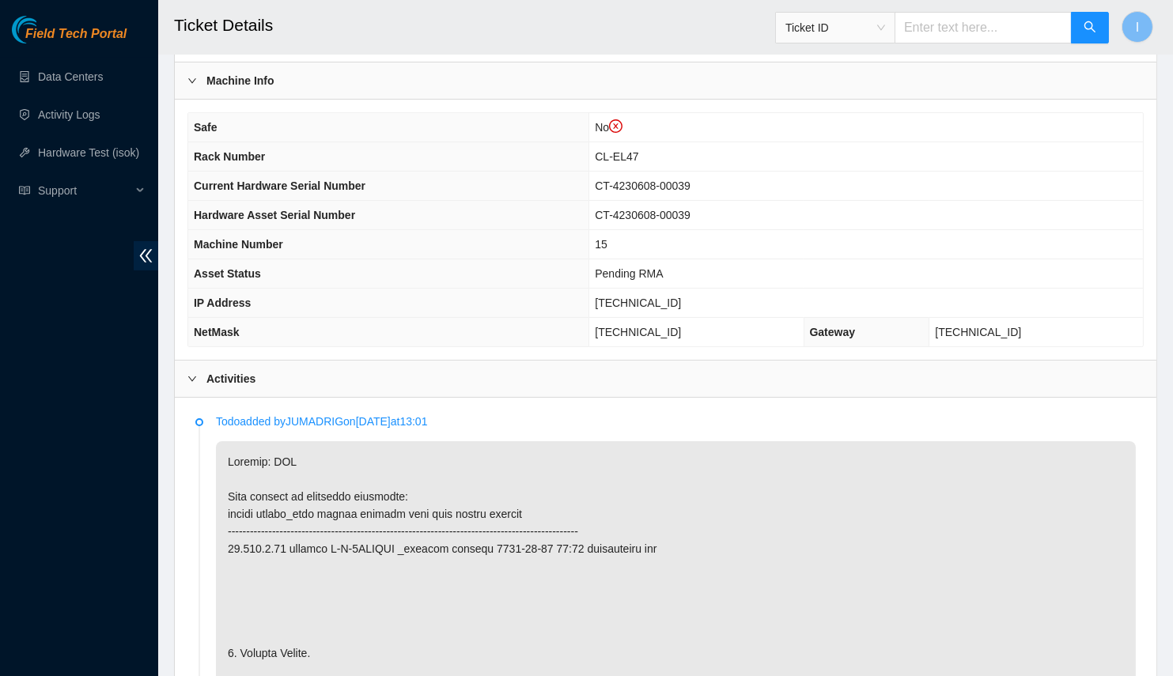
click at [663, 299] on span "23.216.0.82" at bounding box center [638, 303] width 86 height 13
copy span "23.216.0.82"
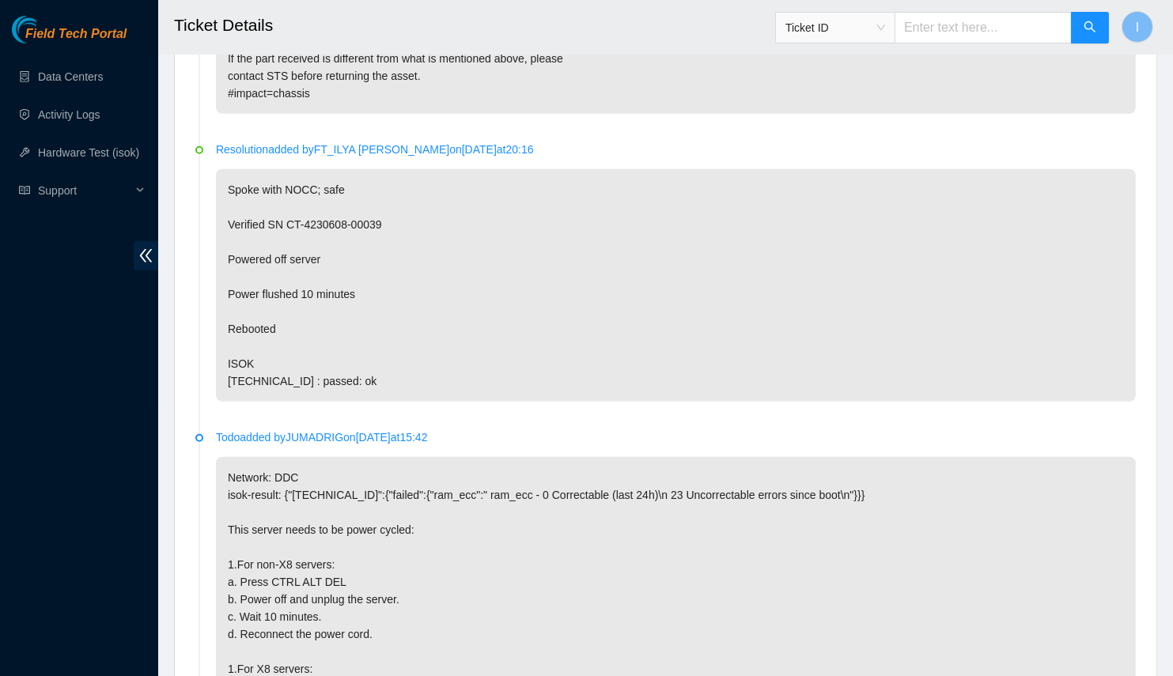
scroll to position [2694, 0]
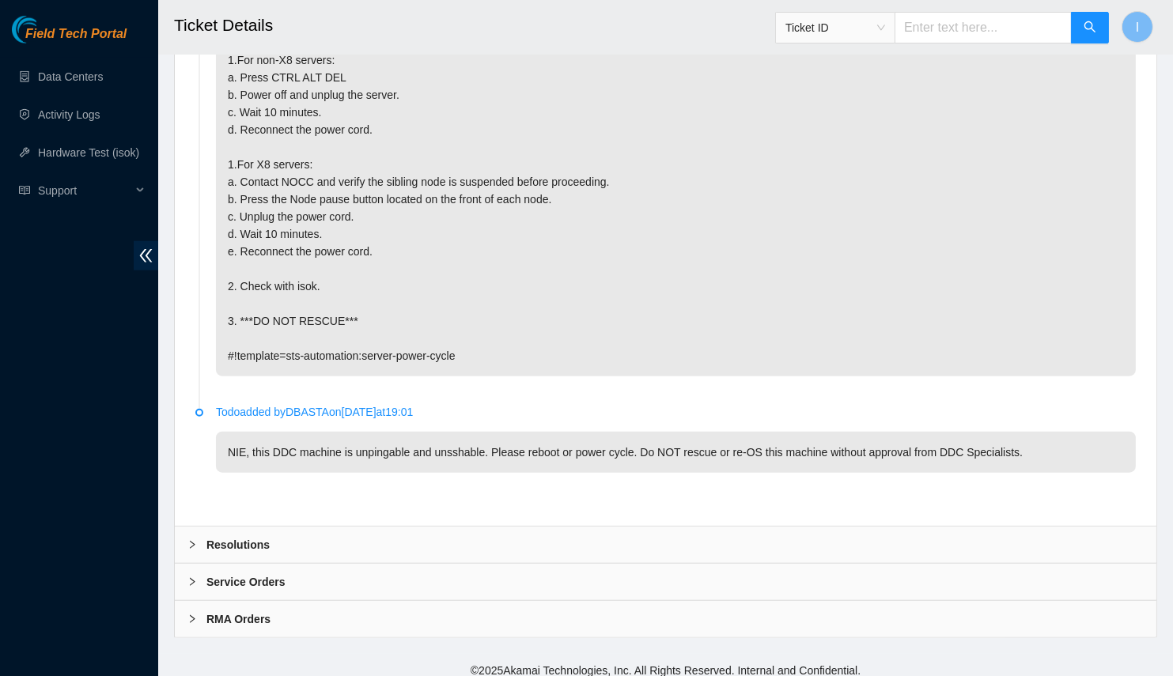
click at [323, 540] on div "Resolutions" at bounding box center [666, 545] width 982 height 36
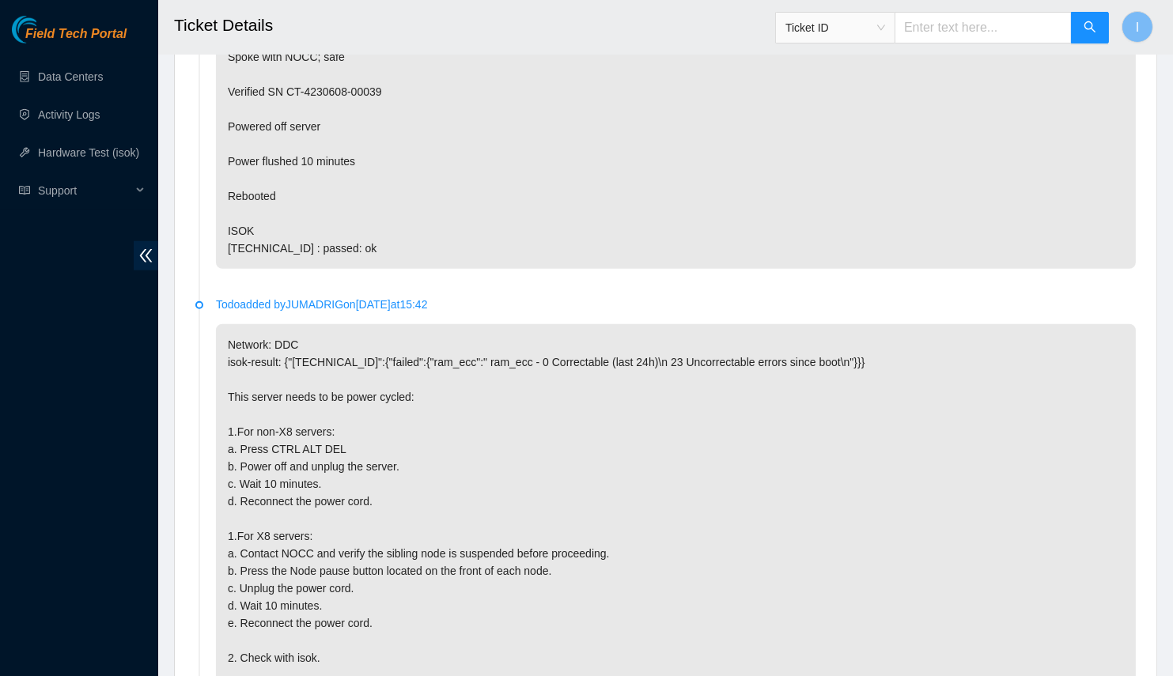
scroll to position [3100, 0]
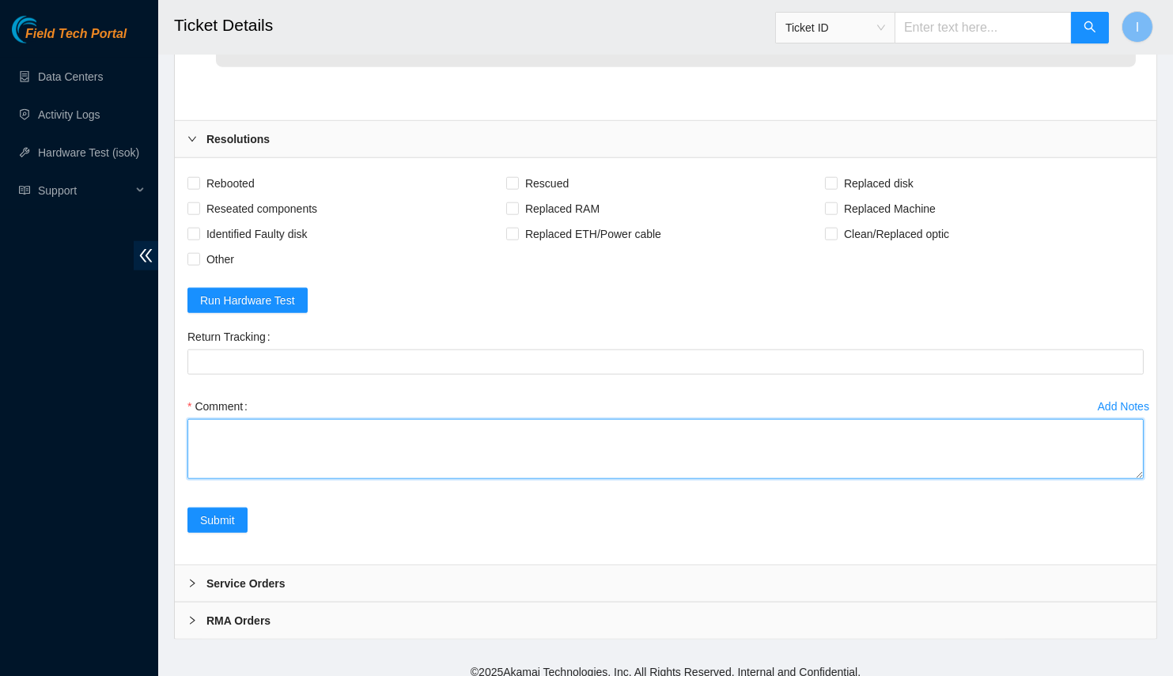
click at [330, 452] on textarea "Comment" at bounding box center [666, 449] width 957 height 60
paste textarea "Spoke with NOCC; safe Powered off server Replaced server OLD CT-4230608-00039 N…"
drag, startPoint x: 1141, startPoint y: 463, endPoint x: 1117, endPoint y: 676, distance: 214.9
click at [1117, 479] on textarea "Spoke with NOCC; safe Powered off server Replaced server OLD CT-4230608-00039 N…" at bounding box center [666, 449] width 957 height 60
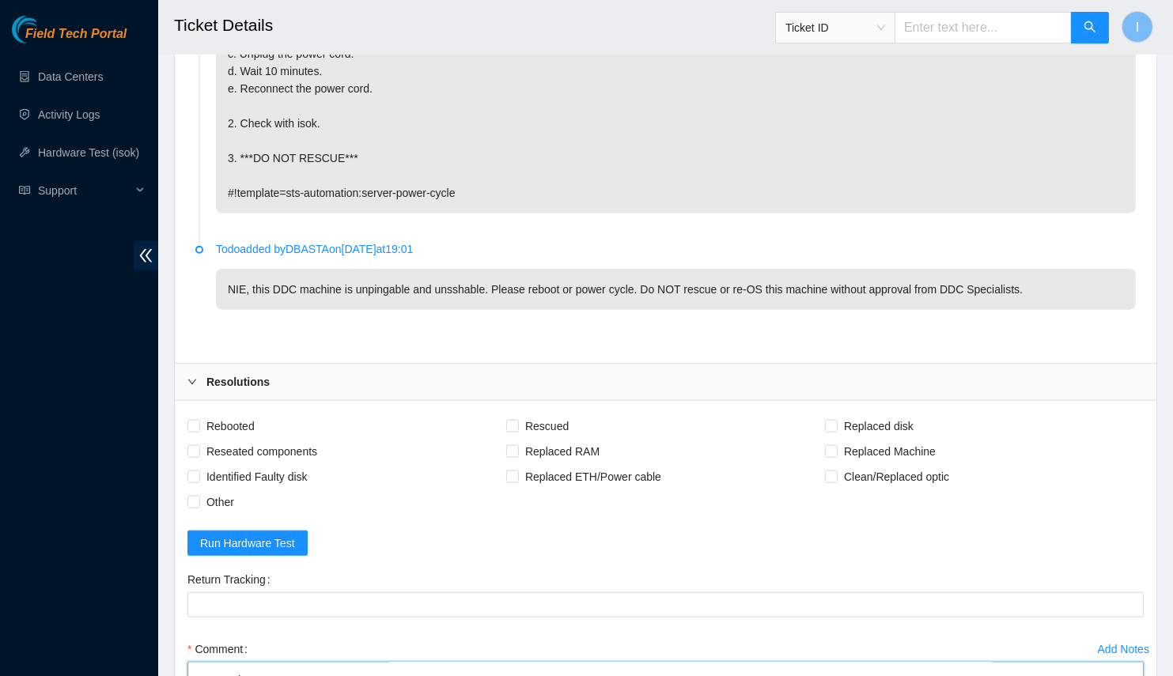
scroll to position [3200, 0]
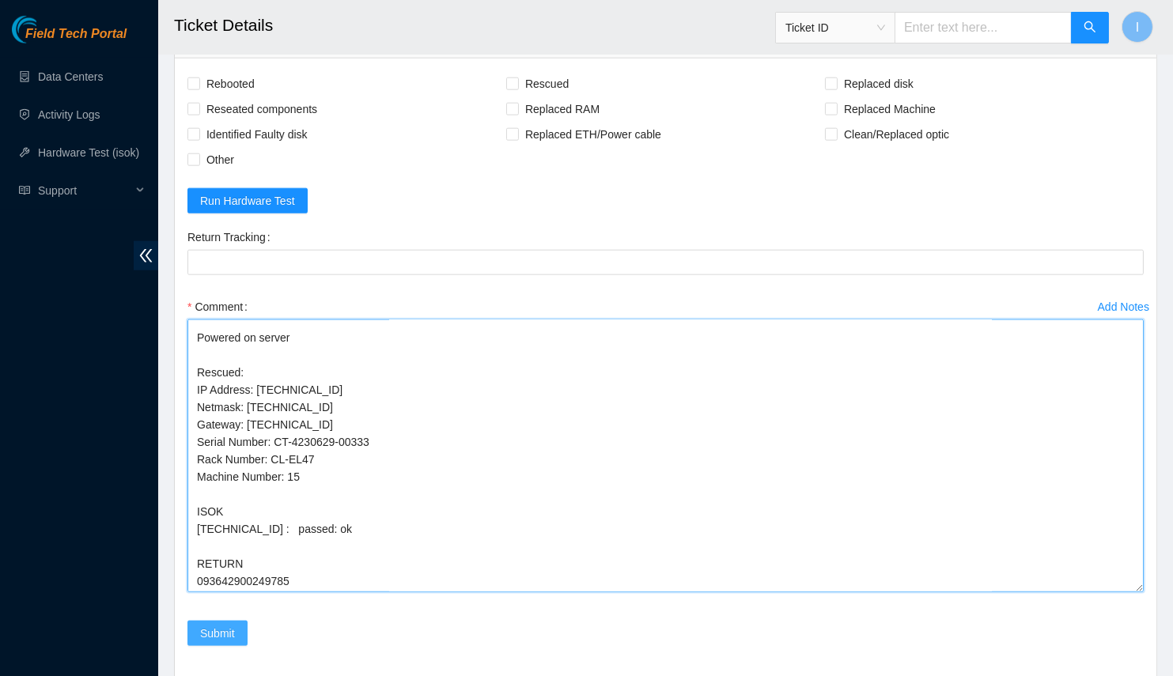
type textarea "Spoke with NOCC; safe Powered off server Replaced server OLD CT-4230608-00039 N…"
click at [229, 625] on span "Submit" at bounding box center [217, 633] width 35 height 17
